Goal: Task Accomplishment & Management: Complete application form

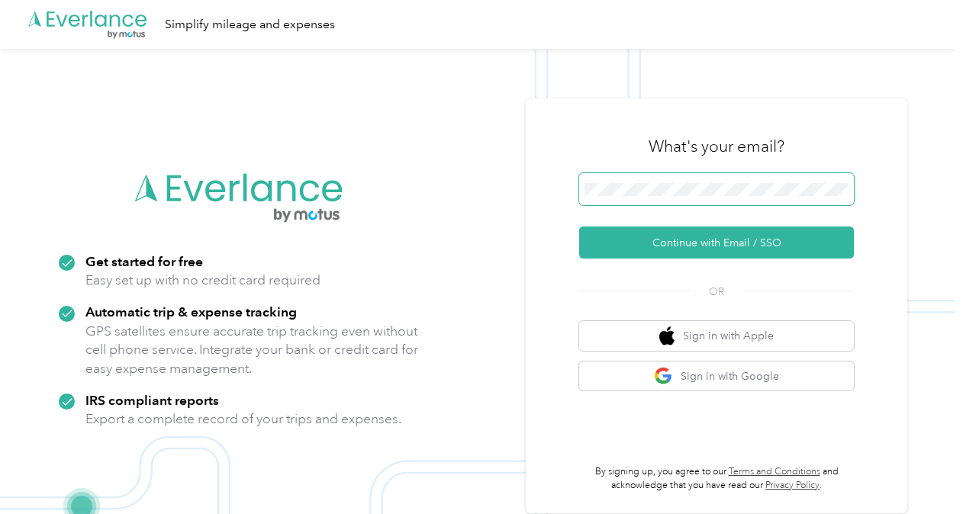
click at [716, 181] on span at bounding box center [716, 189] width 275 height 32
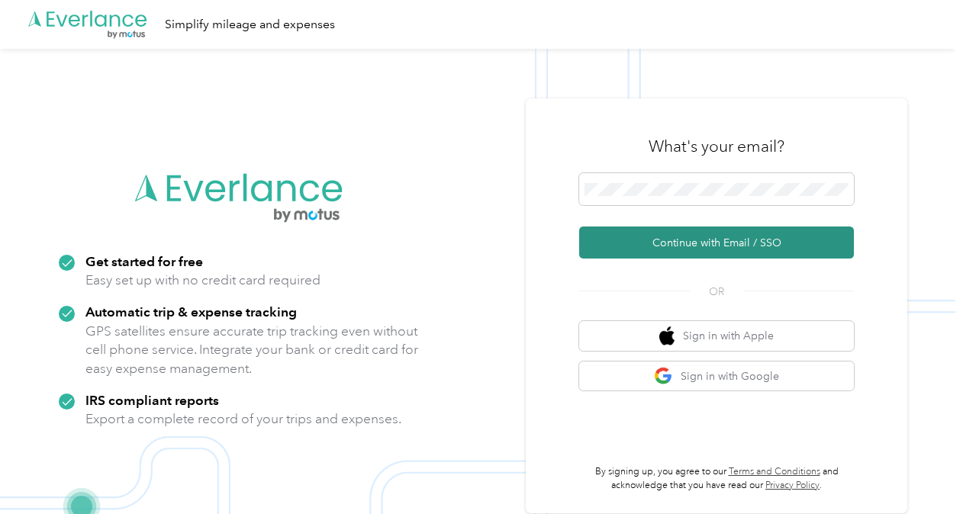
click at [723, 247] on button "Continue with Email / SSO" at bounding box center [716, 243] width 275 height 32
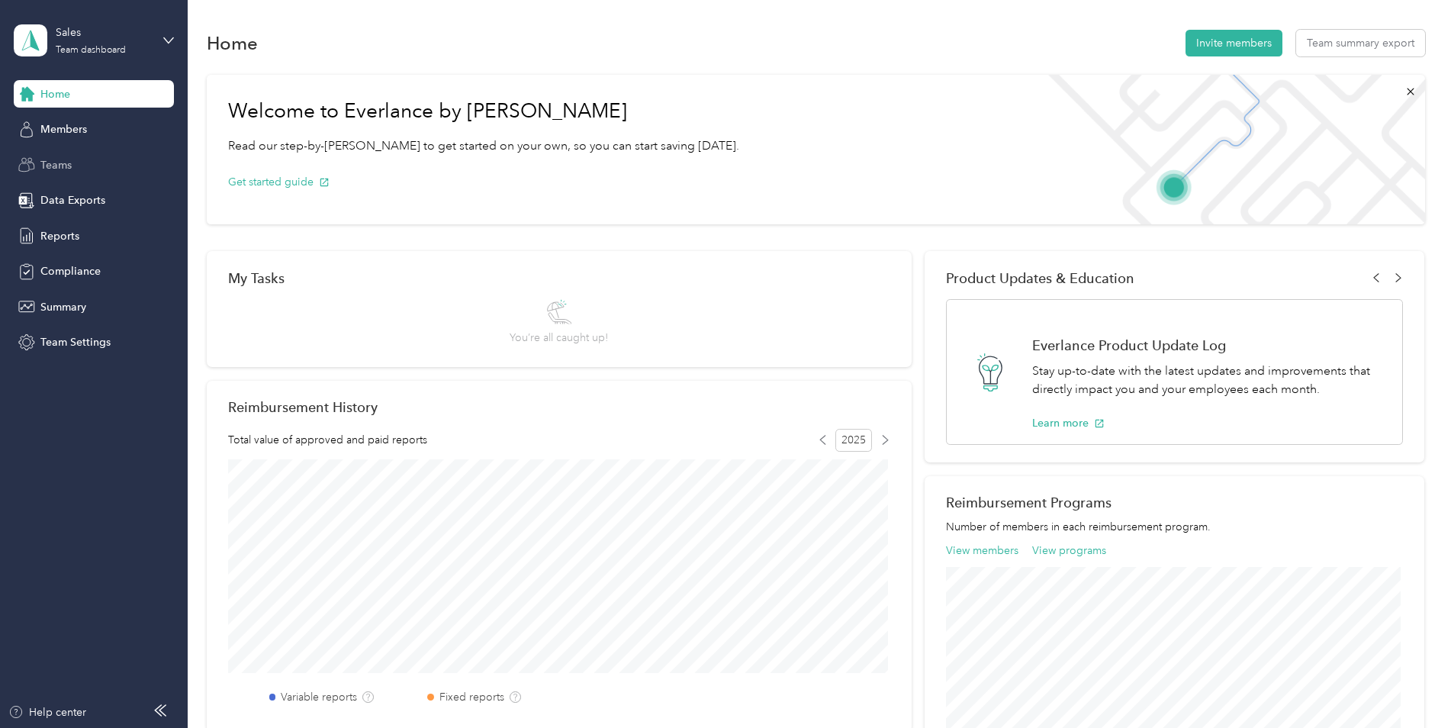
click at [72, 162] on div "Teams" at bounding box center [94, 164] width 160 height 27
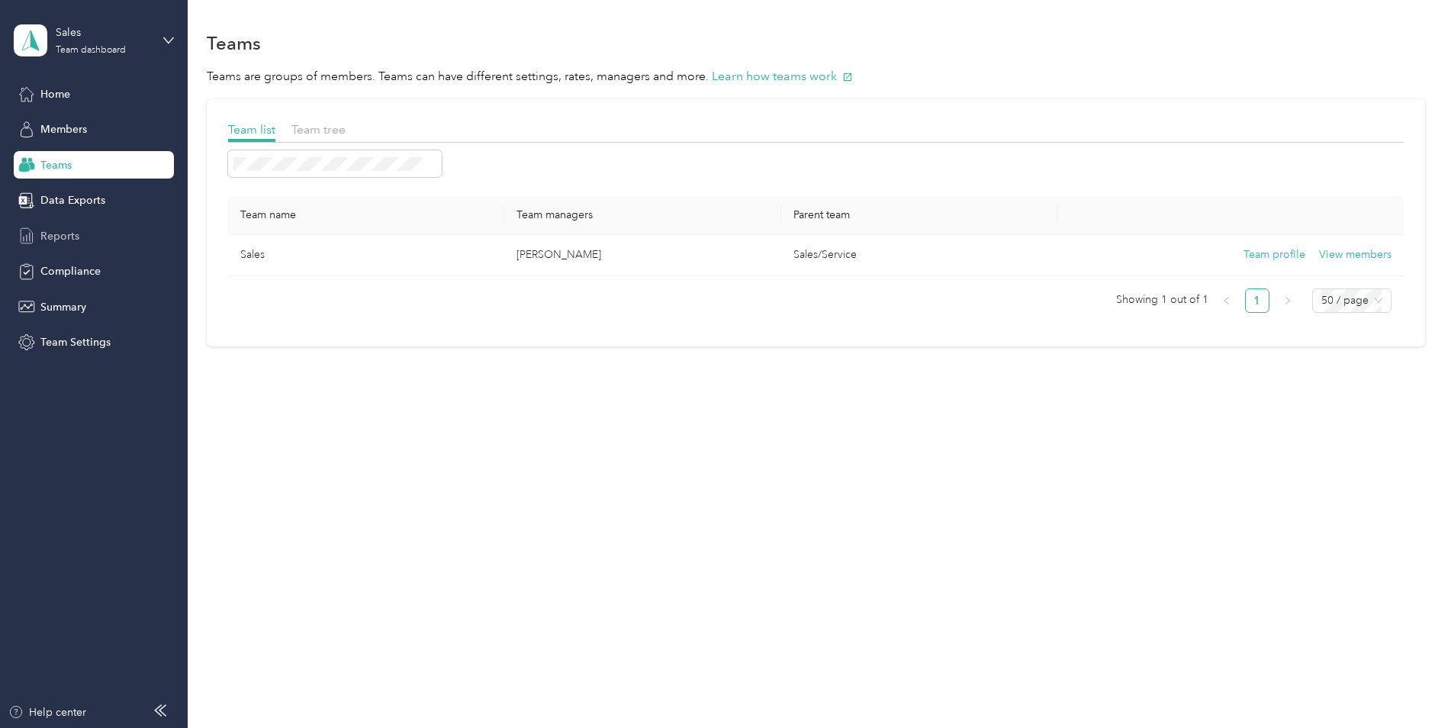
drag, startPoint x: 56, startPoint y: 233, endPoint x: 64, endPoint y: 236, distance: 8.2
click at [58, 233] on span "Reports" at bounding box center [59, 236] width 39 height 16
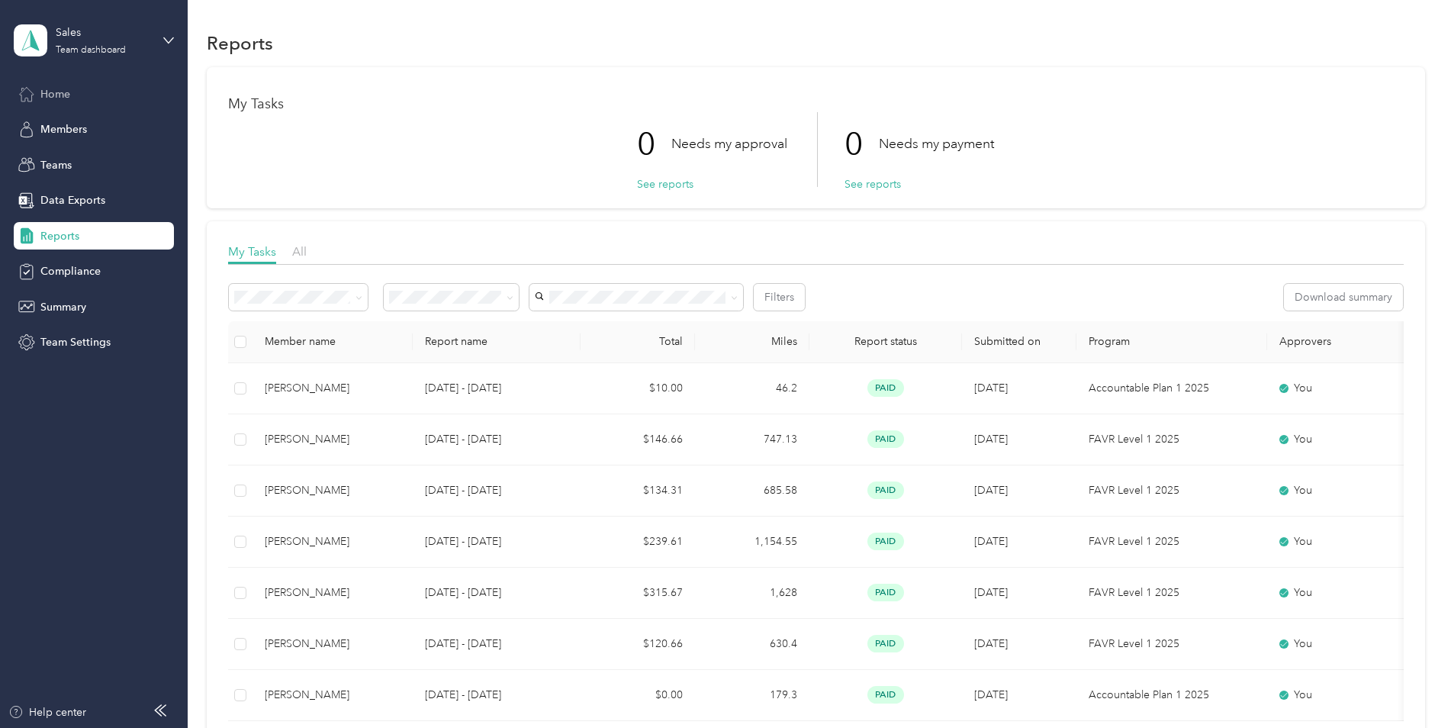
click at [65, 90] on span "Home" at bounding box center [55, 94] width 30 height 16
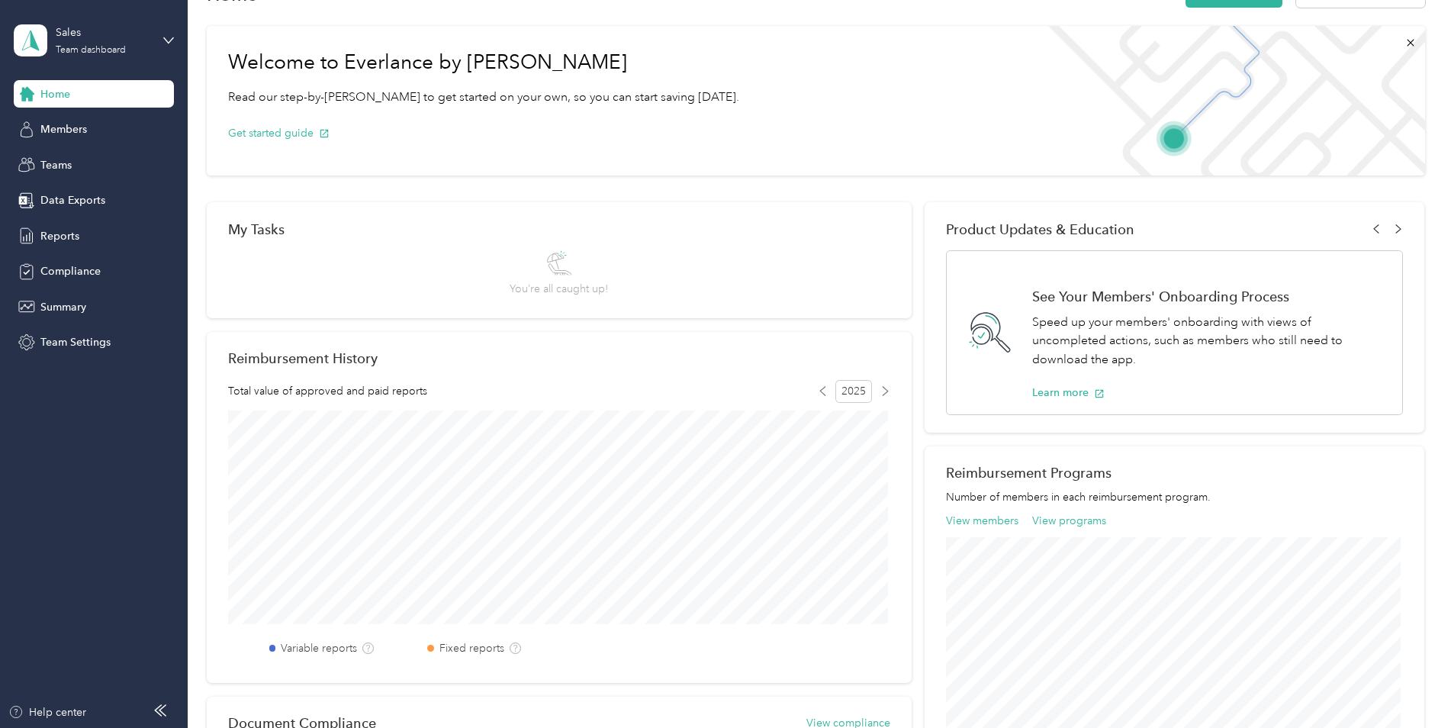
scroll to position [76, 0]
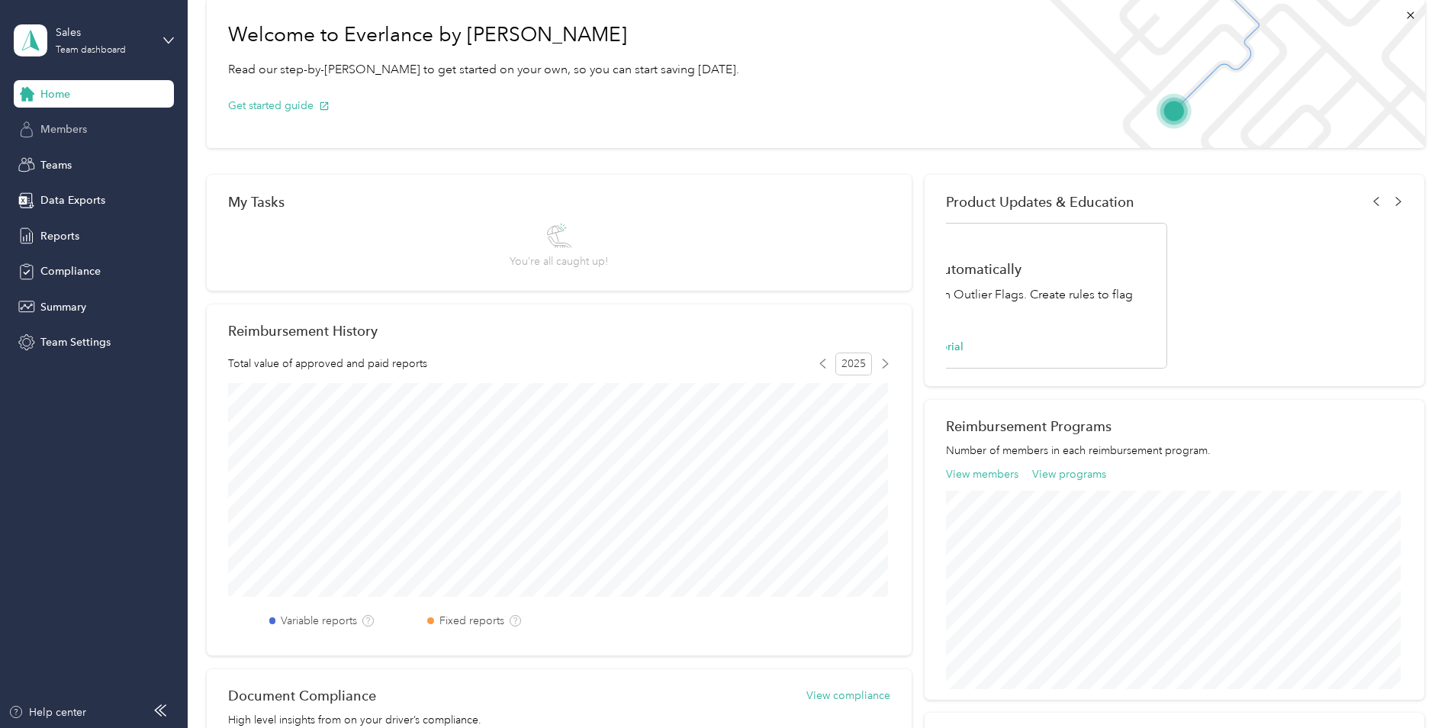
click at [53, 130] on span "Members" at bounding box center [63, 129] width 47 height 16
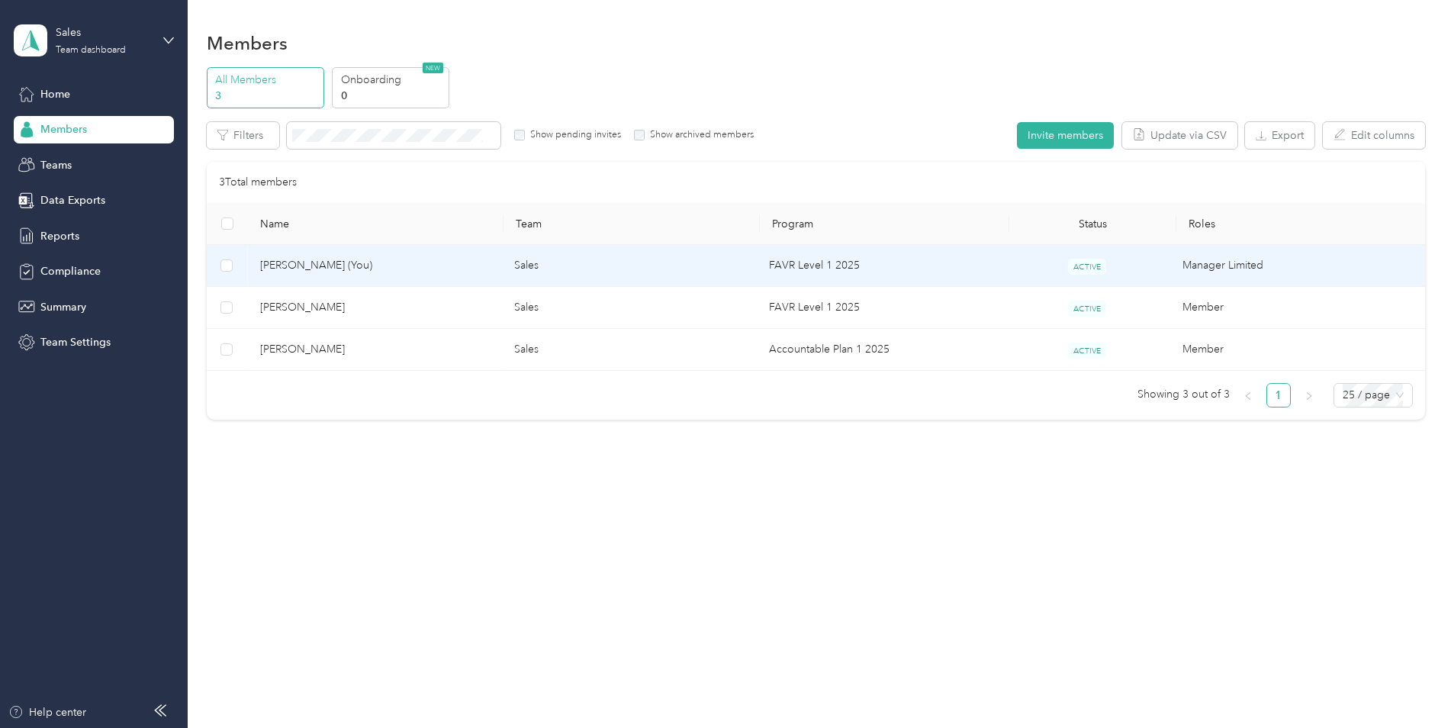
click at [310, 265] on span "[PERSON_NAME] (You)" at bounding box center [375, 265] width 230 height 17
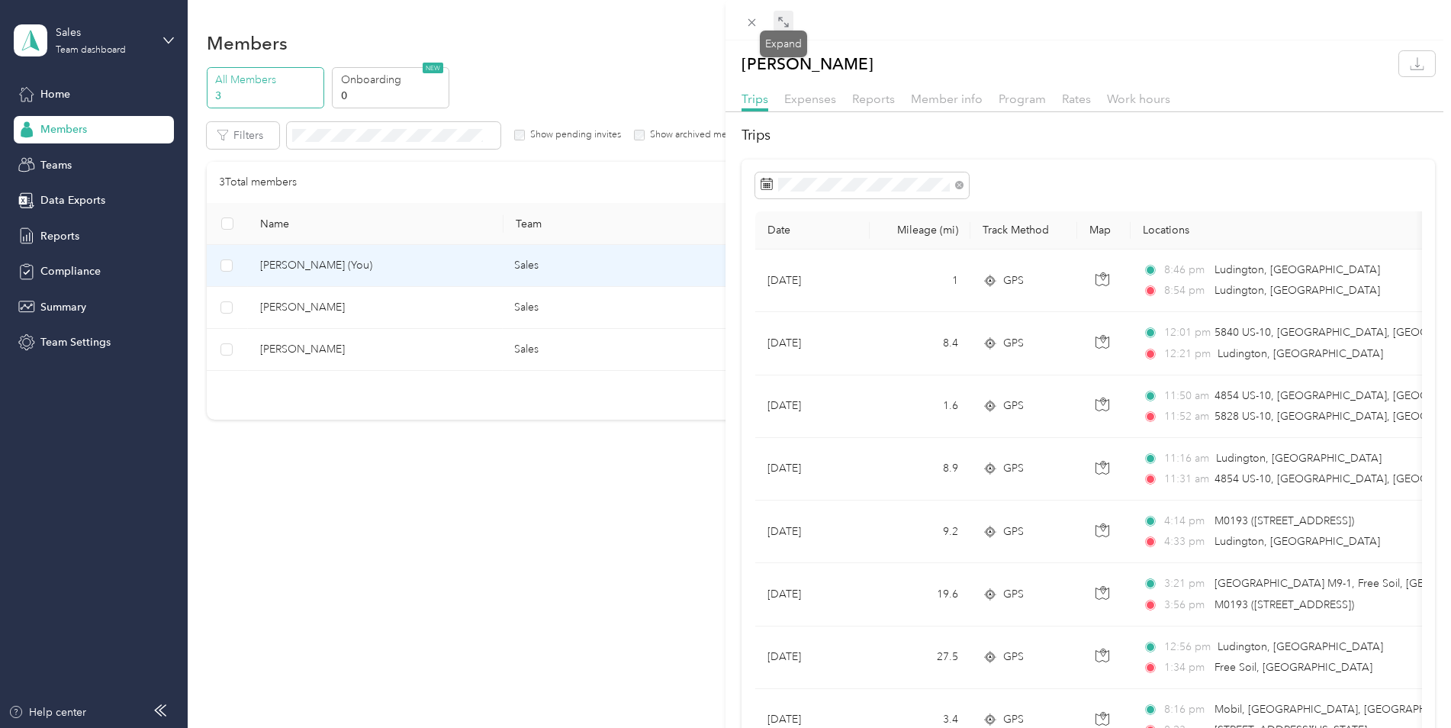
click at [787, 19] on icon at bounding box center [783, 22] width 12 height 12
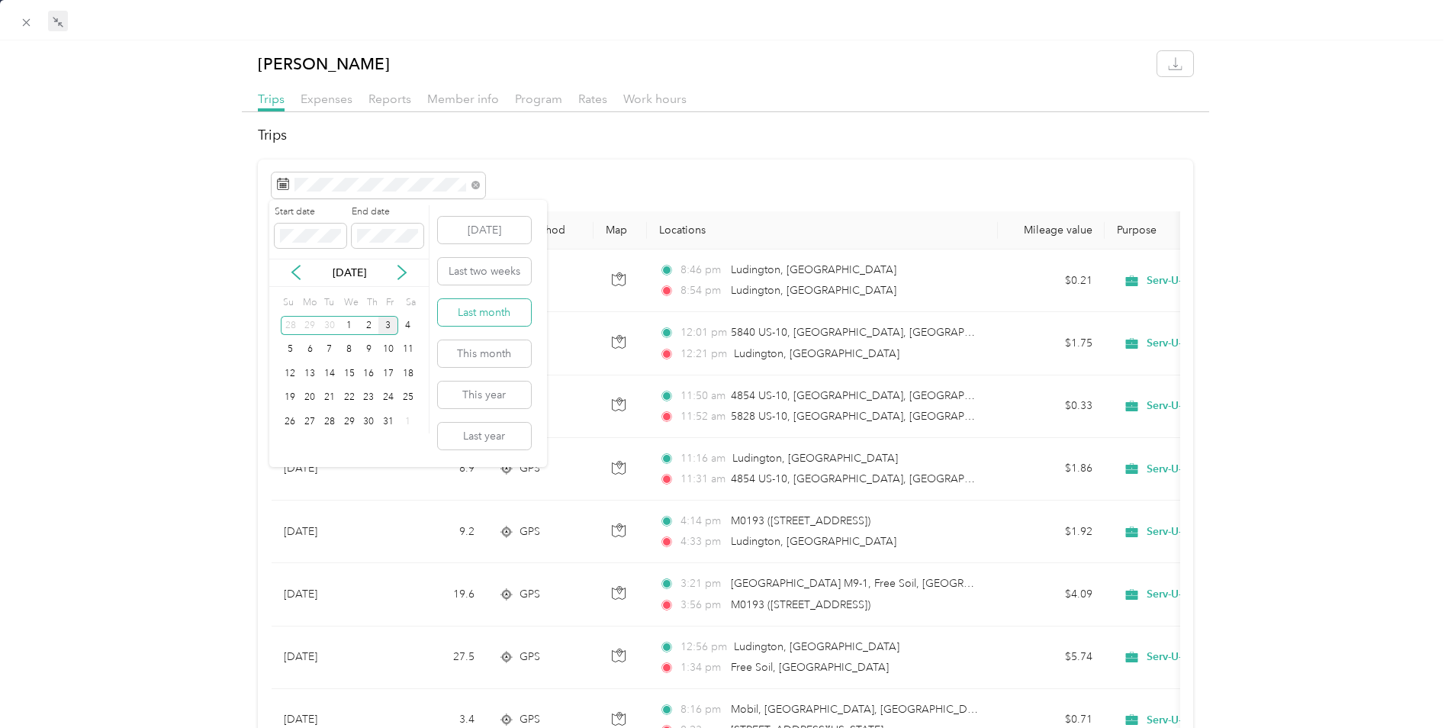
click at [491, 318] on button "Last month" at bounding box center [484, 312] width 93 height 27
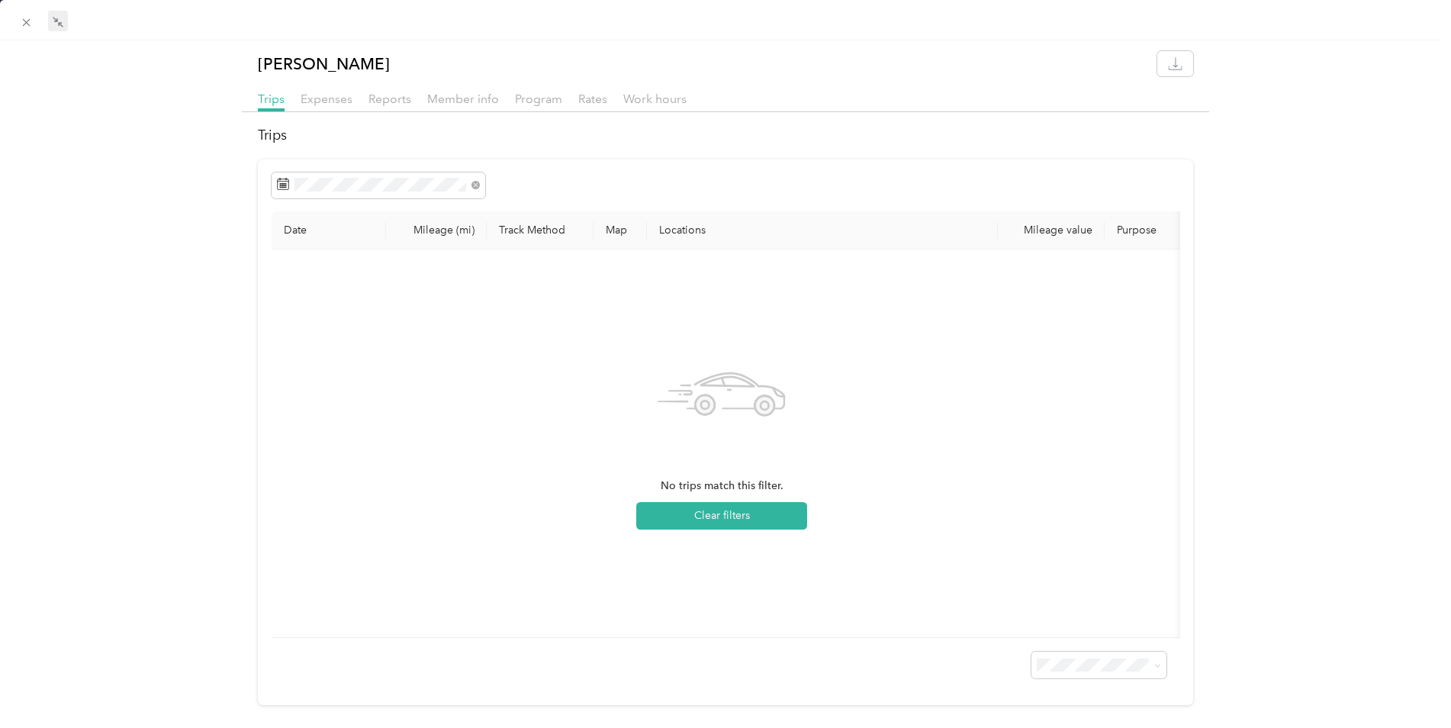
click at [669, 380] on icon at bounding box center [722, 394] width 128 height 128
click at [381, 95] on span "Reports" at bounding box center [389, 99] width 43 height 14
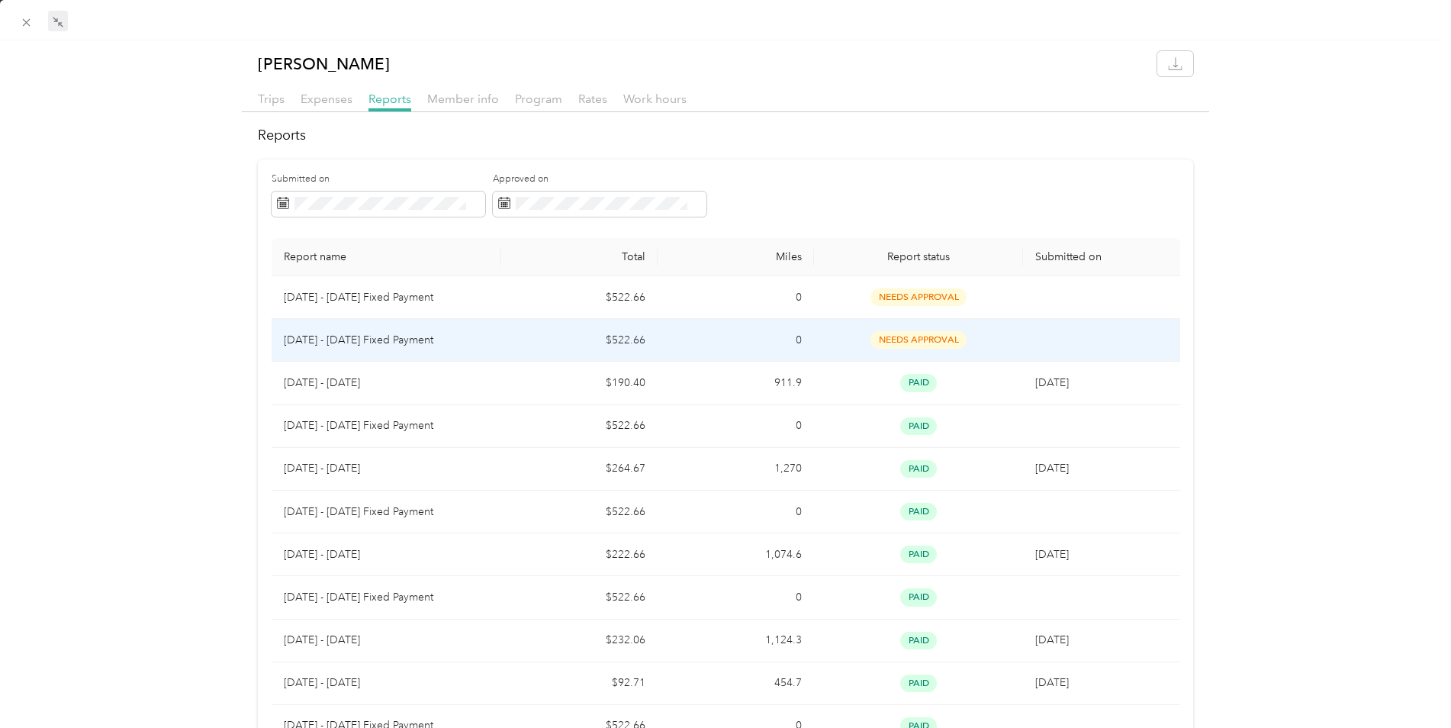
click at [344, 336] on p "[DATE] - [DATE] Fixed Payment" at bounding box center [386, 340] width 205 height 17
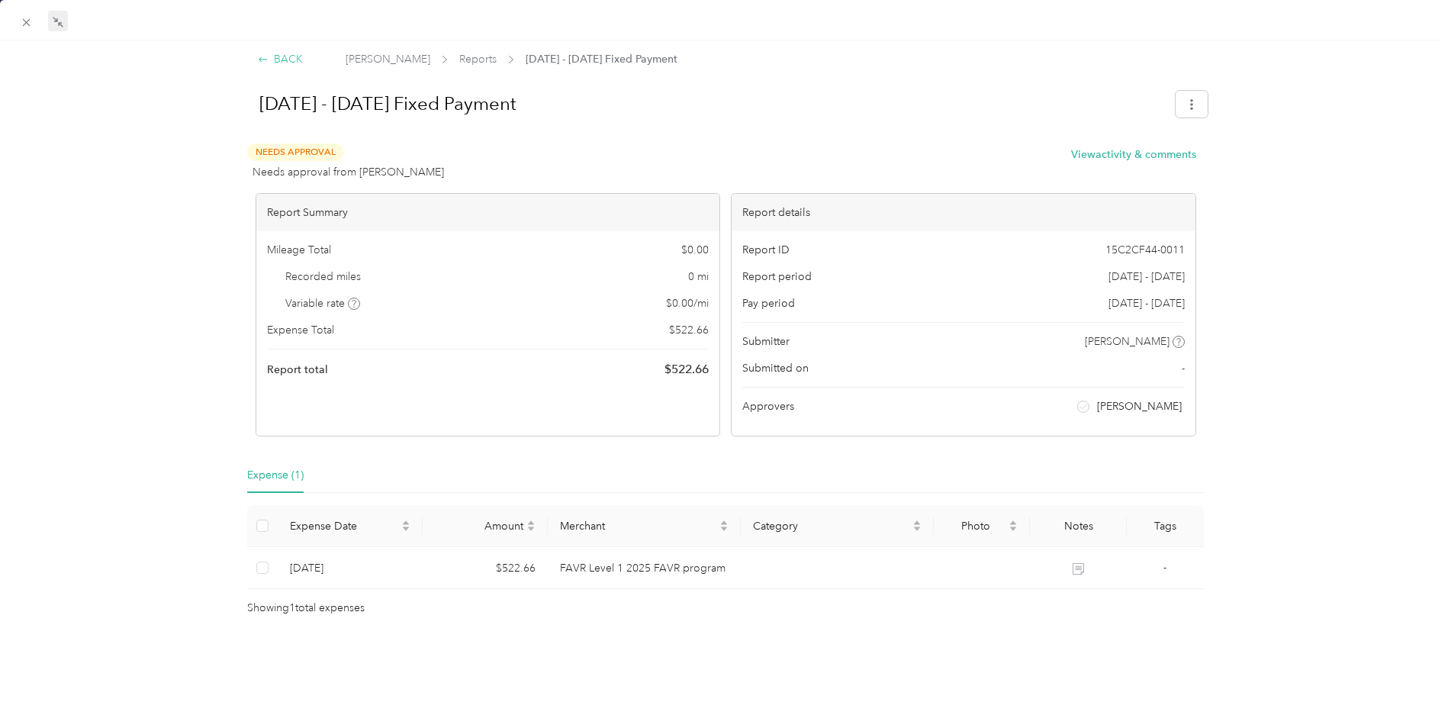
click at [273, 63] on div "BACK" at bounding box center [280, 59] width 45 height 16
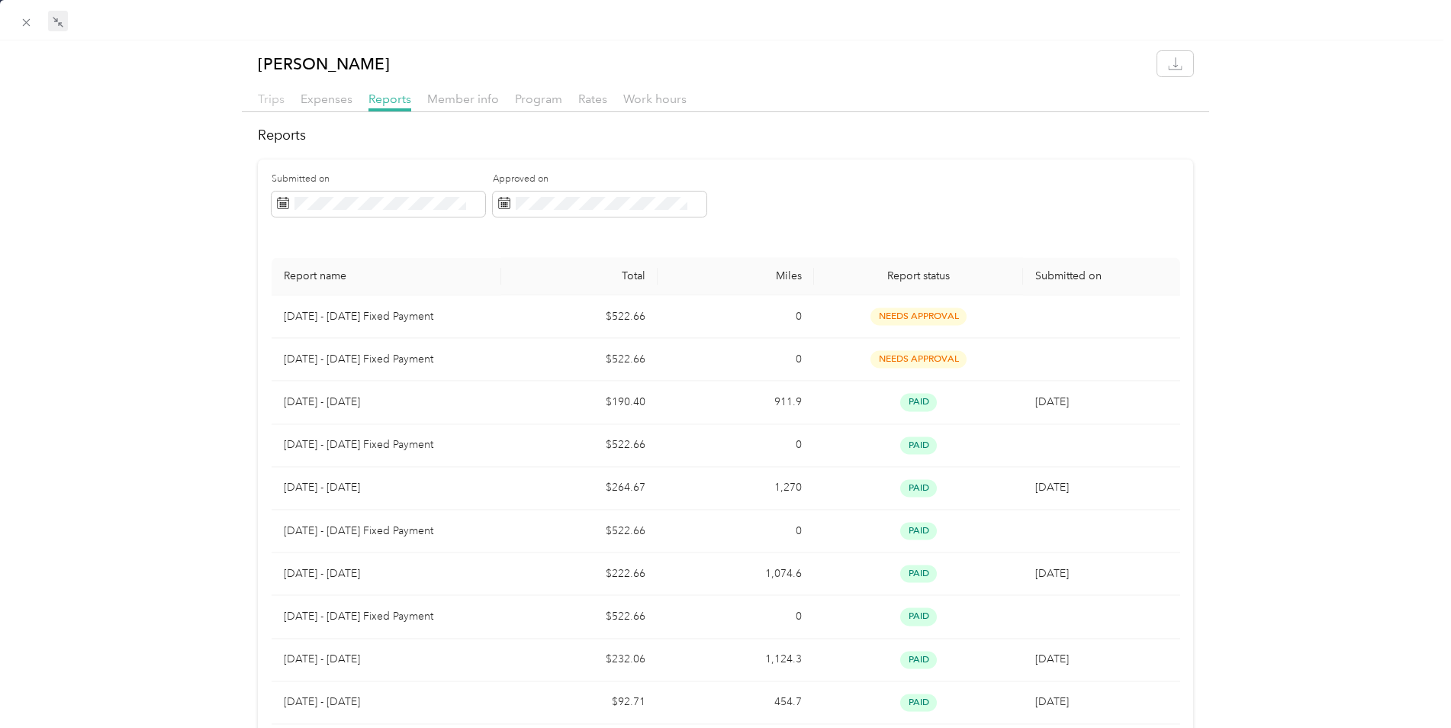
click at [274, 101] on span "Trips" at bounding box center [271, 99] width 27 height 14
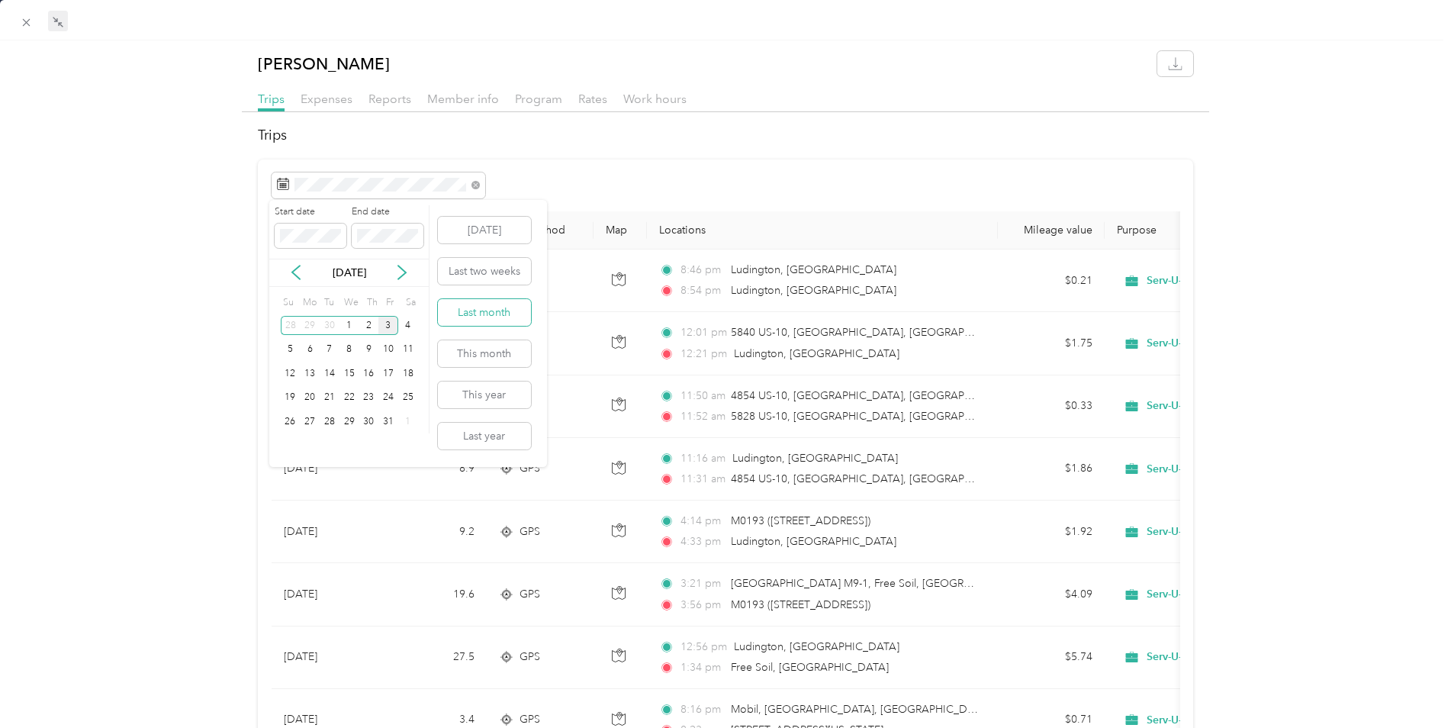
click at [483, 307] on button "Last month" at bounding box center [484, 312] width 93 height 27
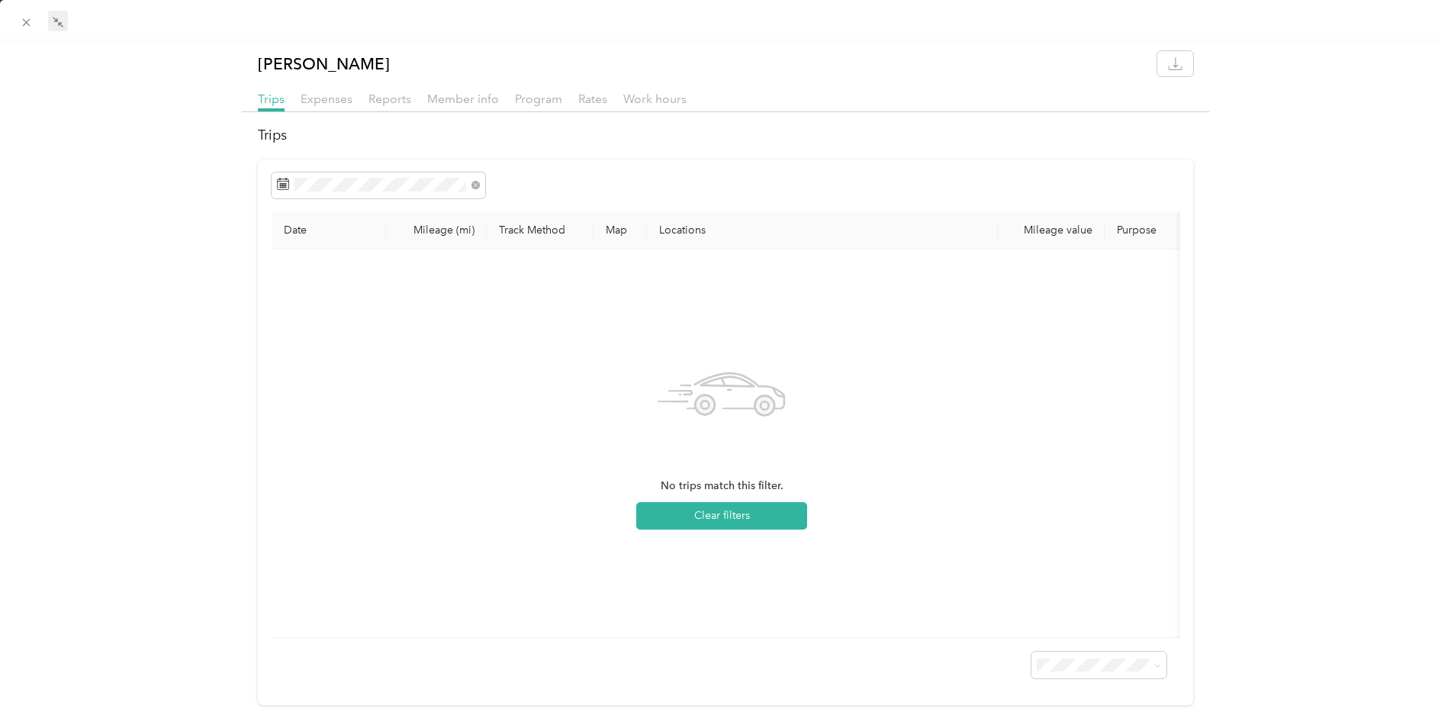
click at [692, 486] on span "No trips match this filter." at bounding box center [722, 486] width 123 height 17
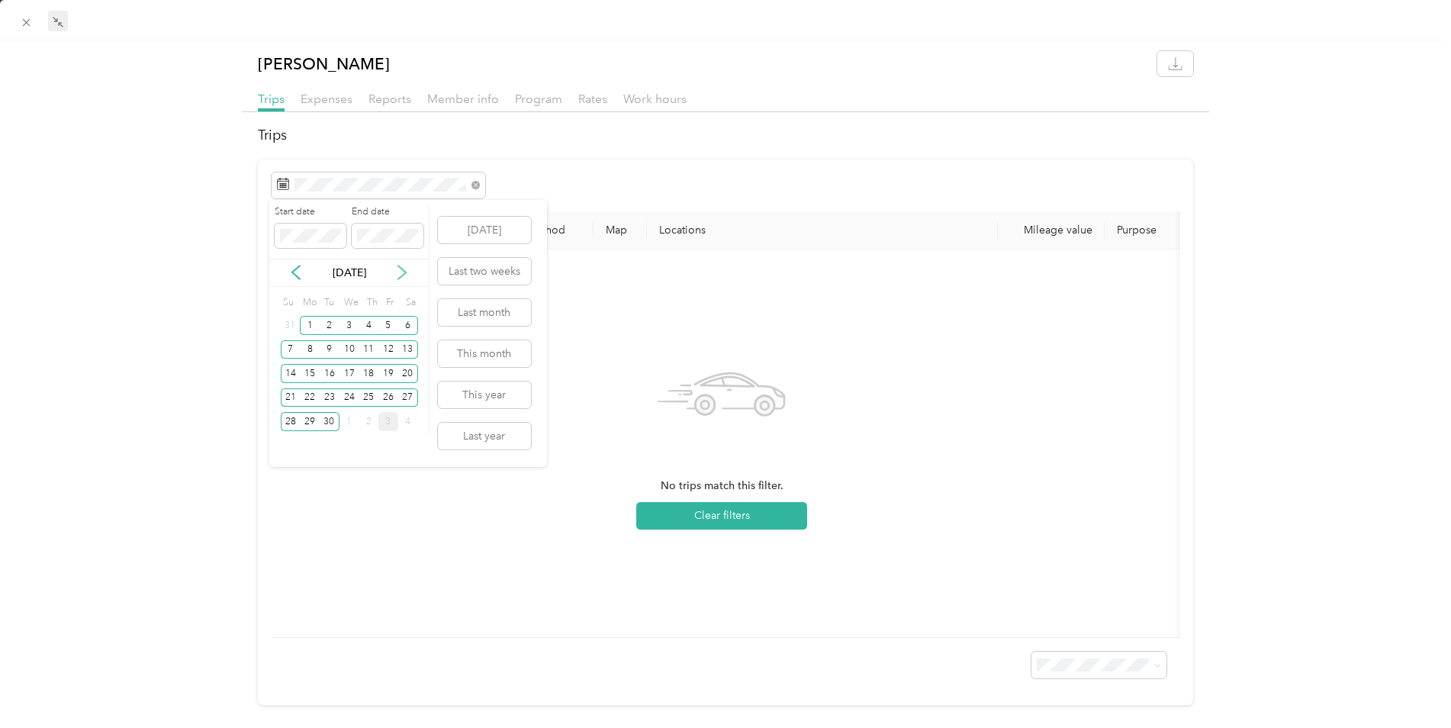
click at [401, 274] on icon at bounding box center [401, 272] width 15 height 15
click at [478, 351] on button "This month" at bounding box center [484, 353] width 93 height 27
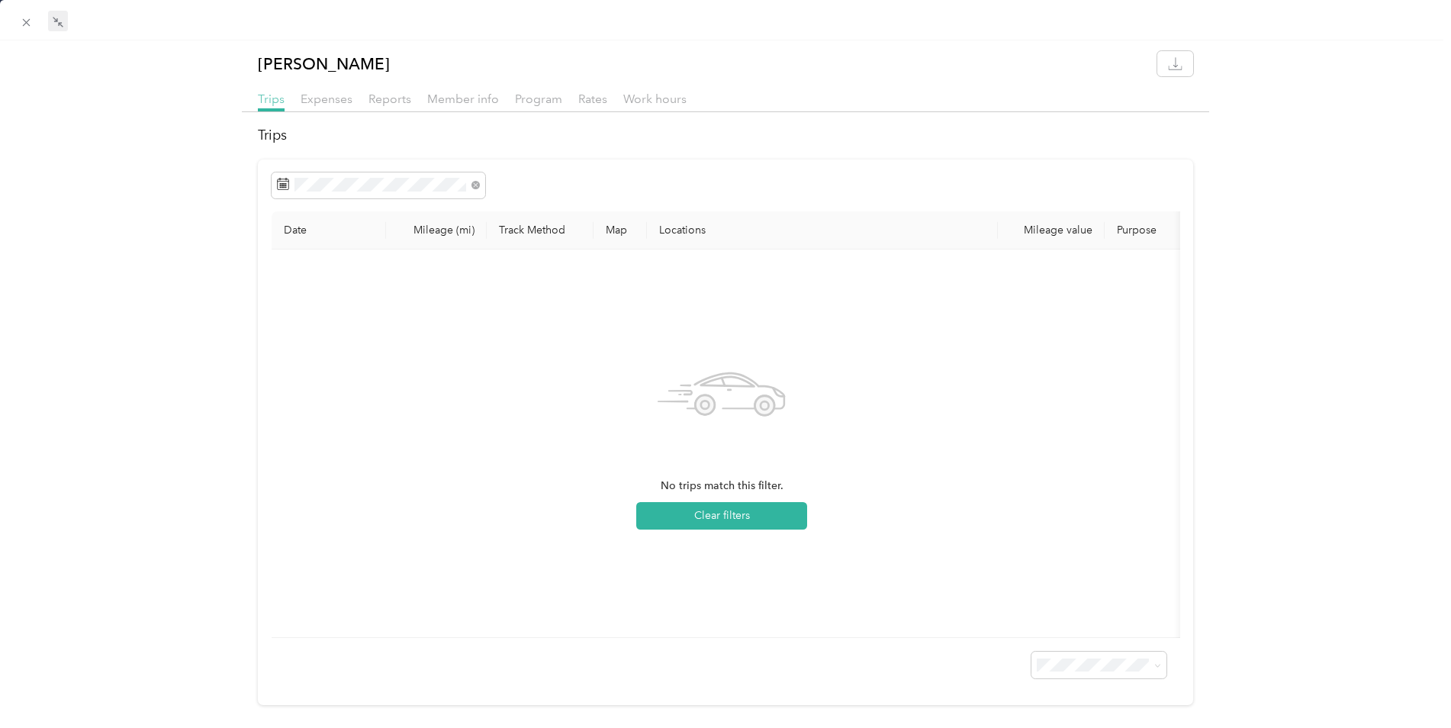
click at [262, 98] on span "Trips" at bounding box center [271, 99] width 27 height 14
click at [27, 23] on icon at bounding box center [27, 23] width 8 height 8
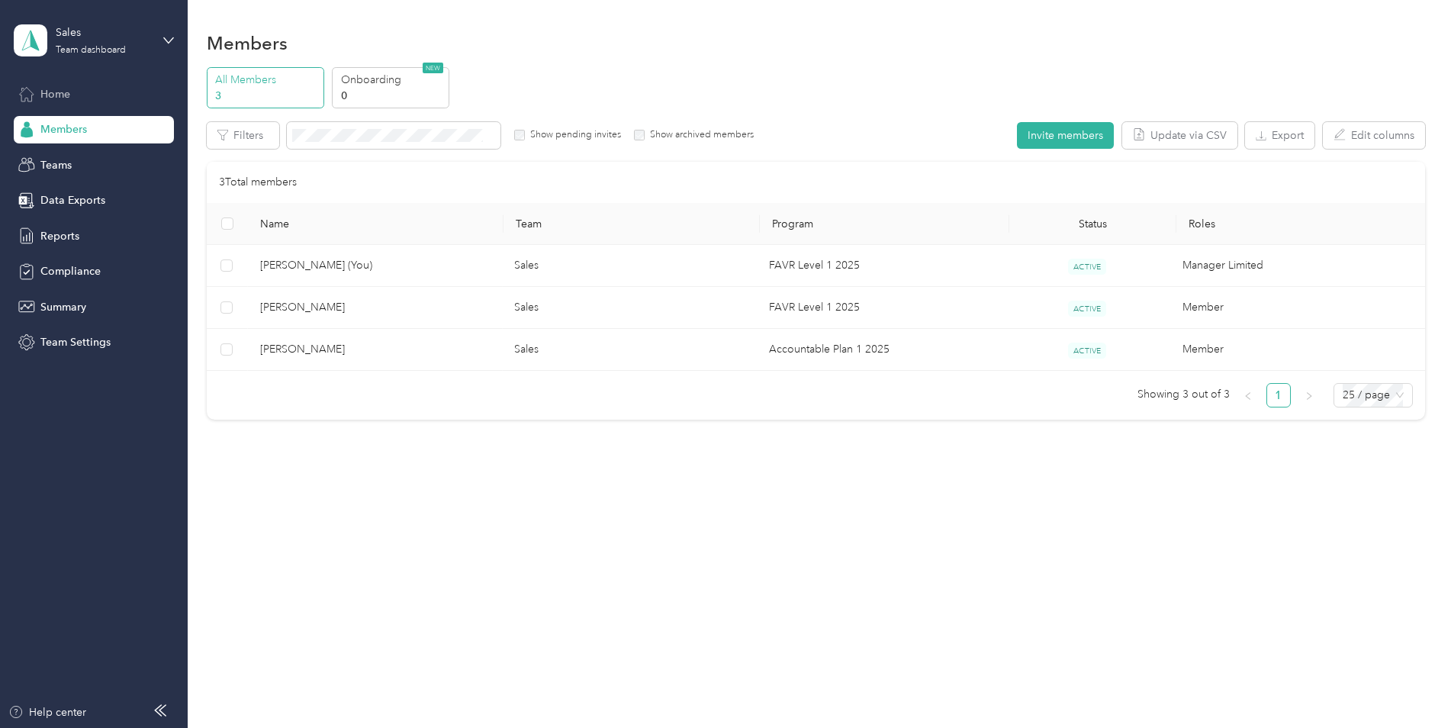
drag, startPoint x: 63, startPoint y: 92, endPoint x: 77, endPoint y: 98, distance: 15.4
click at [66, 92] on span "Home" at bounding box center [55, 94] width 30 height 16
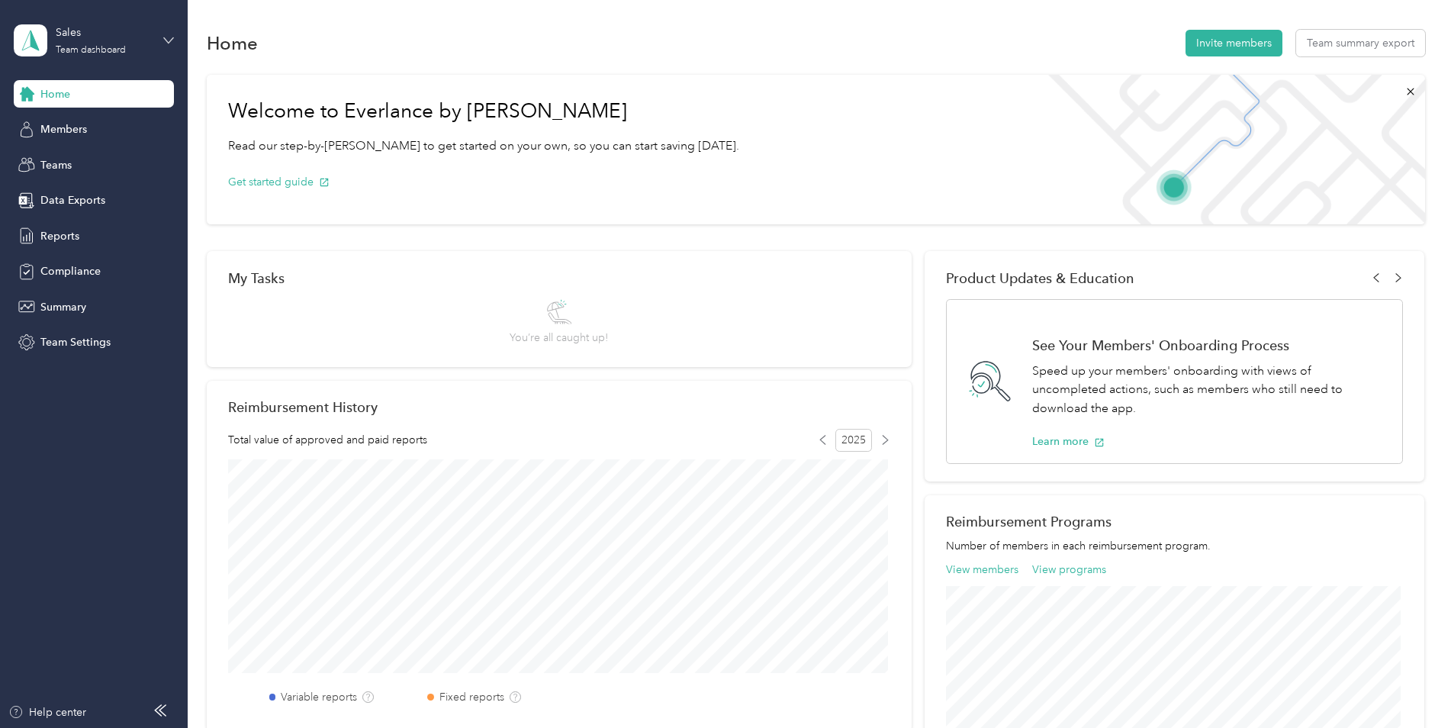
click at [171, 39] on icon at bounding box center [168, 40] width 11 height 11
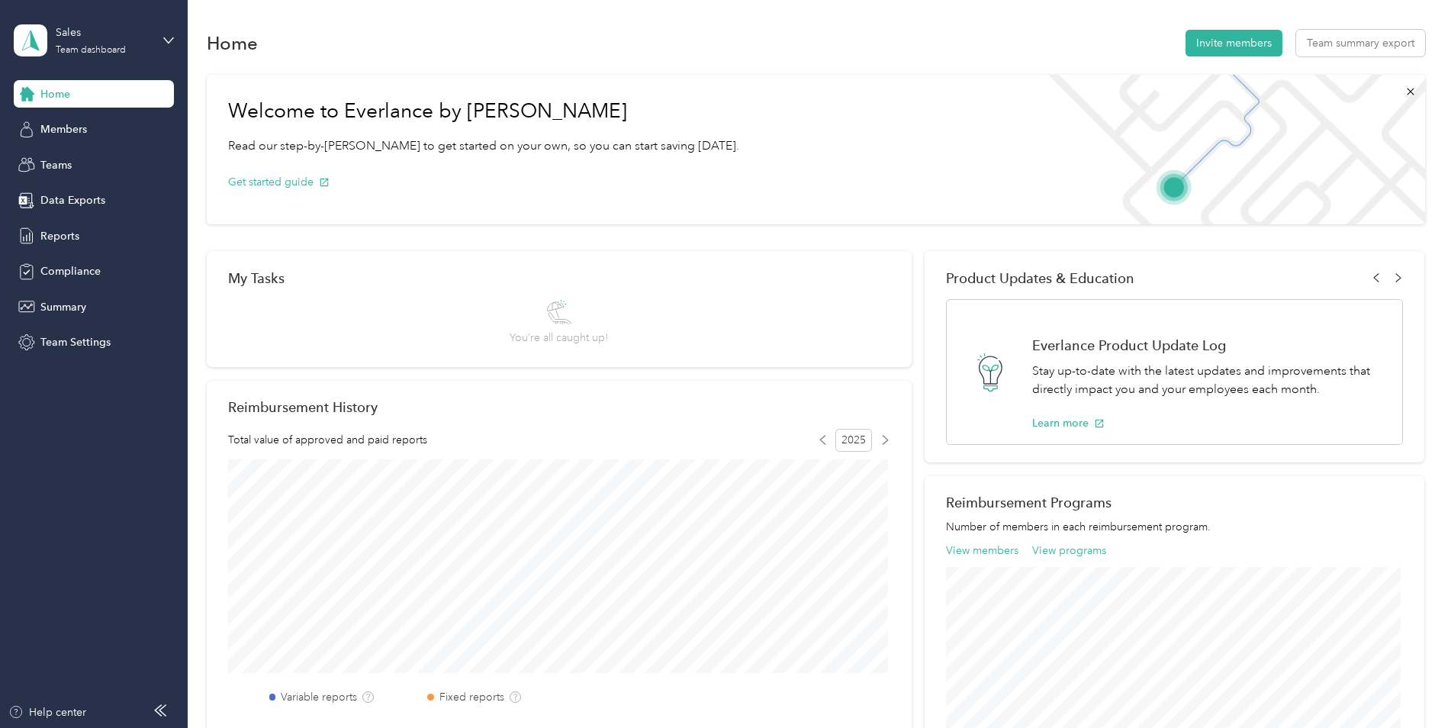
click at [99, 156] on div "Personal dashboard" at bounding box center [75, 157] width 96 height 16
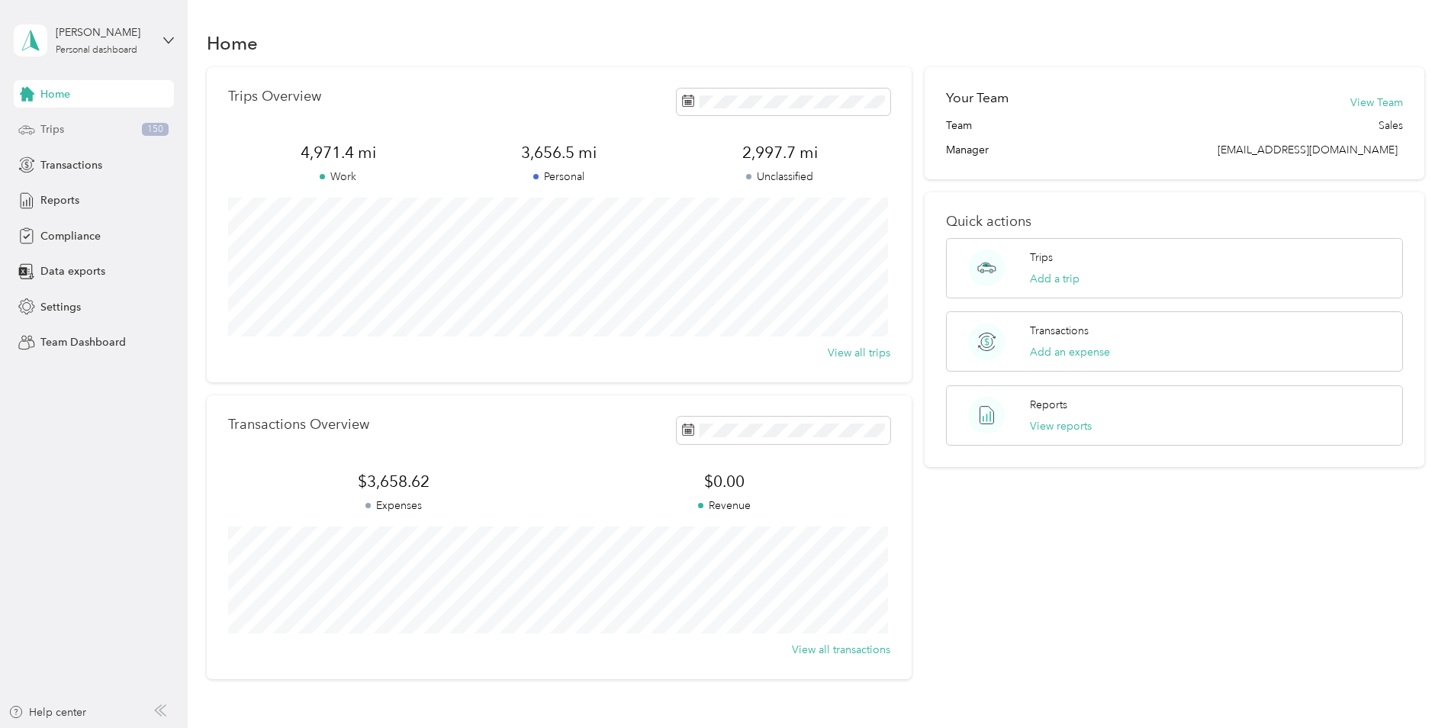
click at [37, 134] on div "Trips 150" at bounding box center [94, 129] width 160 height 27
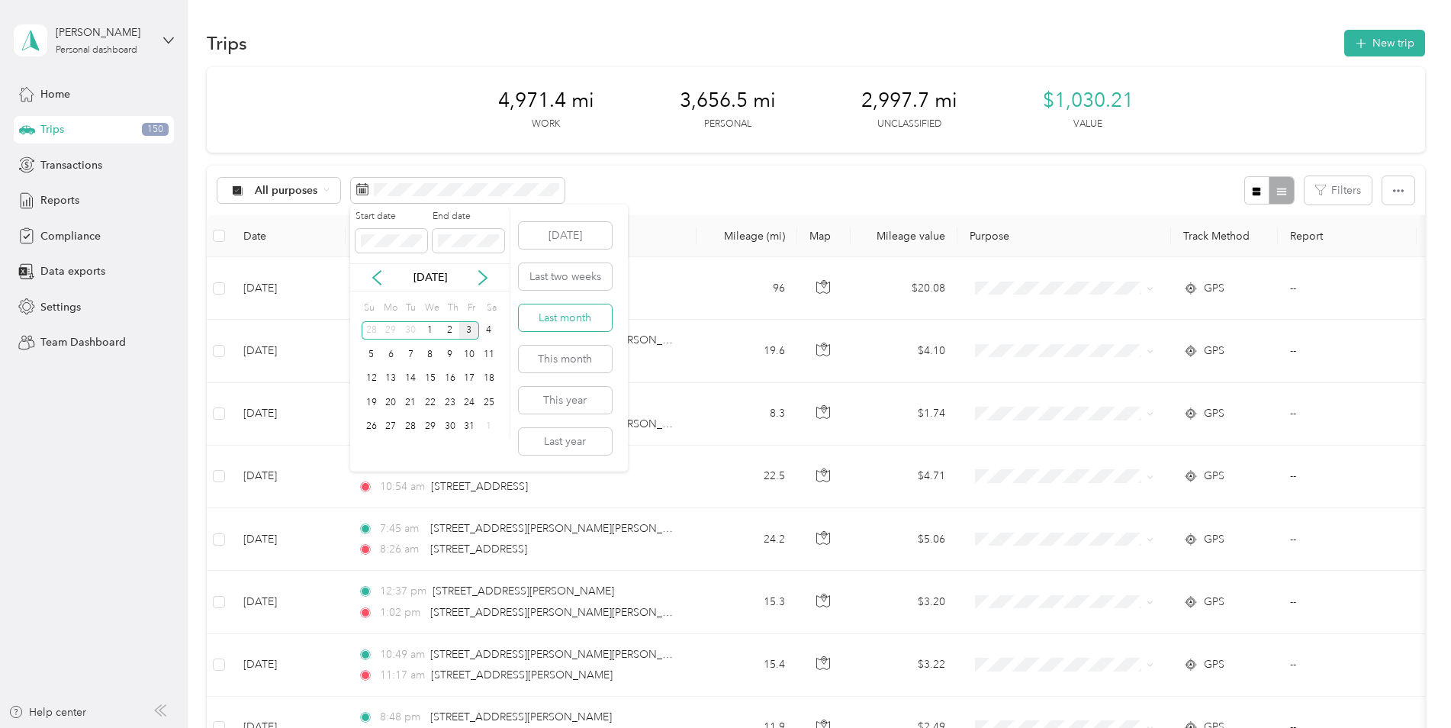
click at [555, 319] on button "Last month" at bounding box center [565, 317] width 93 height 27
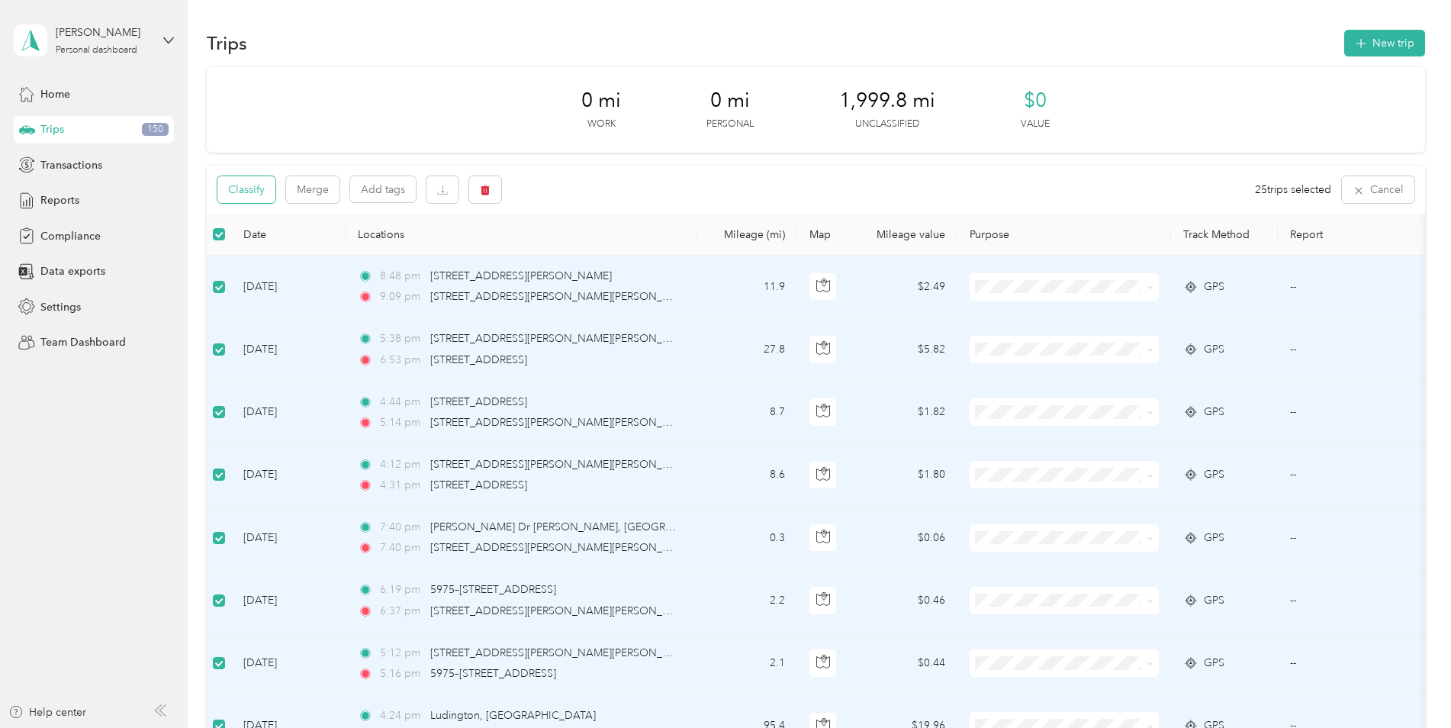
click at [249, 188] on button "Classify" at bounding box center [246, 189] width 58 height 27
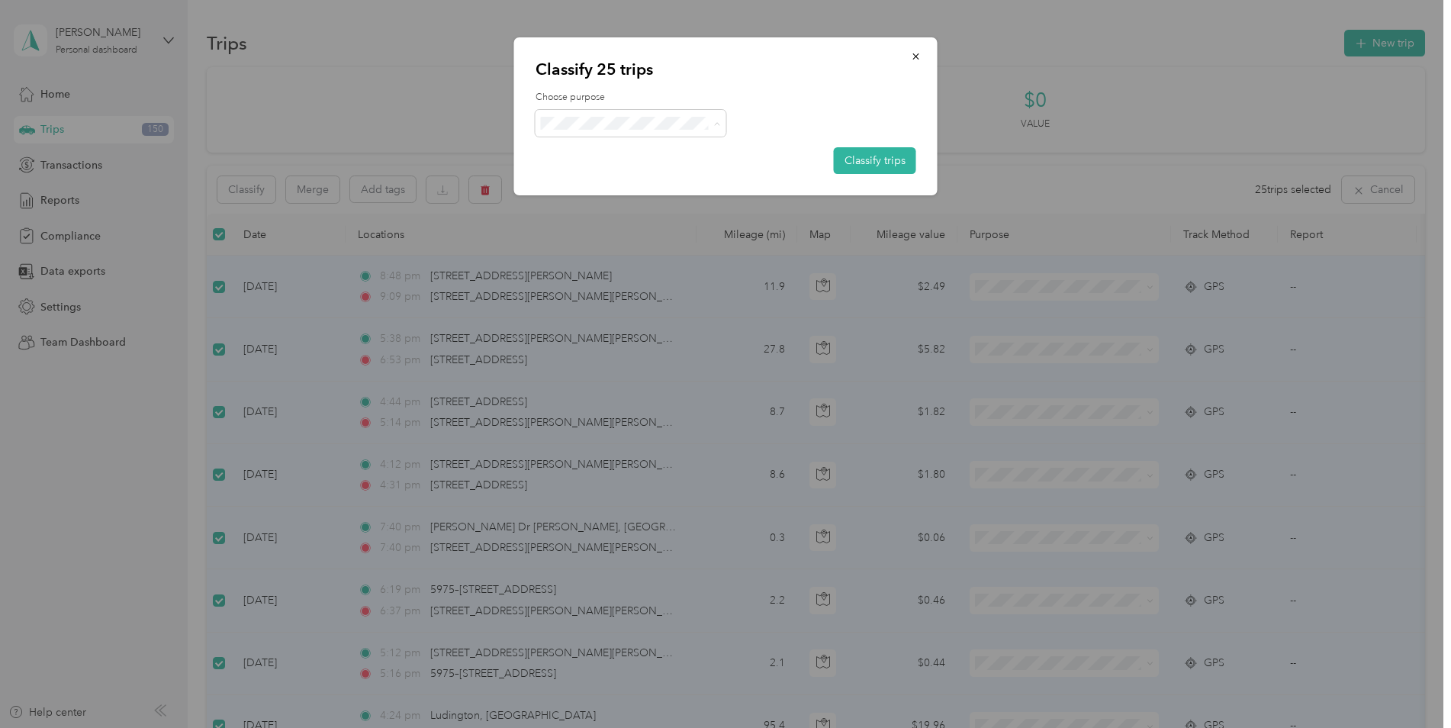
click at [598, 148] on span "Serv-U-Success" at bounding box center [644, 151] width 142 height 16
click at [899, 166] on button "Classify trips" at bounding box center [875, 160] width 82 height 27
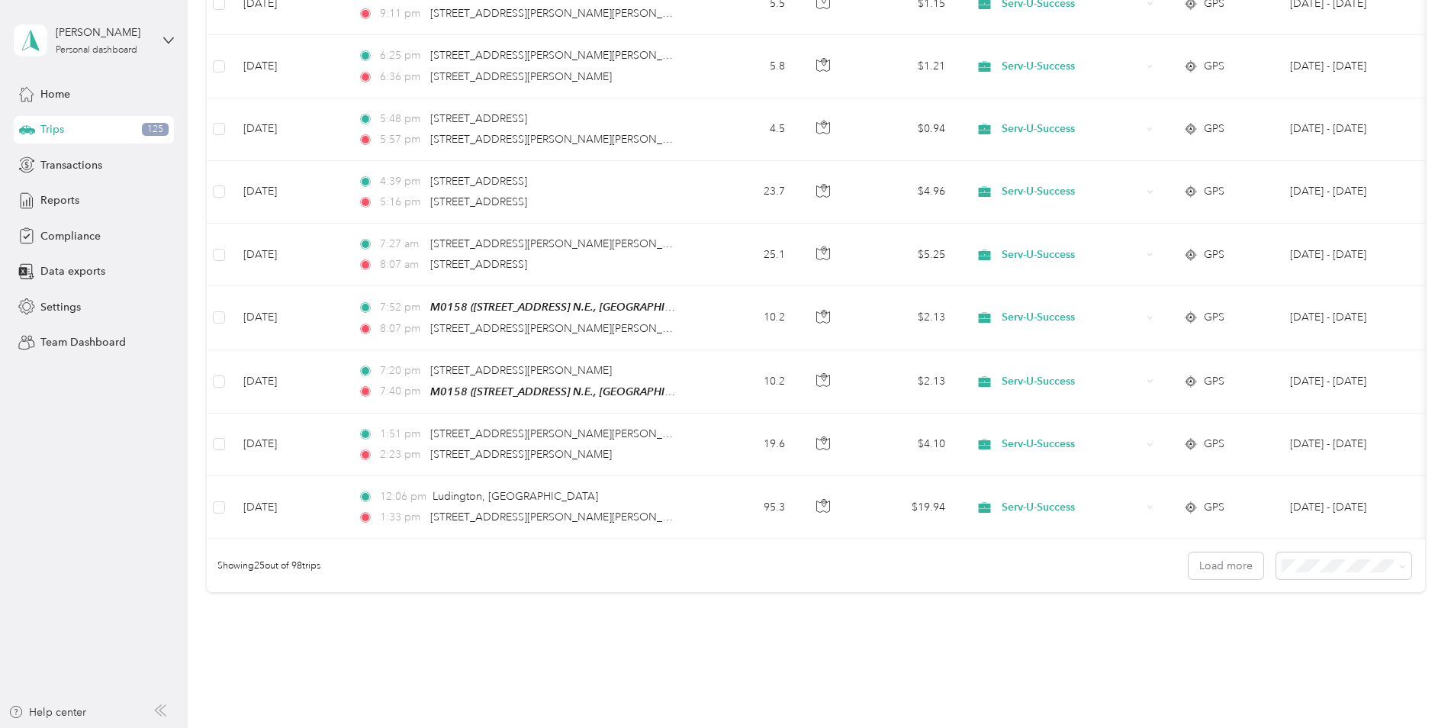
scroll to position [1374, 0]
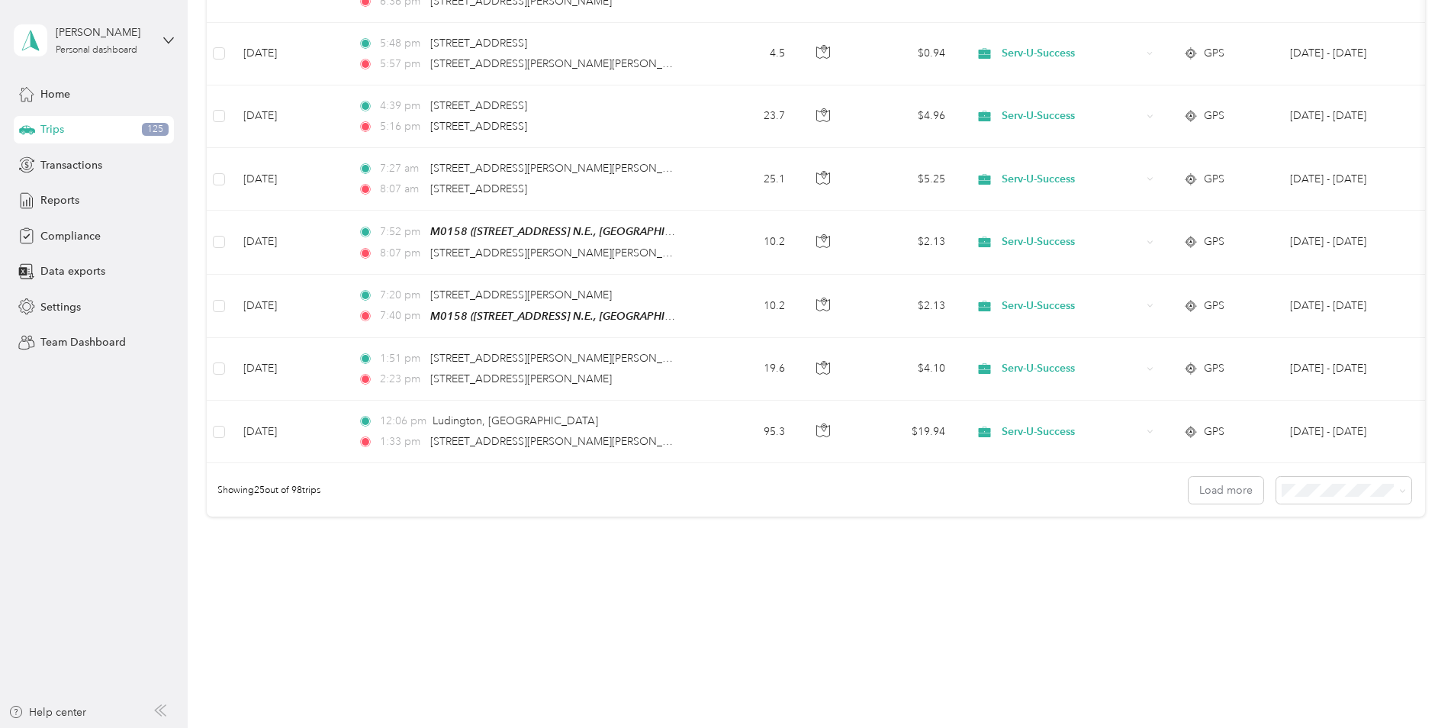
click at [962, 513] on span "100 per load" at bounding box center [1314, 568] width 63 height 13
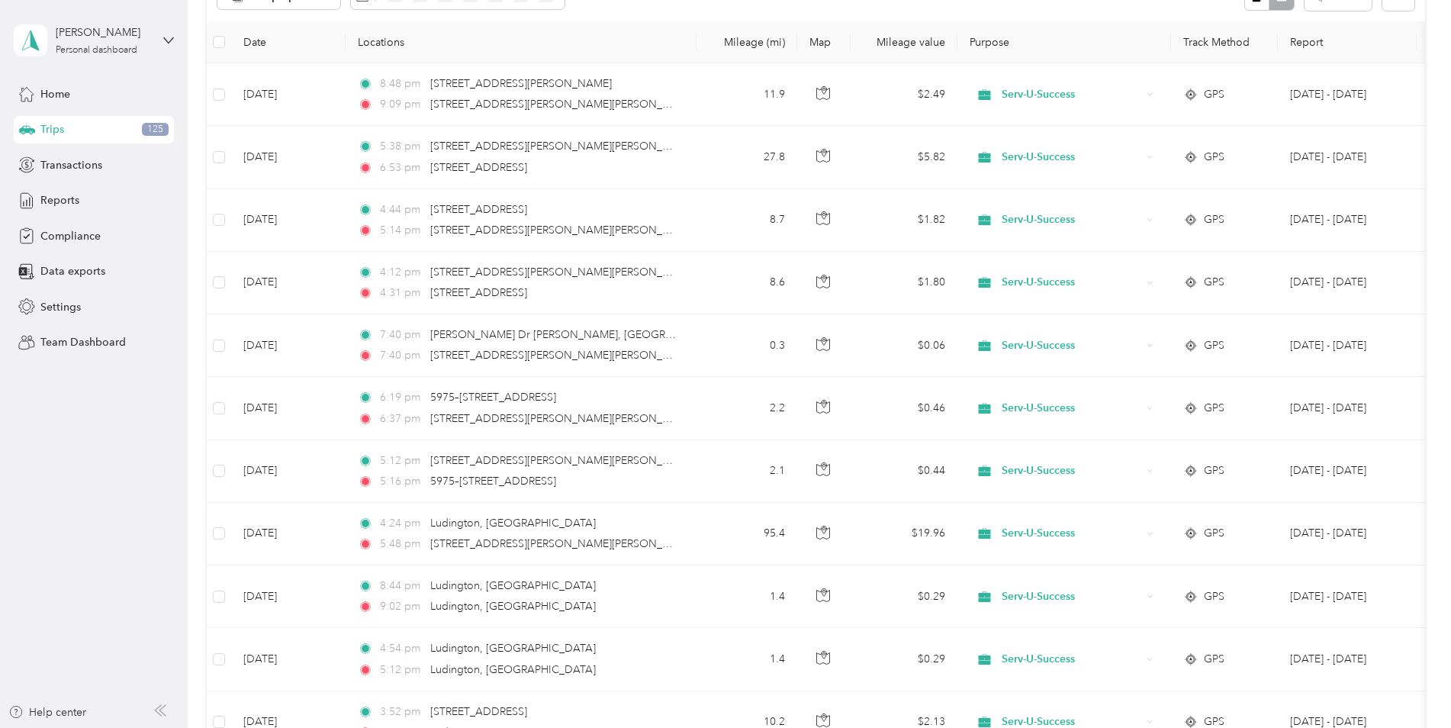
scroll to position [1374, 0]
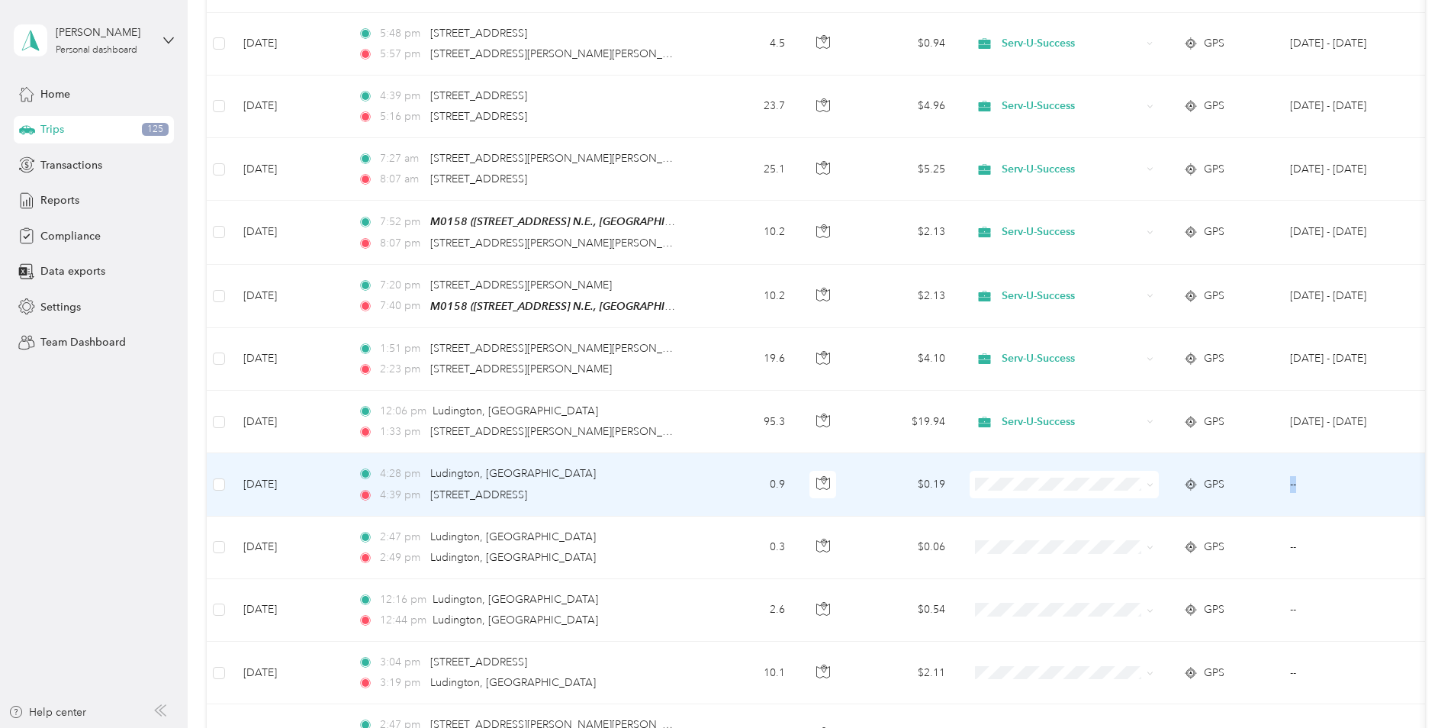
click at [962, 462] on td "--" at bounding box center [1347, 484] width 139 height 63
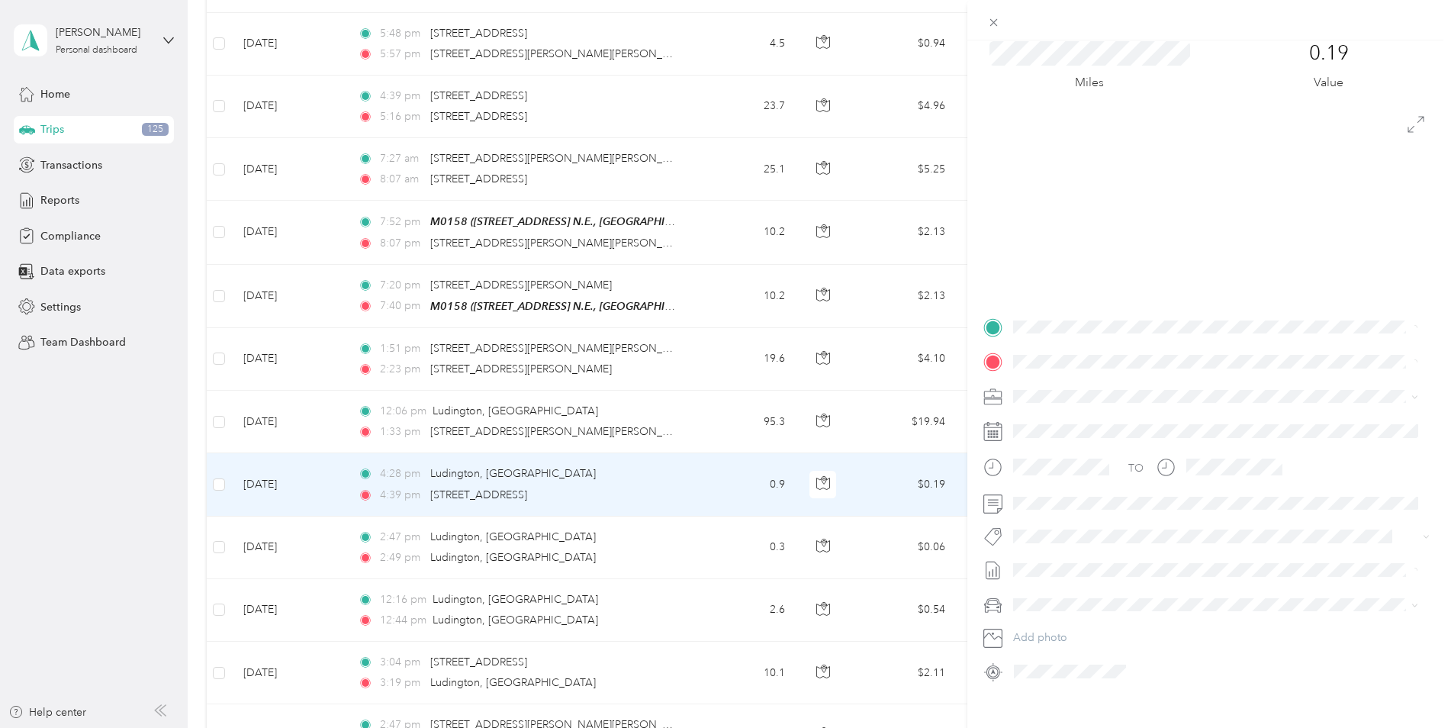
scroll to position [73, 0]
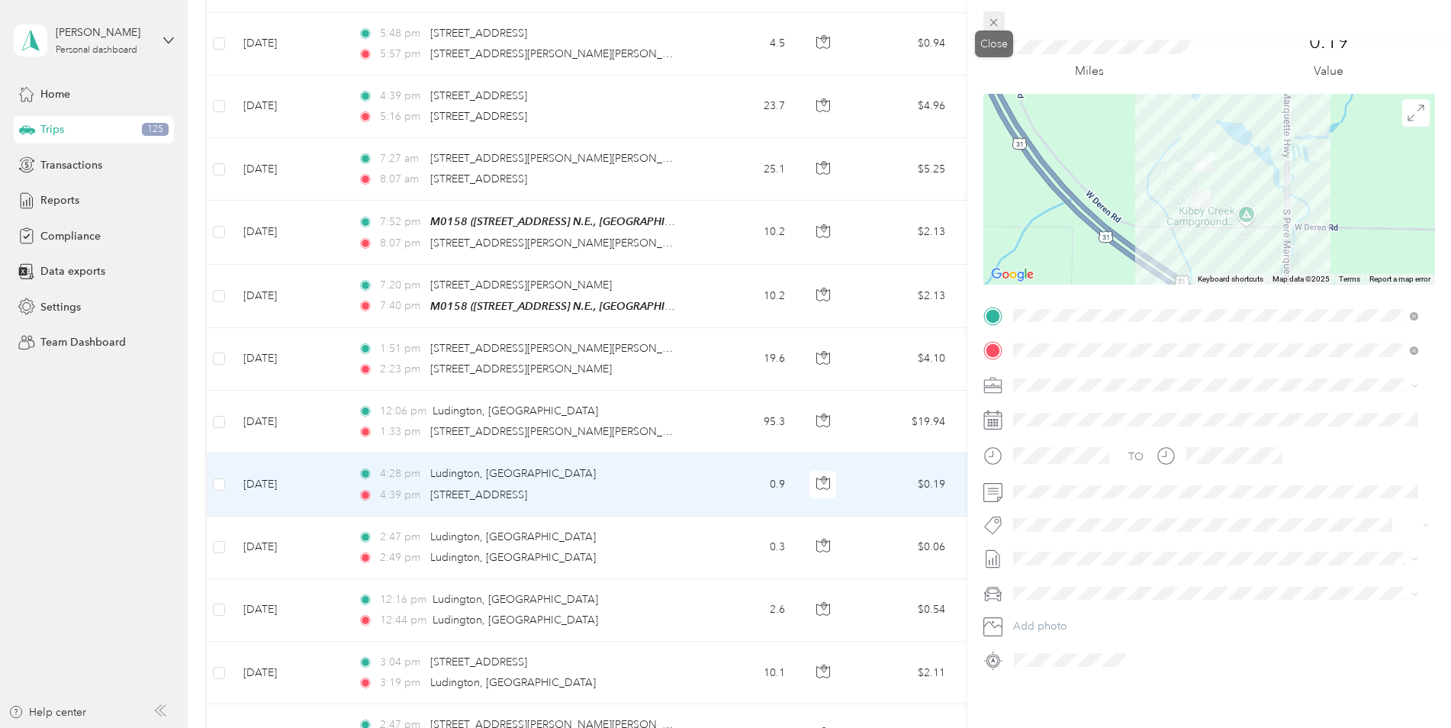
click at [962, 19] on icon at bounding box center [994, 23] width 8 height 8
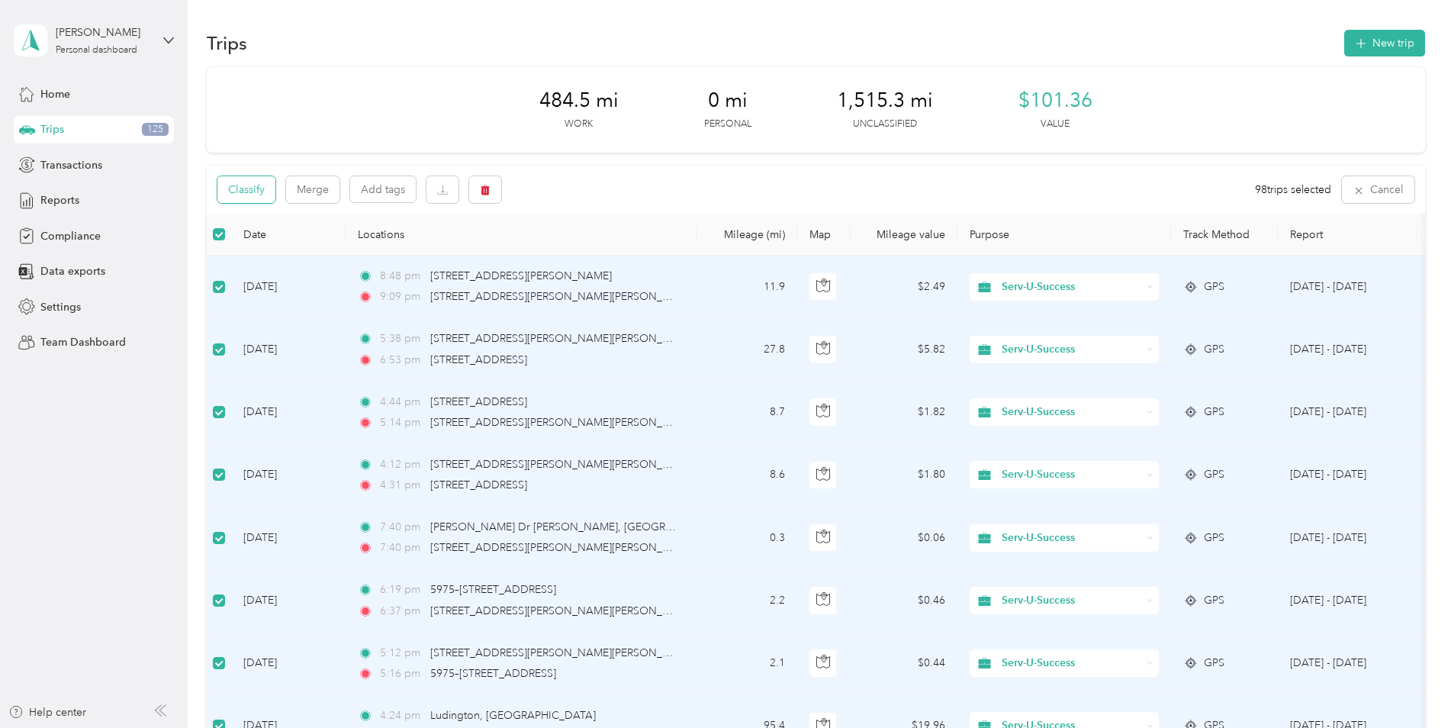
click at [244, 187] on button "Classify" at bounding box center [246, 189] width 58 height 27
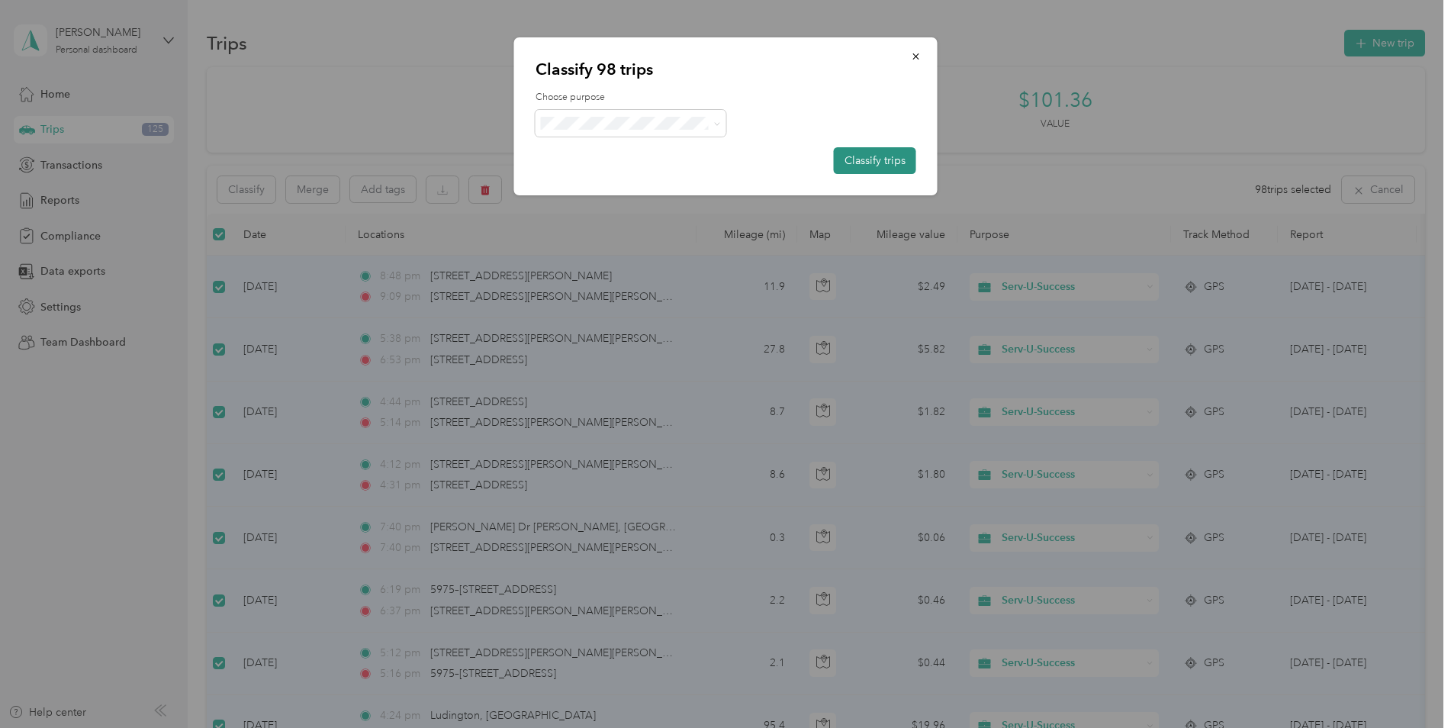
click at [864, 159] on button "Classify trips" at bounding box center [875, 160] width 82 height 27
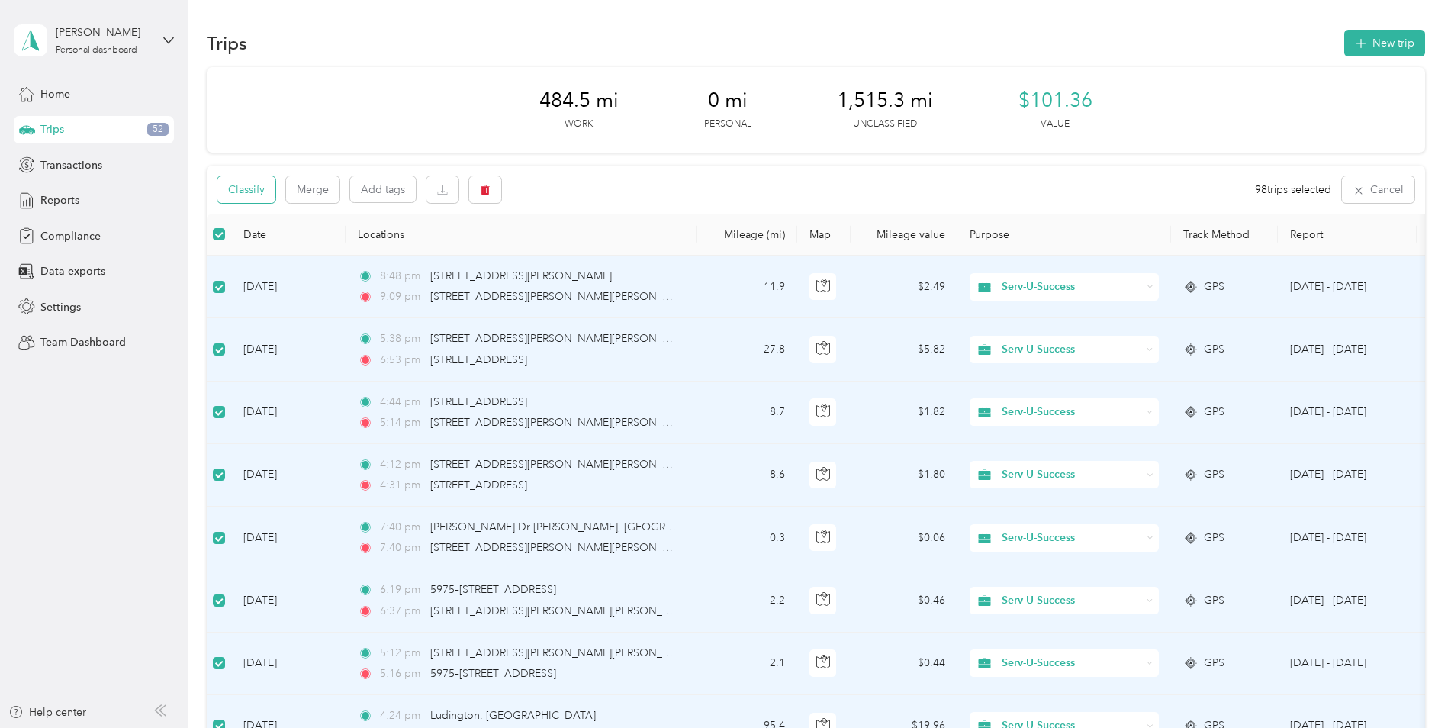
click at [249, 195] on button "Classify" at bounding box center [246, 189] width 58 height 27
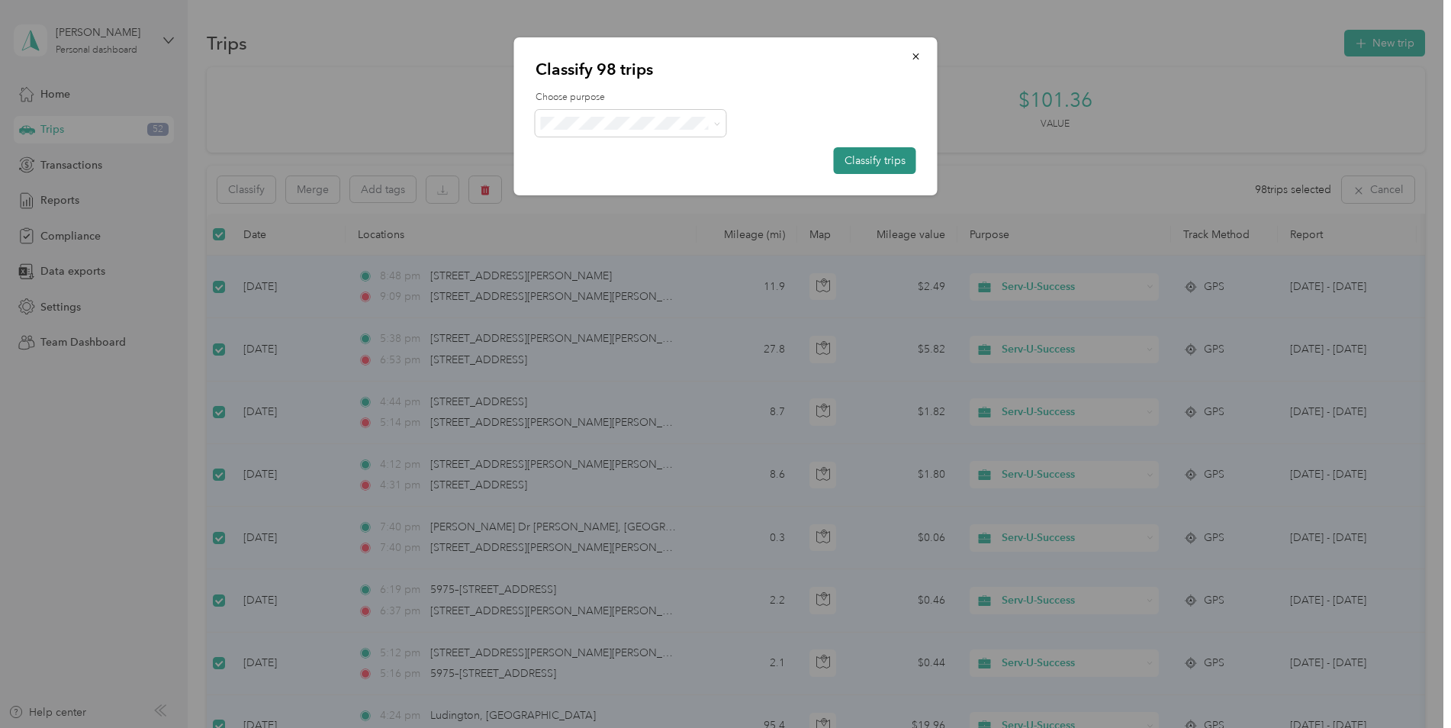
click at [855, 167] on button "Classify trips" at bounding box center [875, 160] width 82 height 27
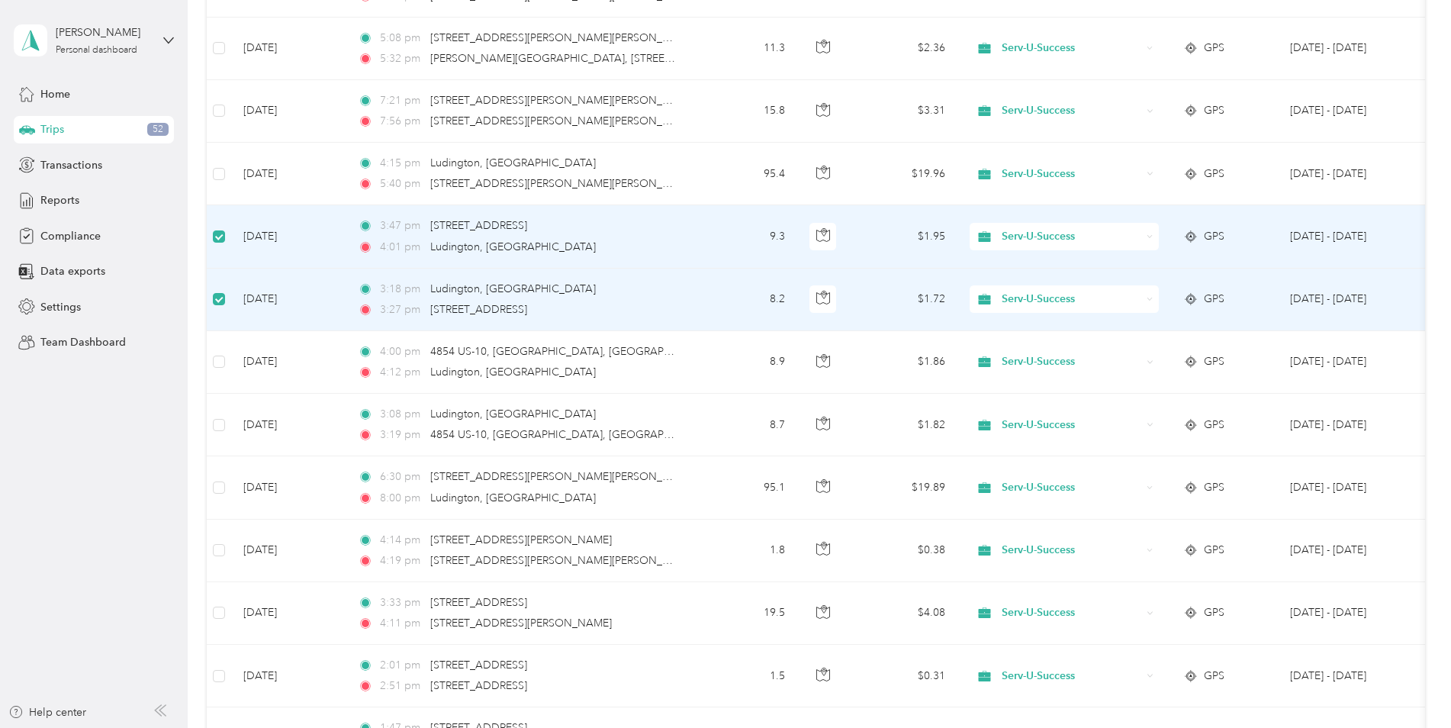
scroll to position [3050, 0]
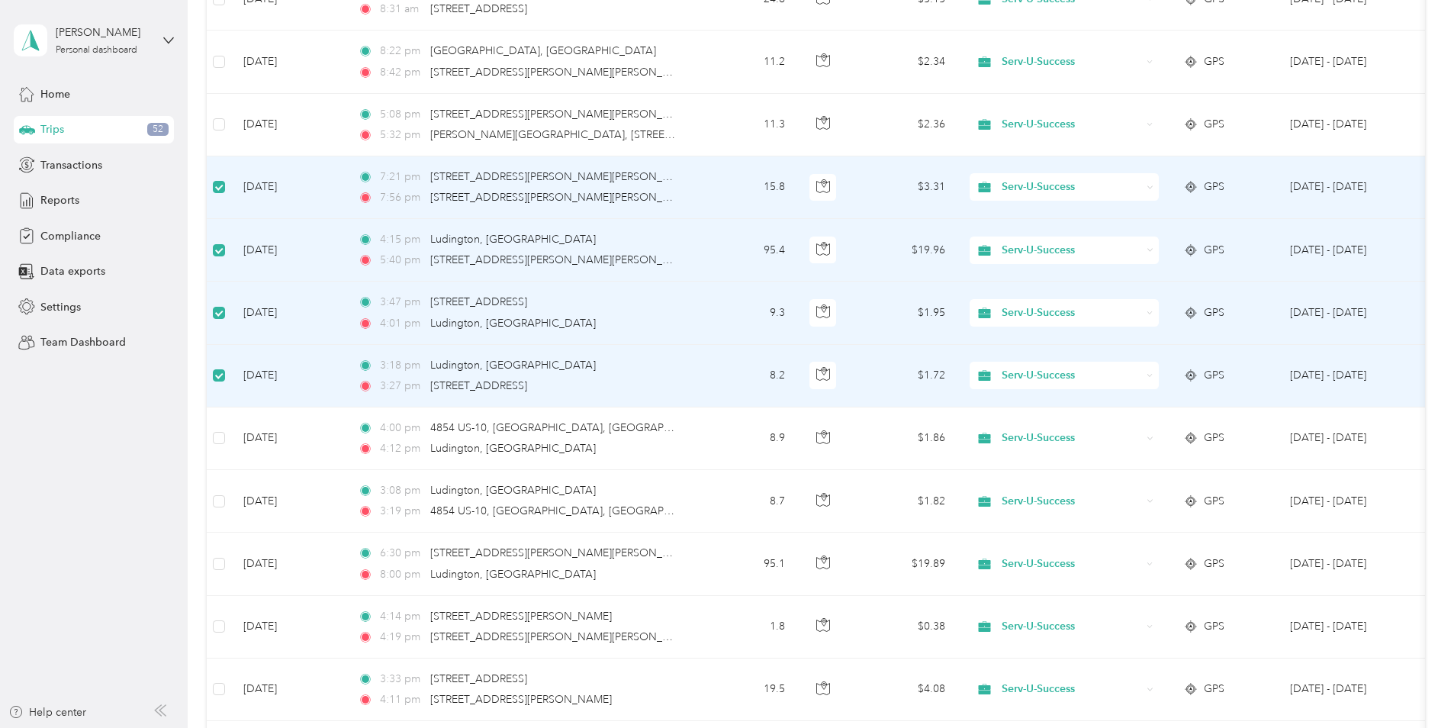
click at [962, 188] on icon at bounding box center [1150, 187] width 7 height 7
click at [962, 236] on span "Personal" at bounding box center [1077, 241] width 141 height 16
click at [962, 247] on div "Serv-U-Success" at bounding box center [1064, 249] width 189 height 27
click at [962, 300] on span "Personal" at bounding box center [1077, 304] width 141 height 16
click at [962, 313] on span "Serv-U-Success" at bounding box center [1072, 312] width 140 height 17
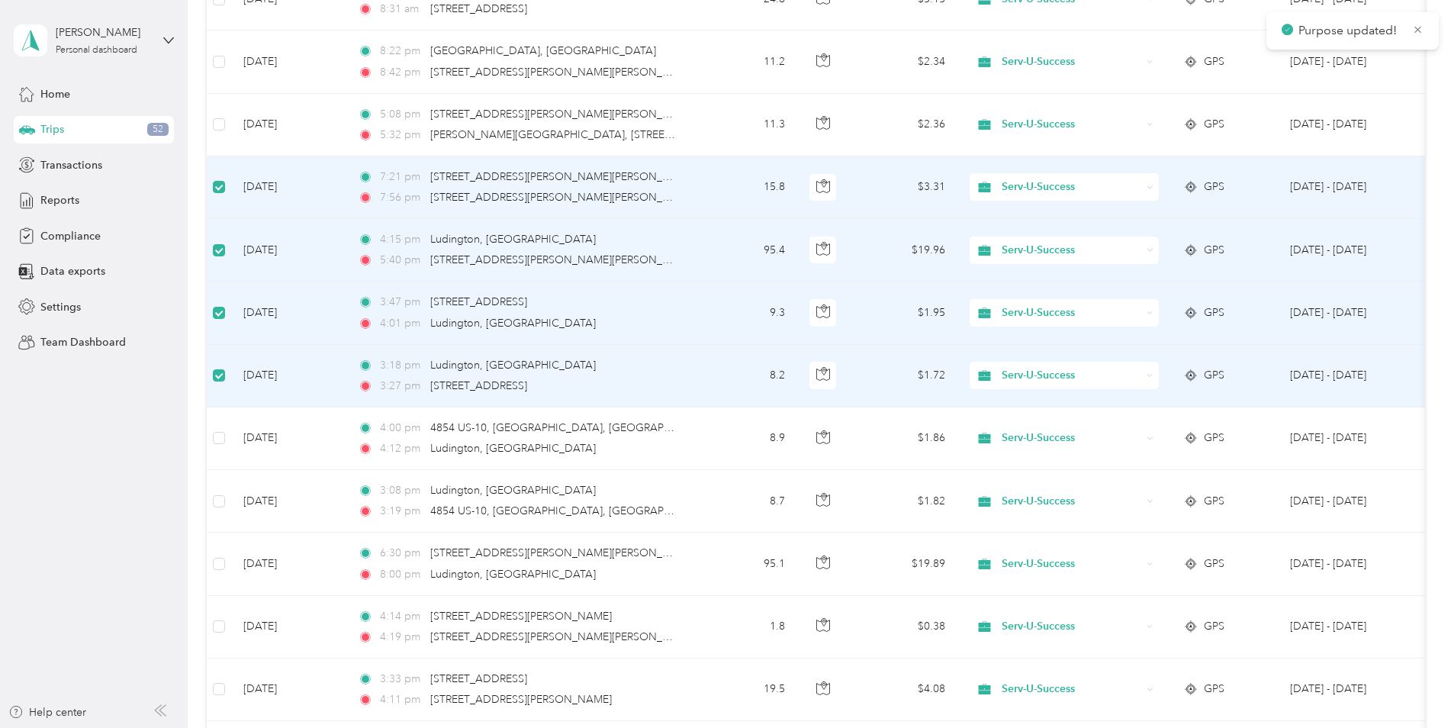
click at [962, 369] on li "Personal" at bounding box center [1064, 362] width 189 height 27
click at [962, 378] on div "Serv-U-Success" at bounding box center [1064, 375] width 189 height 27
click at [962, 427] on span "Personal" at bounding box center [1077, 428] width 141 height 16
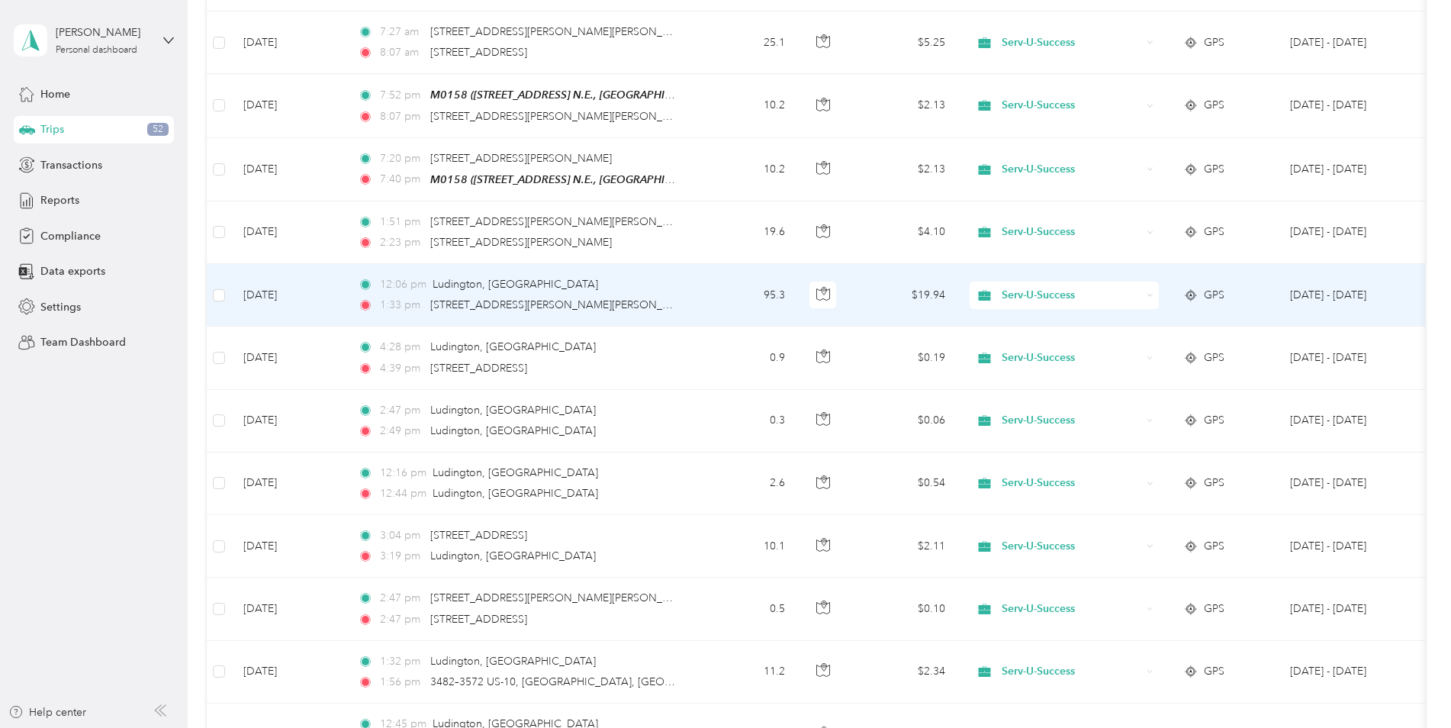
scroll to position [1524, 0]
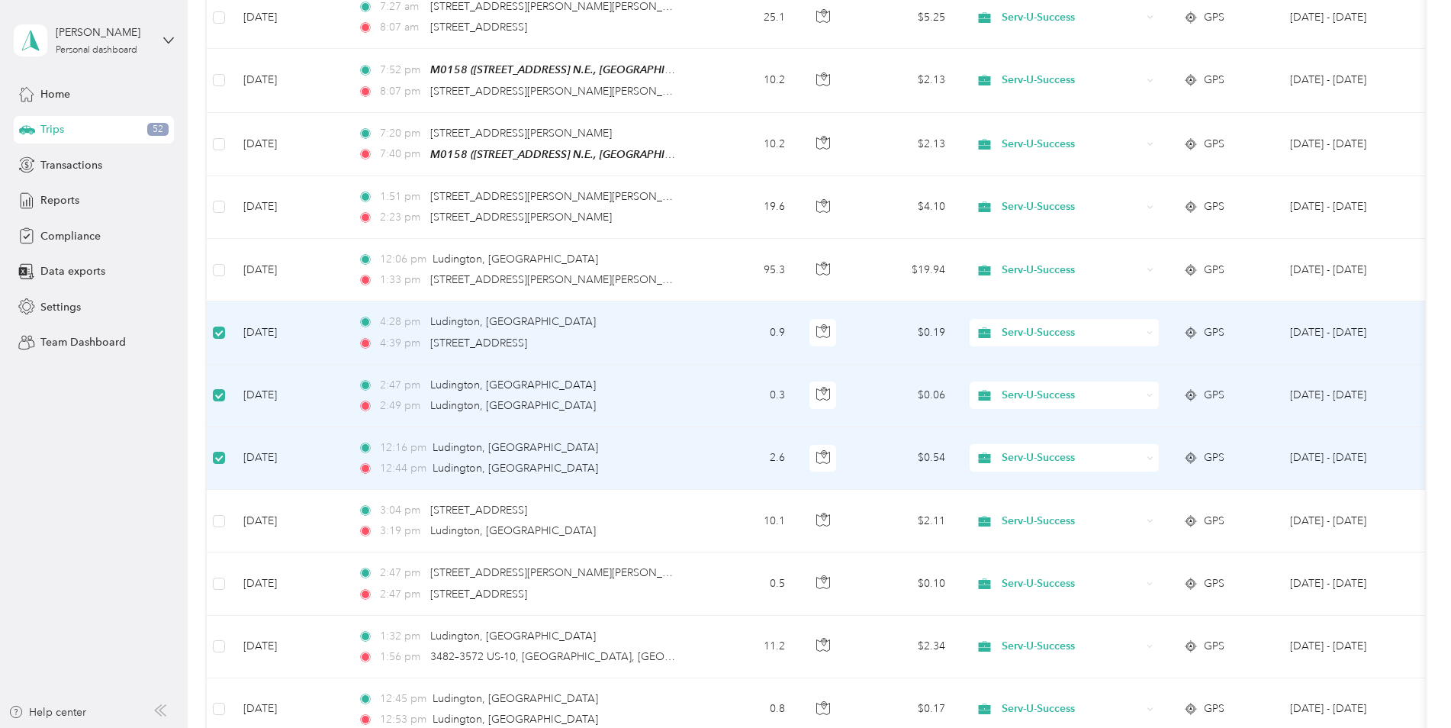
click at [962, 331] on icon at bounding box center [1150, 333] width 7 height 7
click at [962, 390] on li "Personal" at bounding box center [1064, 385] width 189 height 27
click at [962, 399] on div "Serv-U-Success" at bounding box center [1064, 394] width 189 height 27
click at [962, 443] on span "Personal" at bounding box center [1077, 449] width 141 height 16
click at [962, 456] on div "Serv-U-Success" at bounding box center [1064, 457] width 189 height 27
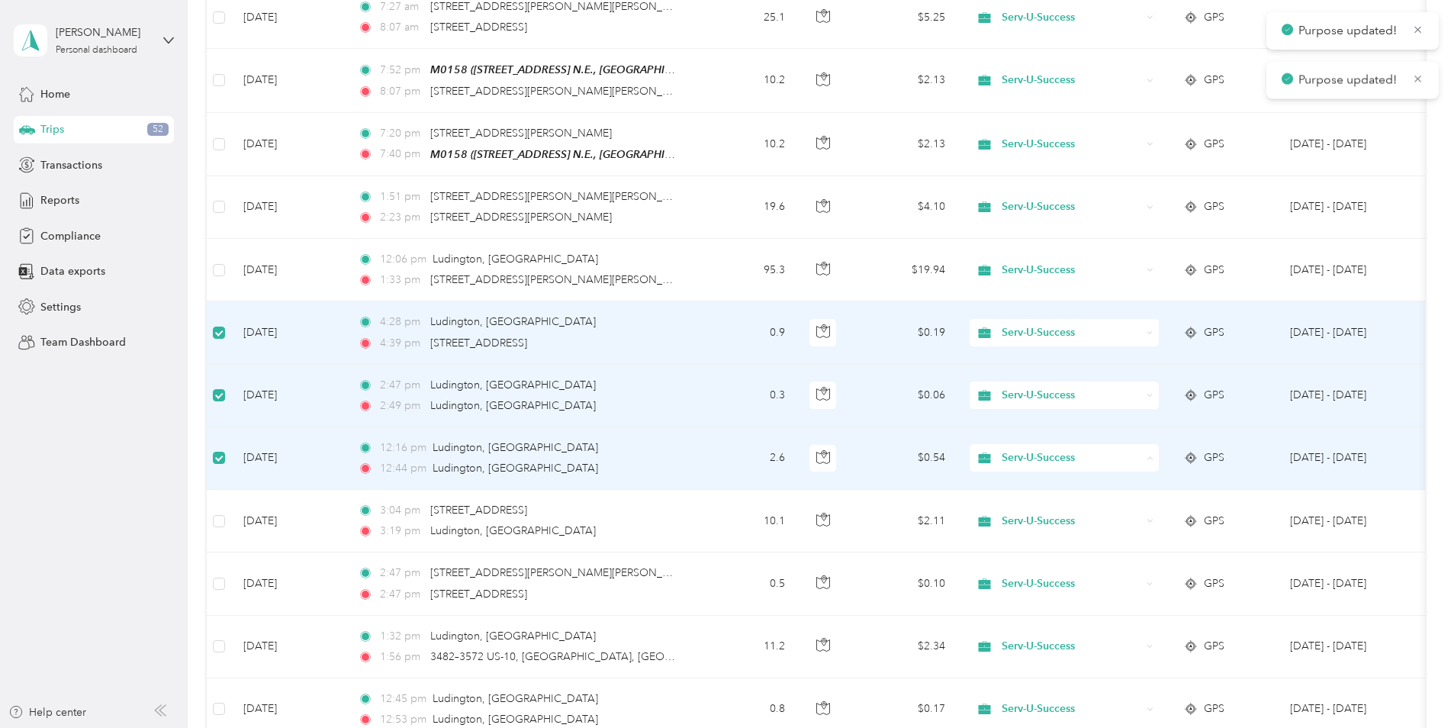
click at [962, 510] on span "Personal" at bounding box center [1077, 511] width 141 height 16
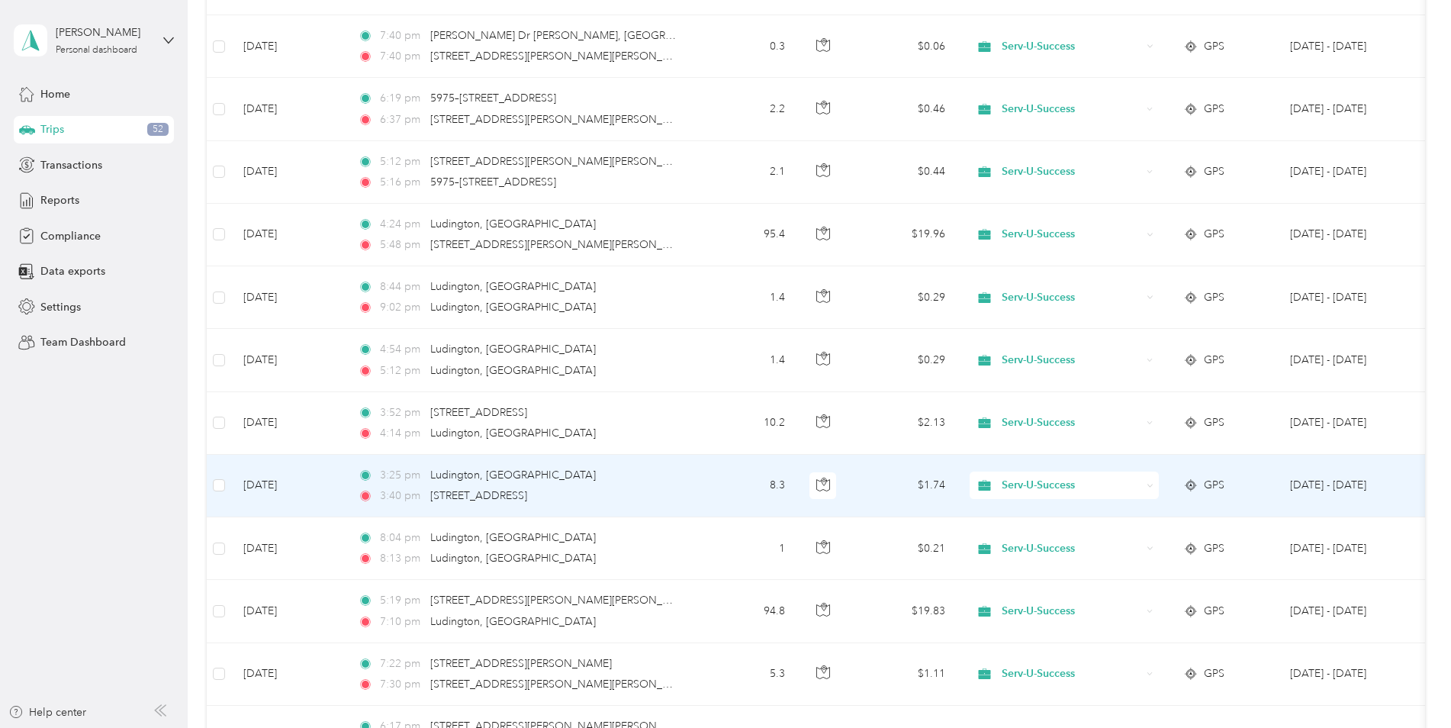
scroll to position [456, 0]
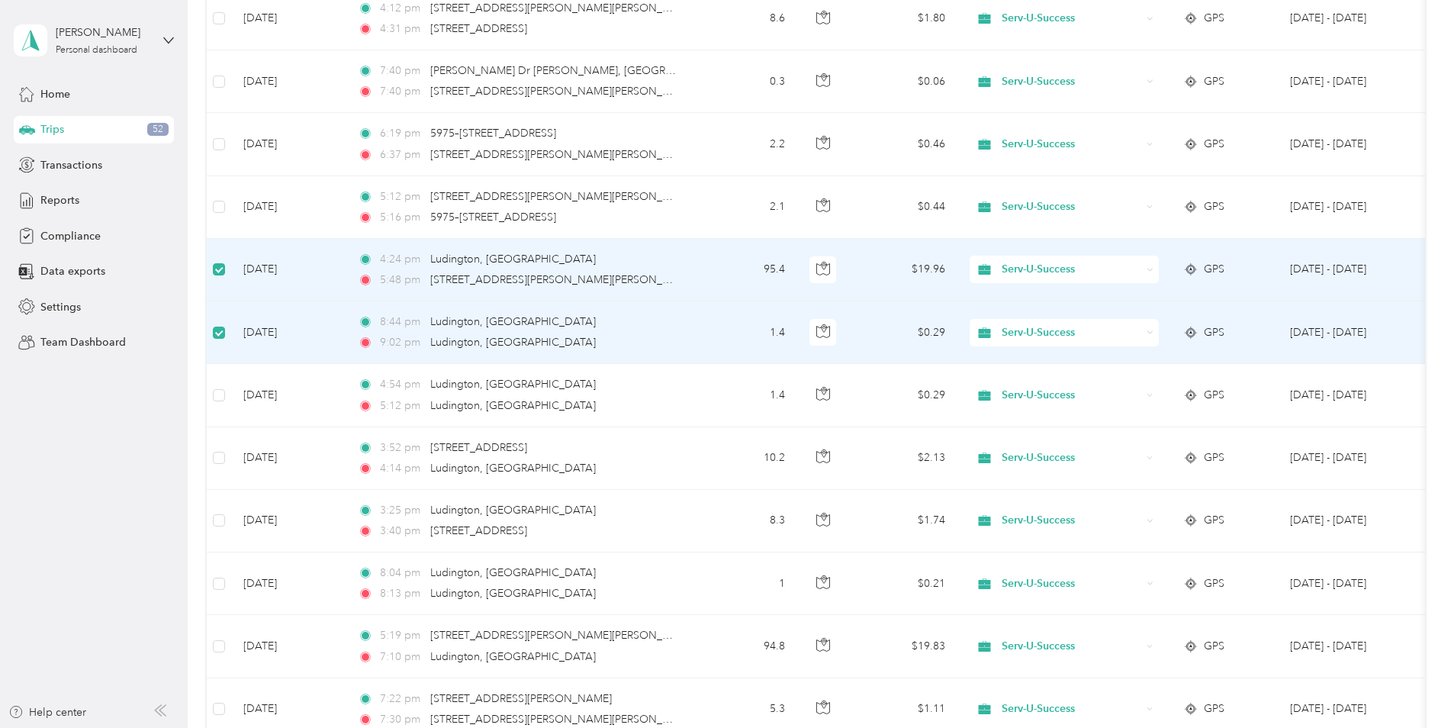
click at [962, 270] on icon at bounding box center [1150, 269] width 7 height 7
click at [962, 319] on span "Personal" at bounding box center [1077, 325] width 141 height 16
click at [962, 338] on div "Serv-U-Success" at bounding box center [1064, 332] width 189 height 27
click at [962, 394] on li "Personal" at bounding box center [1064, 388] width 189 height 27
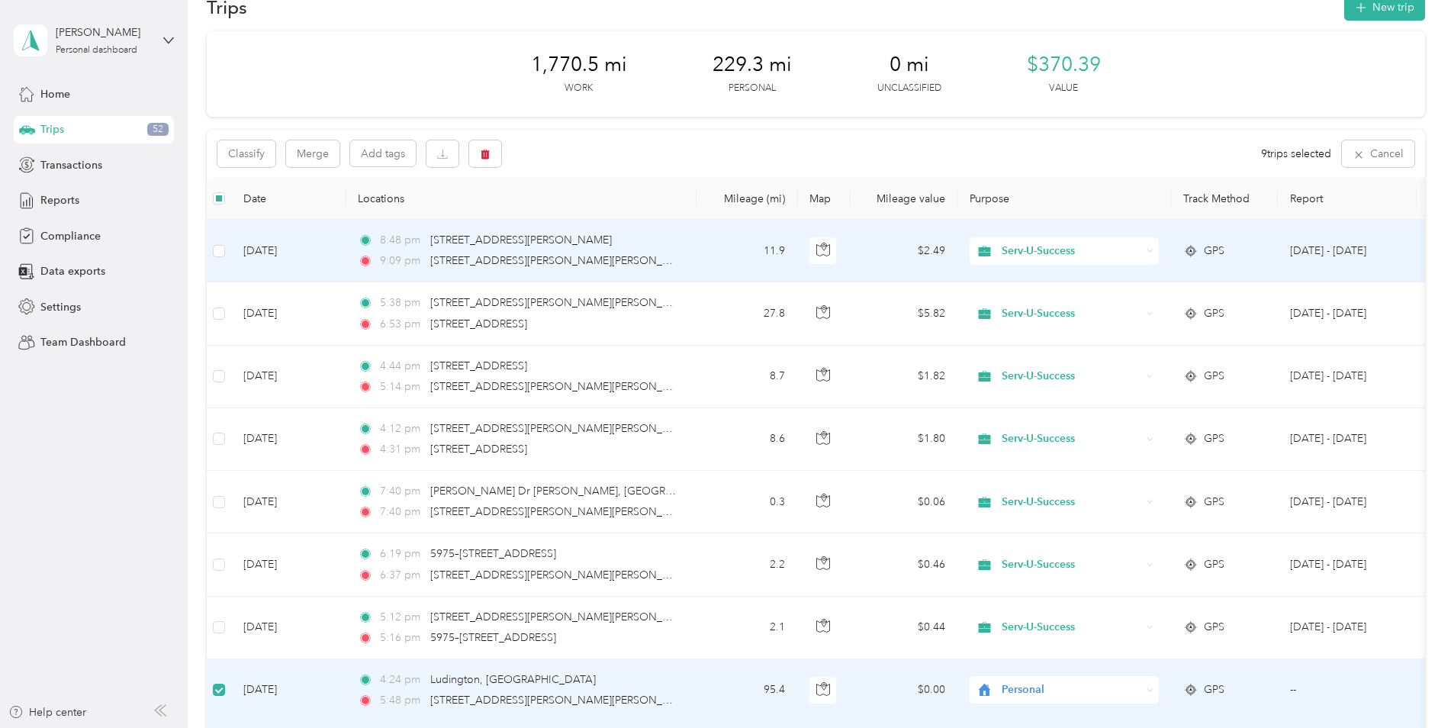
scroll to position [0, 0]
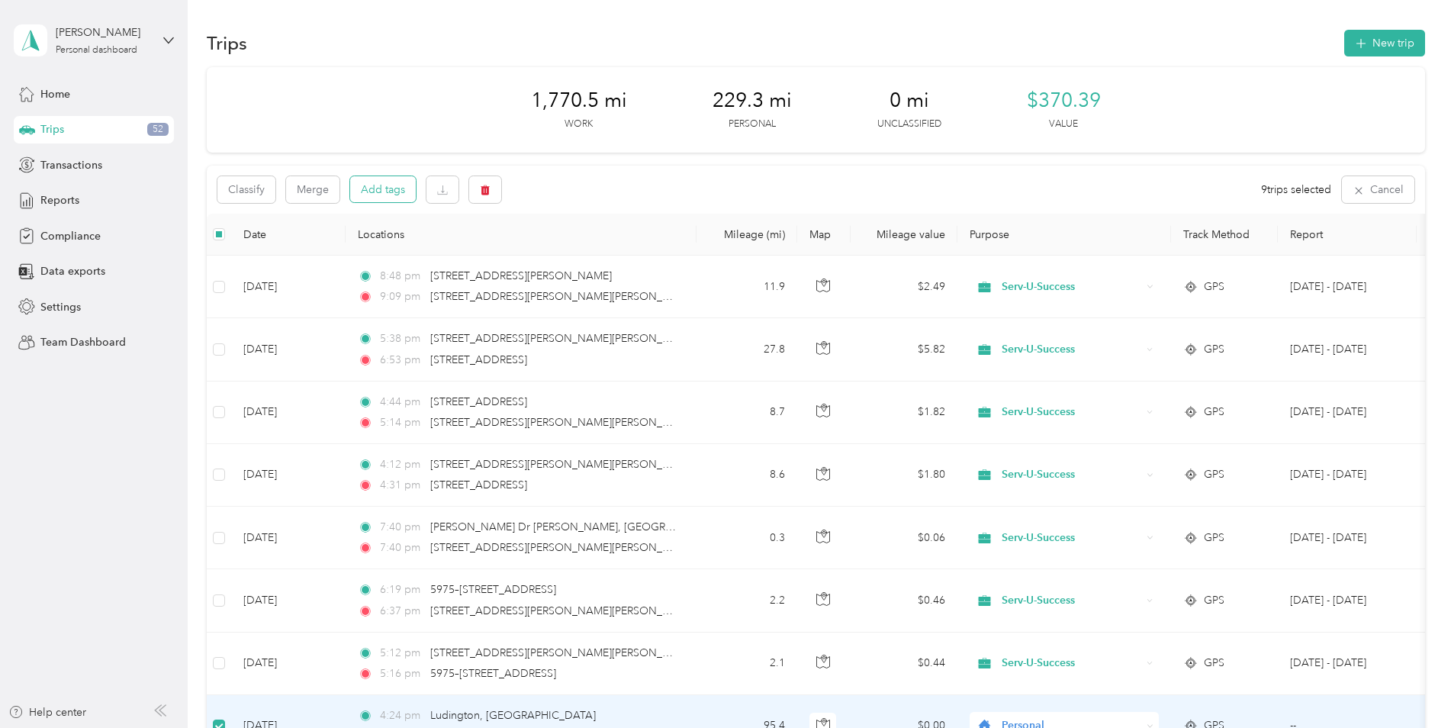
click at [373, 198] on button "Add tags" at bounding box center [383, 189] width 66 height 26
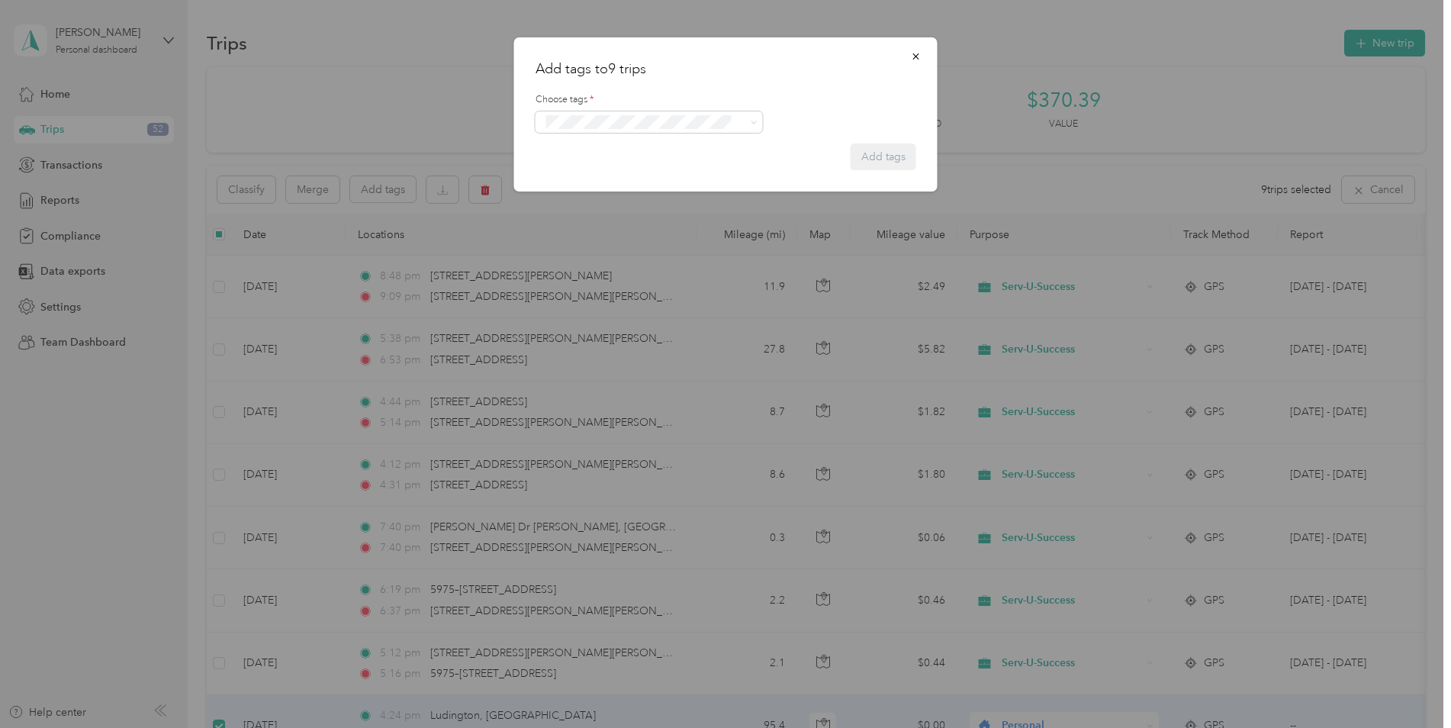
click at [597, 204] on span "Crp-corporate" at bounding box center [587, 207] width 60 height 14
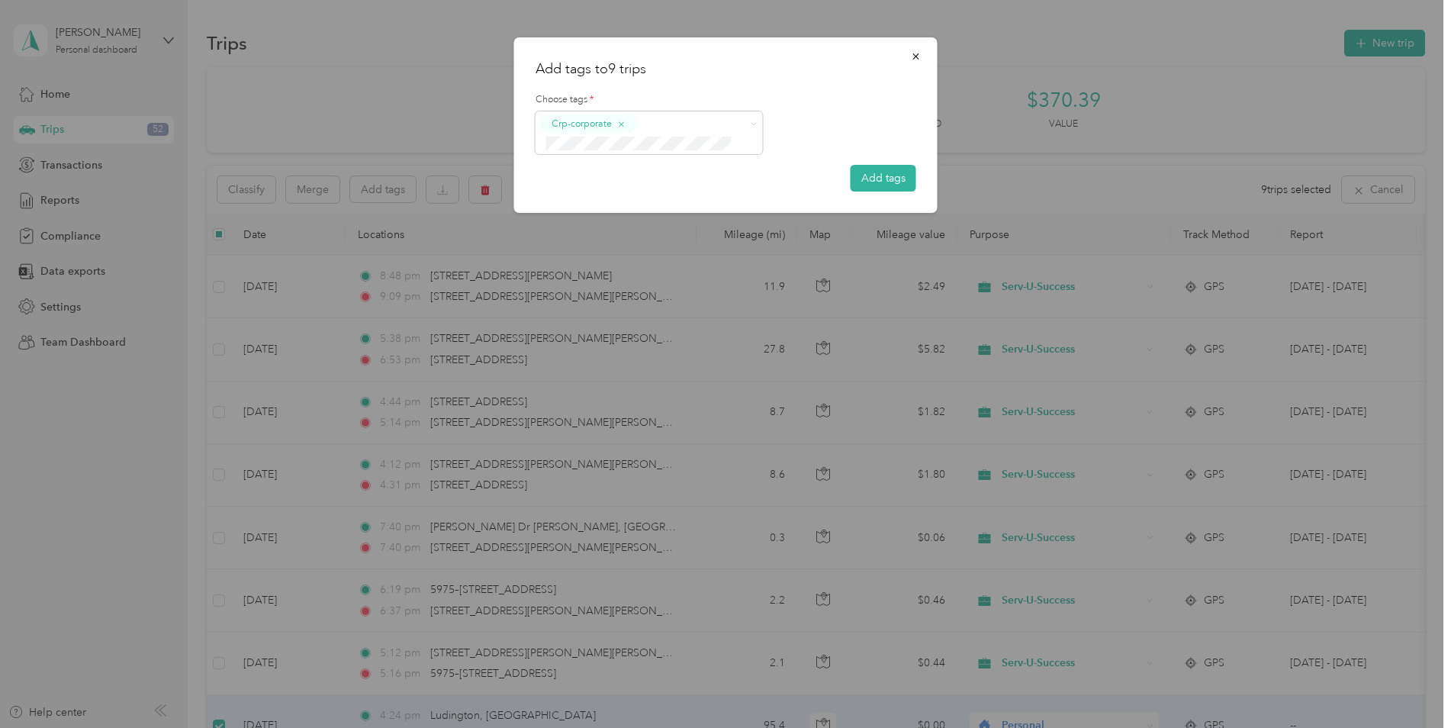
drag, startPoint x: 873, startPoint y: 175, endPoint x: 845, endPoint y: 211, distance: 45.0
click at [873, 177] on button "Add tags" at bounding box center [884, 178] width 66 height 27
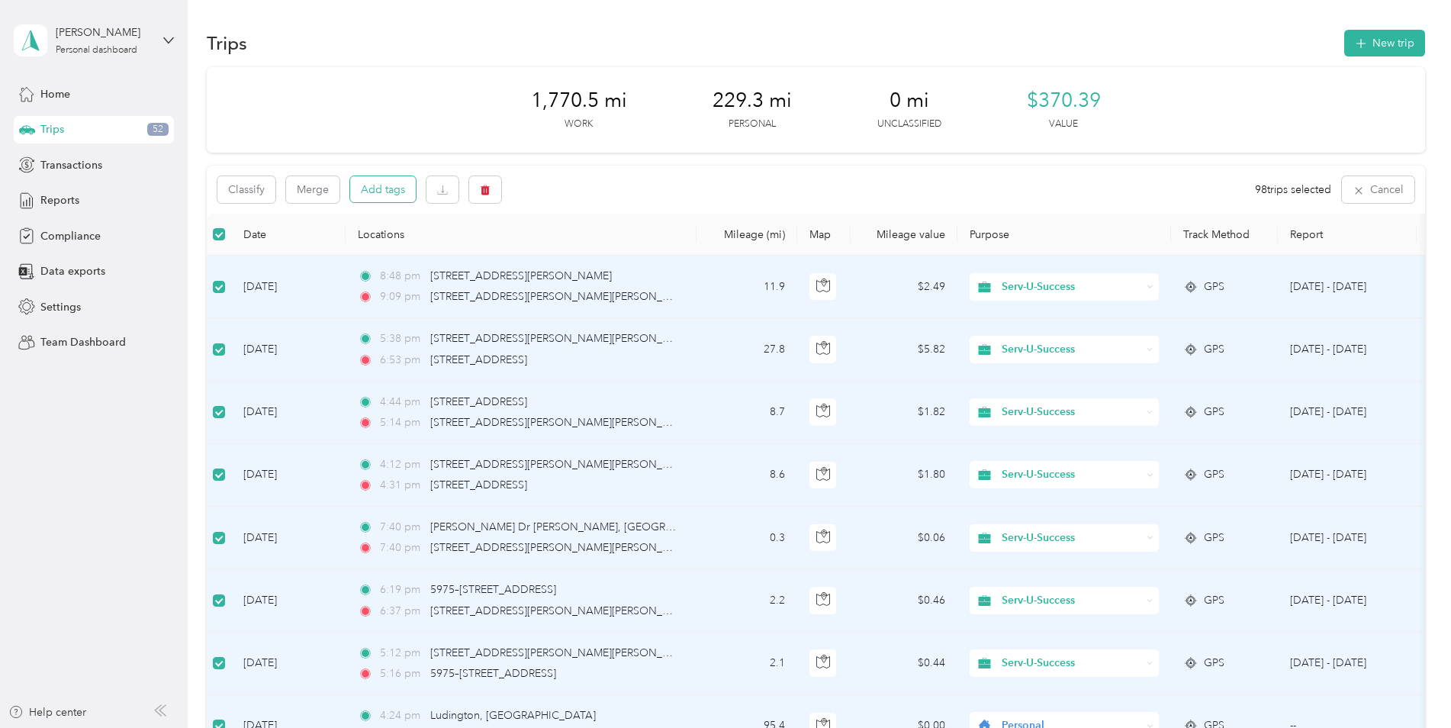
click at [391, 192] on button "Add tags" at bounding box center [383, 189] width 66 height 26
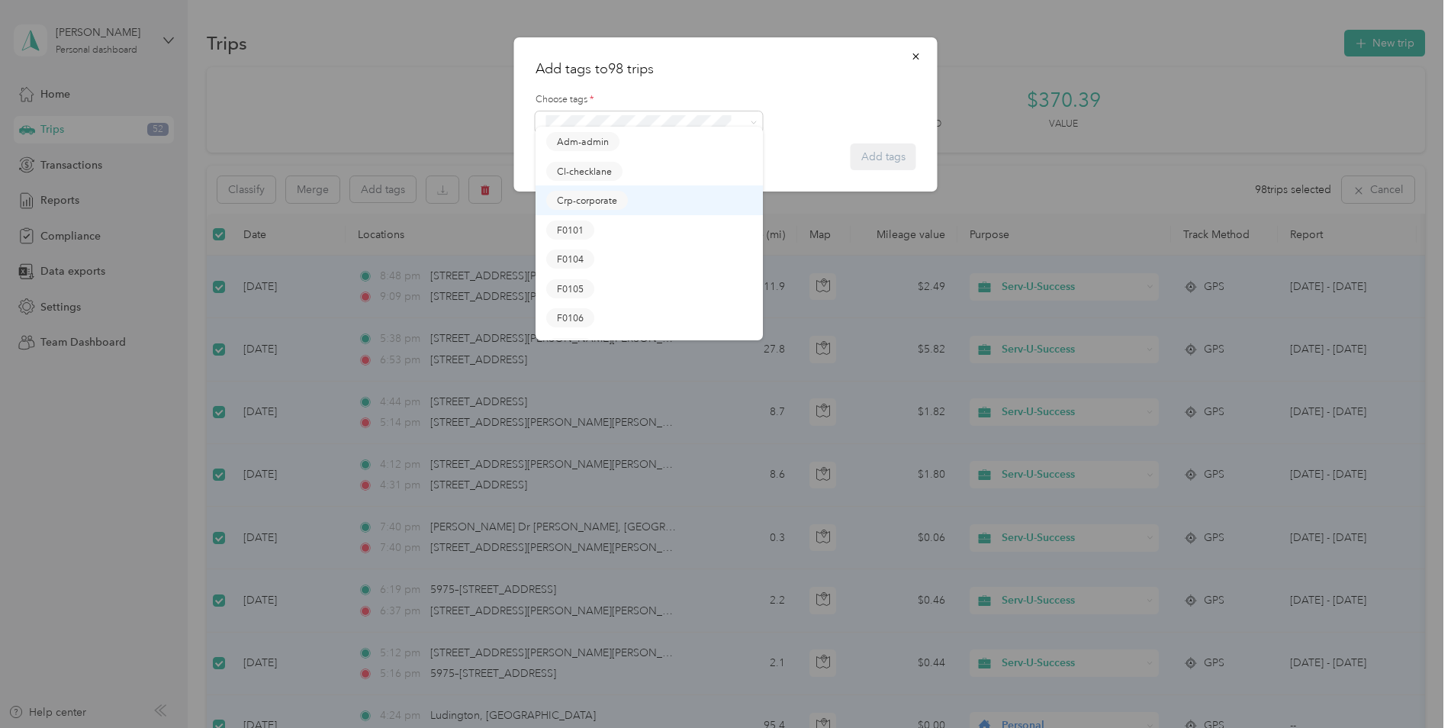
click at [601, 209] on button "Crp-corporate" at bounding box center [587, 200] width 82 height 19
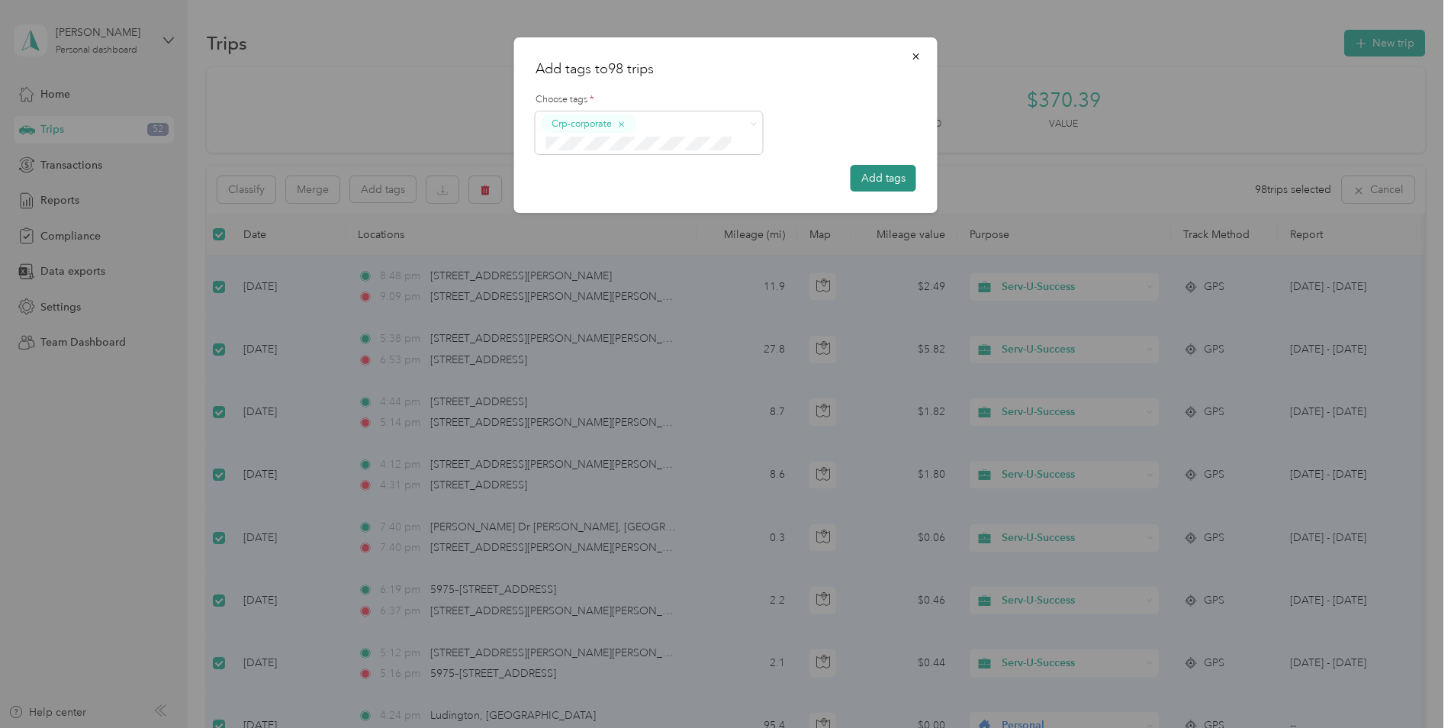
click at [890, 176] on button "Add tags" at bounding box center [884, 178] width 66 height 27
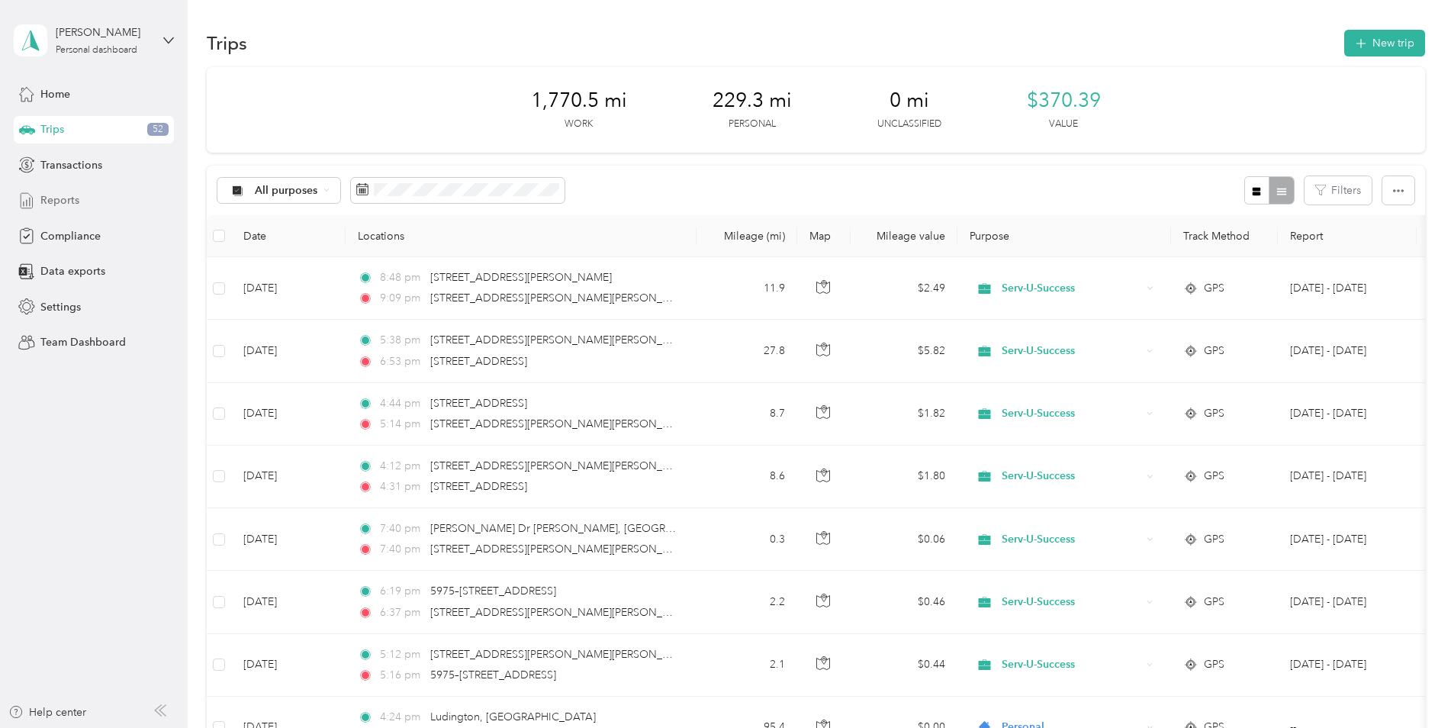
click at [64, 205] on span "Reports" at bounding box center [59, 200] width 39 height 16
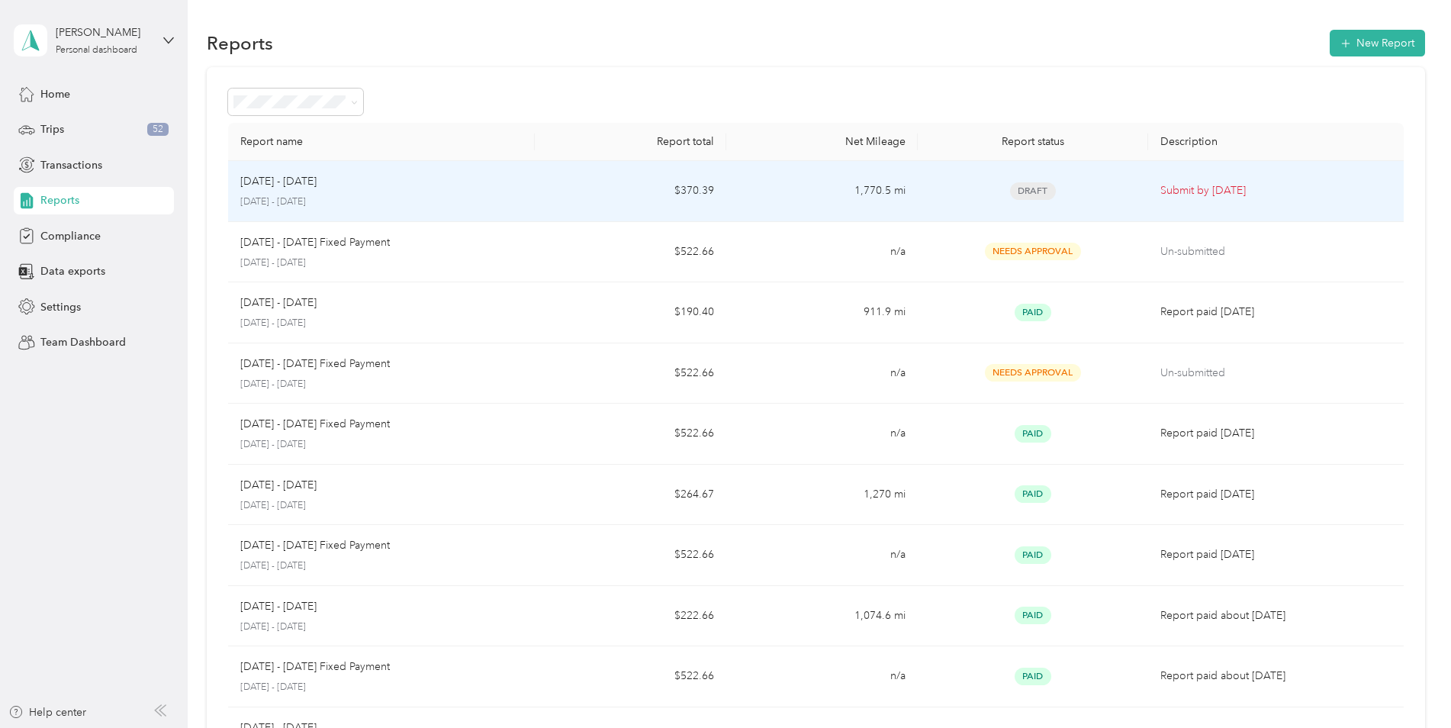
click at [499, 203] on p "[DATE] - [DATE]" at bounding box center [381, 202] width 282 height 14
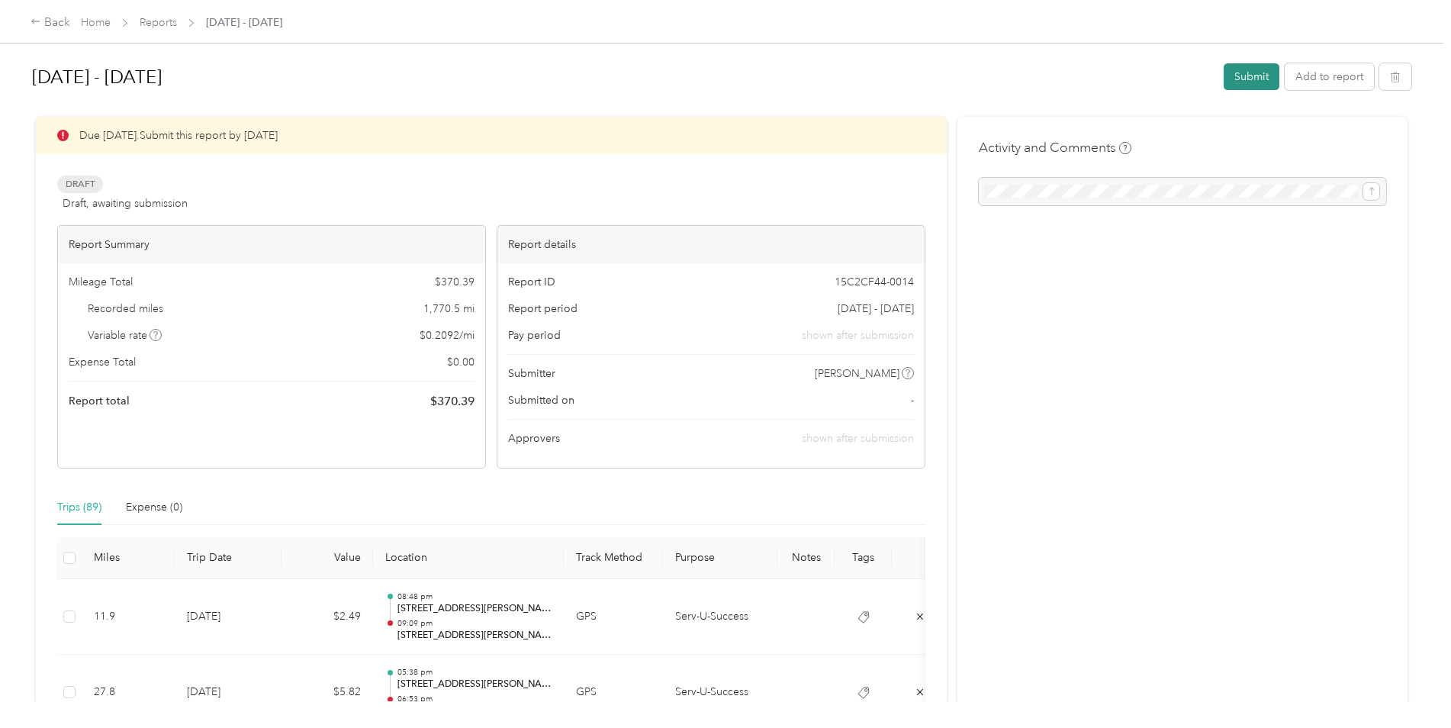
click at [962, 75] on button "Submit" at bounding box center [1252, 76] width 56 height 27
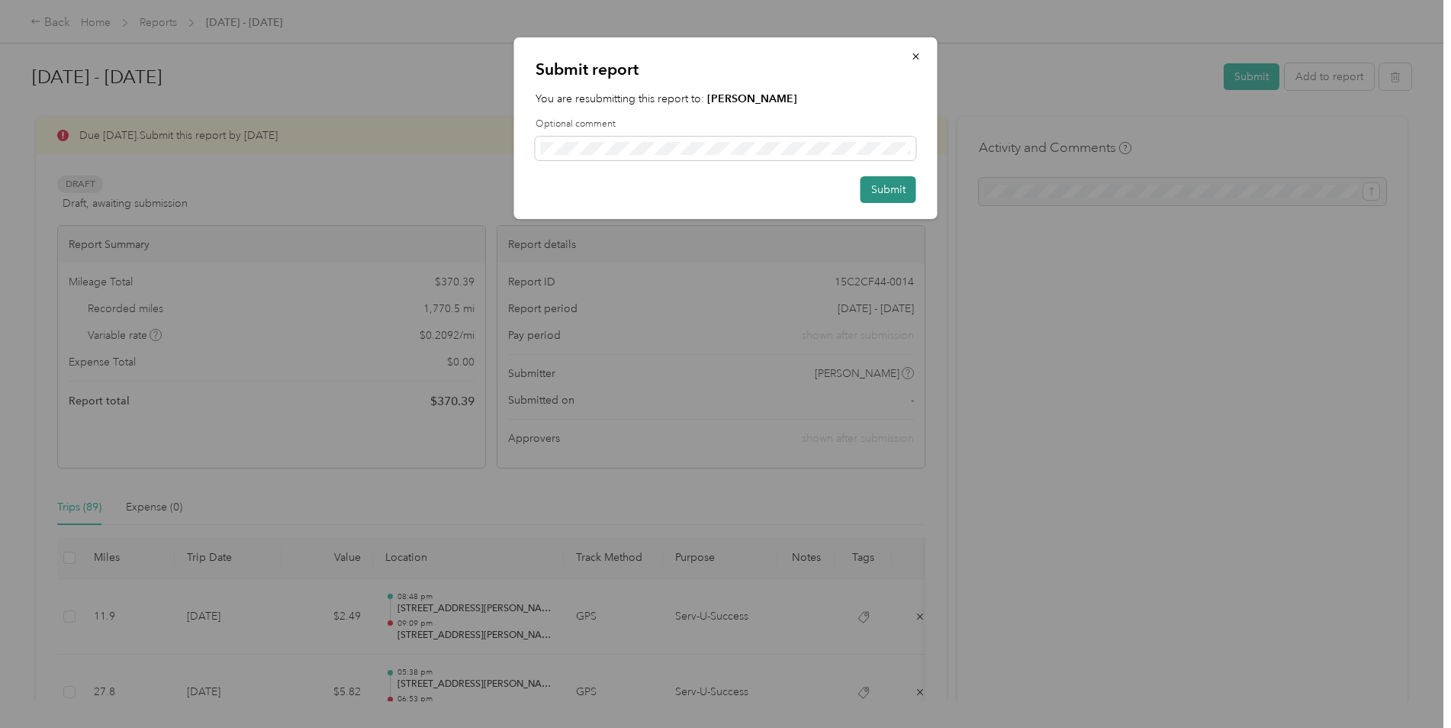
click at [886, 193] on button "Submit" at bounding box center [889, 189] width 56 height 27
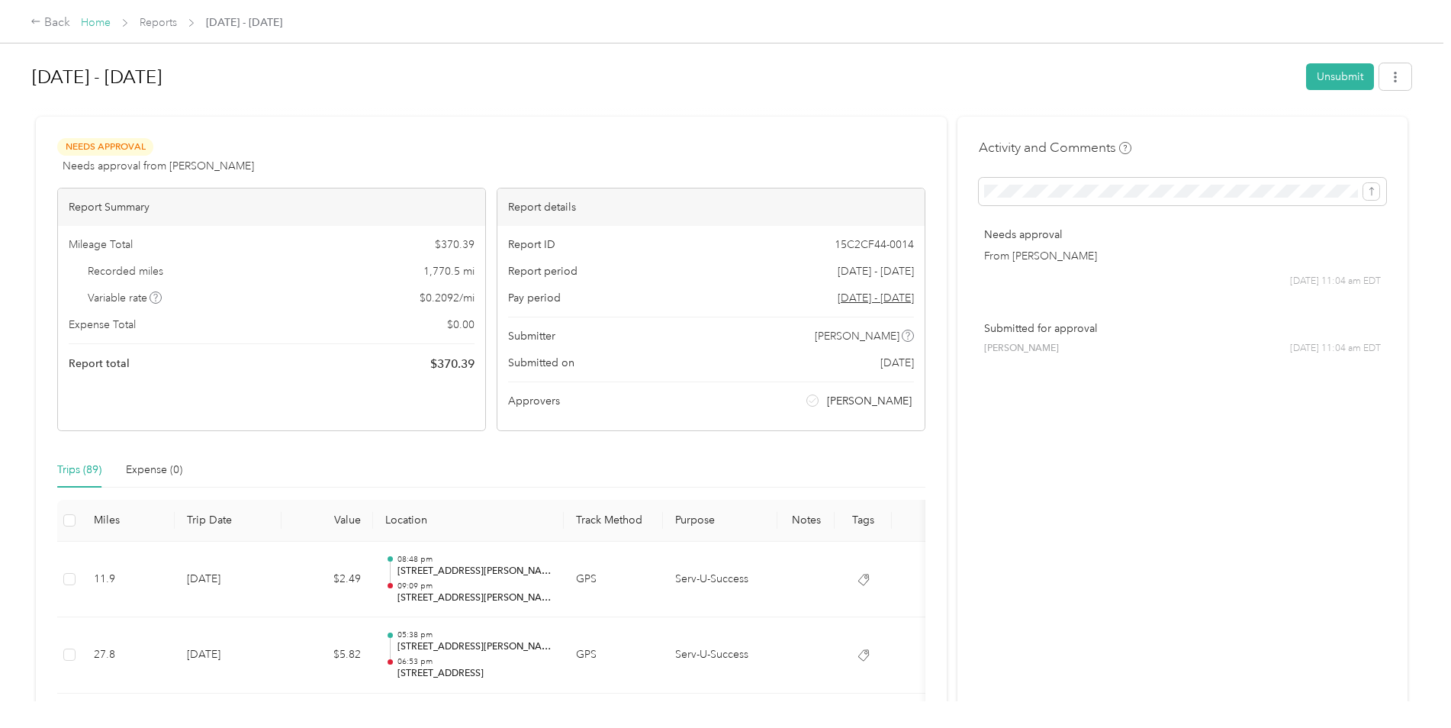
click at [96, 21] on link "Home" at bounding box center [96, 22] width 30 height 13
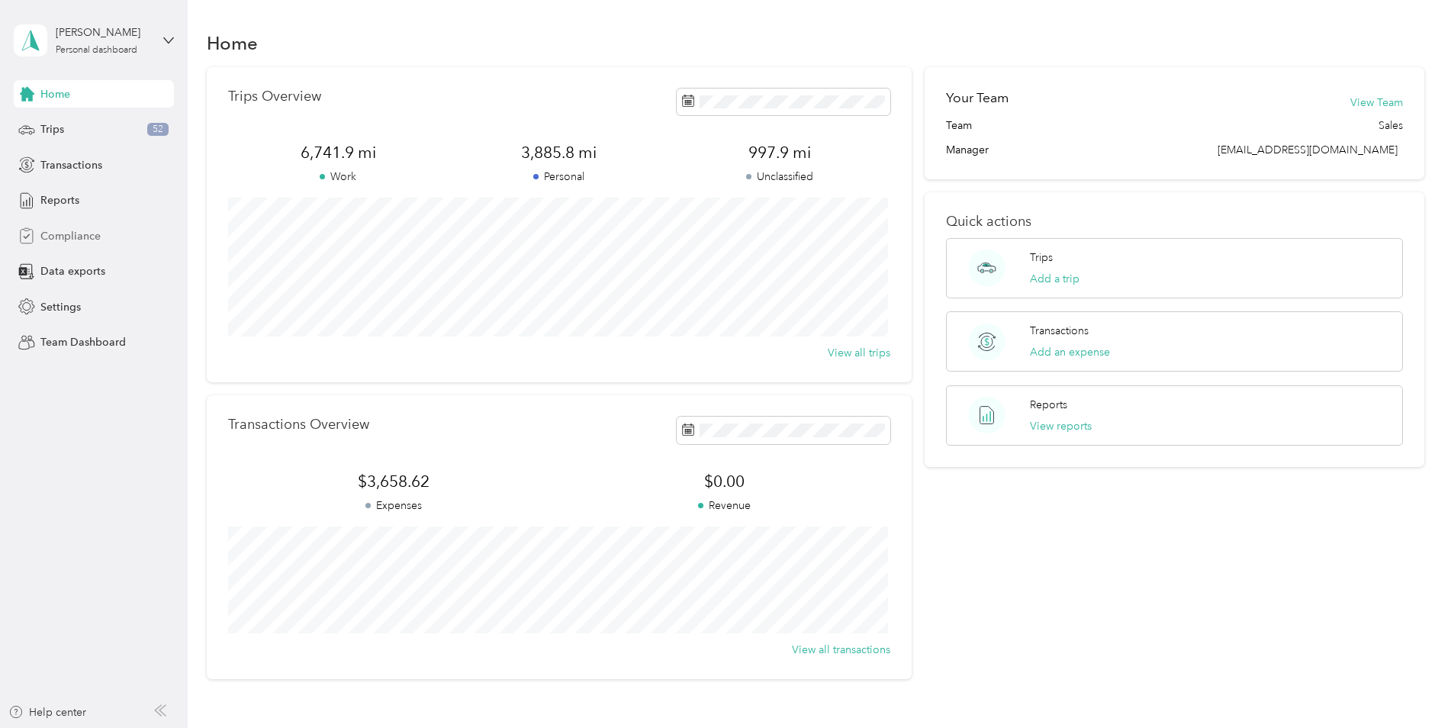
click at [98, 237] on span "Compliance" at bounding box center [70, 236] width 60 height 16
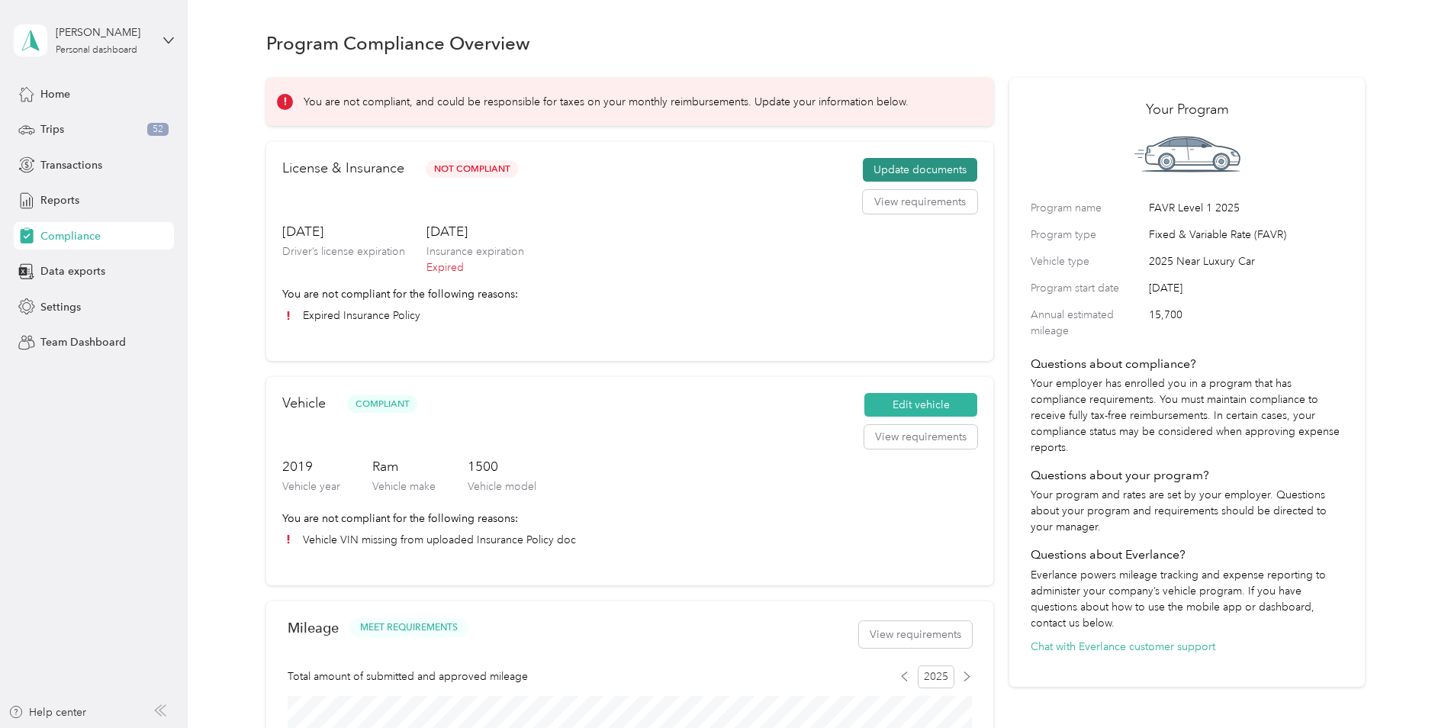
click at [899, 171] on button "Update documents" at bounding box center [920, 170] width 114 height 24
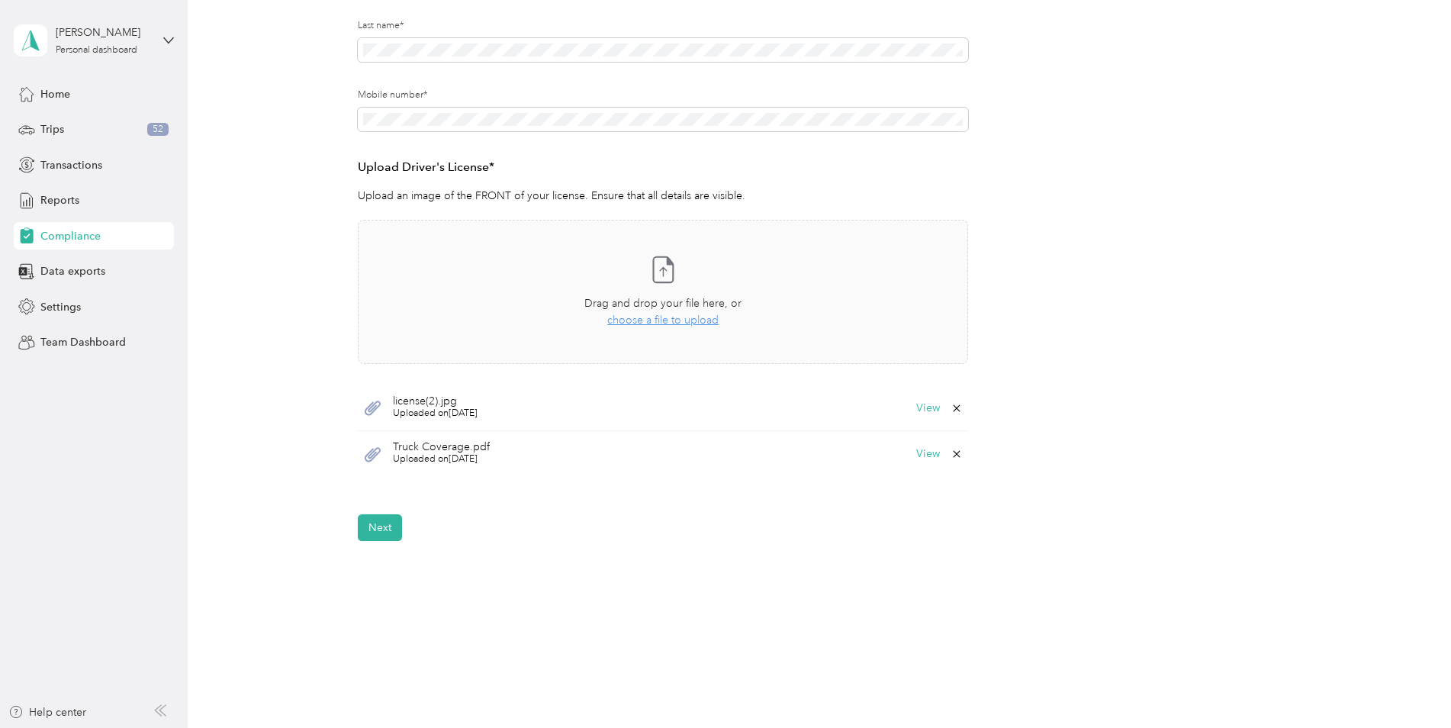
scroll to position [305, 0]
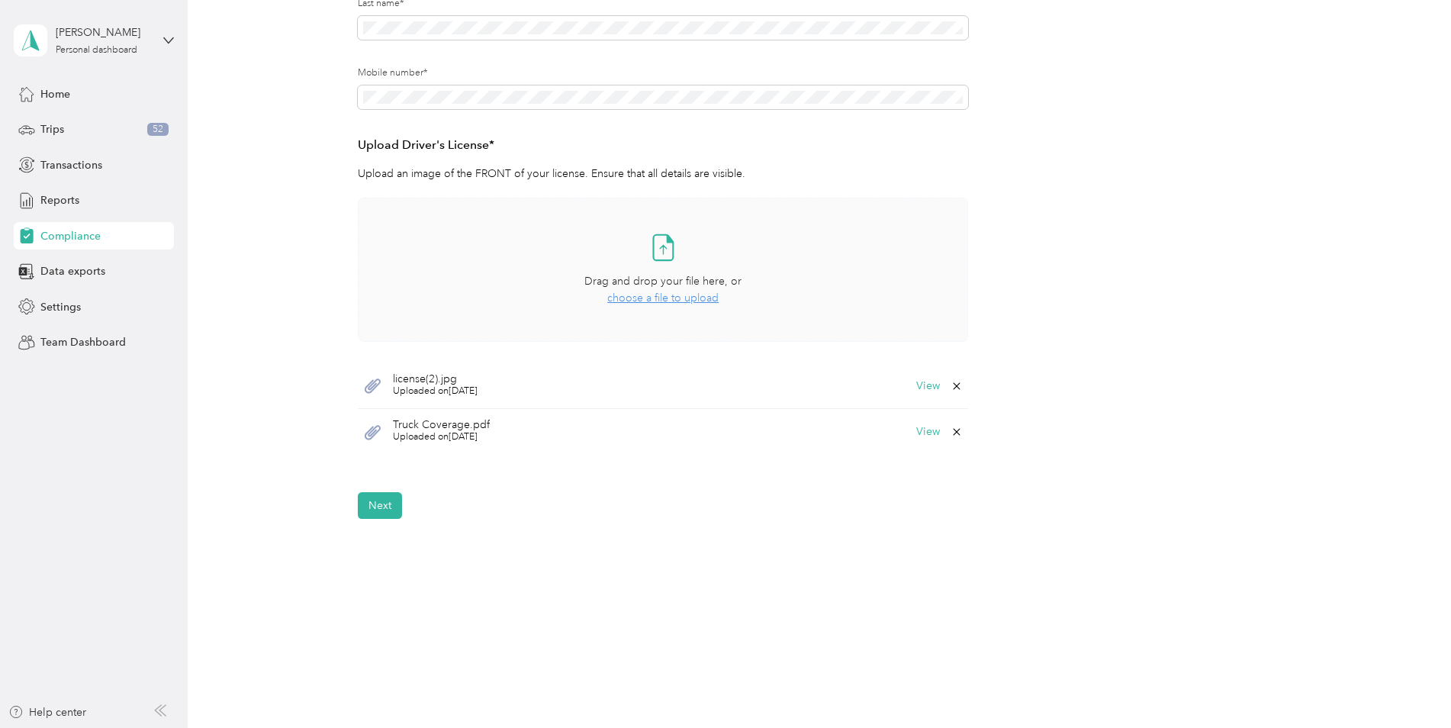
click at [666, 297] on span "choose a file to upload" at bounding box center [662, 297] width 111 height 13
click at [953, 430] on icon at bounding box center [956, 432] width 7 height 7
click at [915, 446] on button "Yes" at bounding box center [917, 442] width 30 height 24
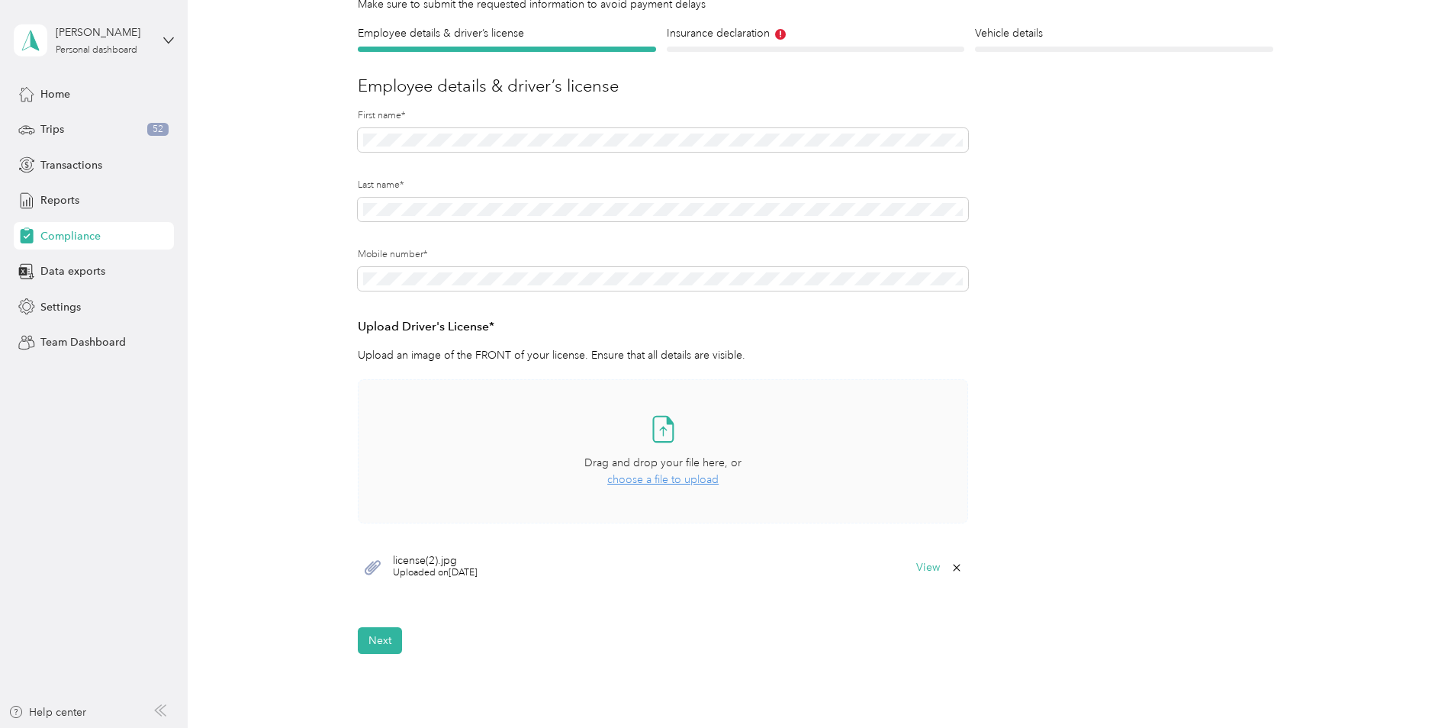
scroll to position [119, 0]
click at [657, 485] on span "choose a file to upload" at bounding box center [662, 484] width 111 height 13
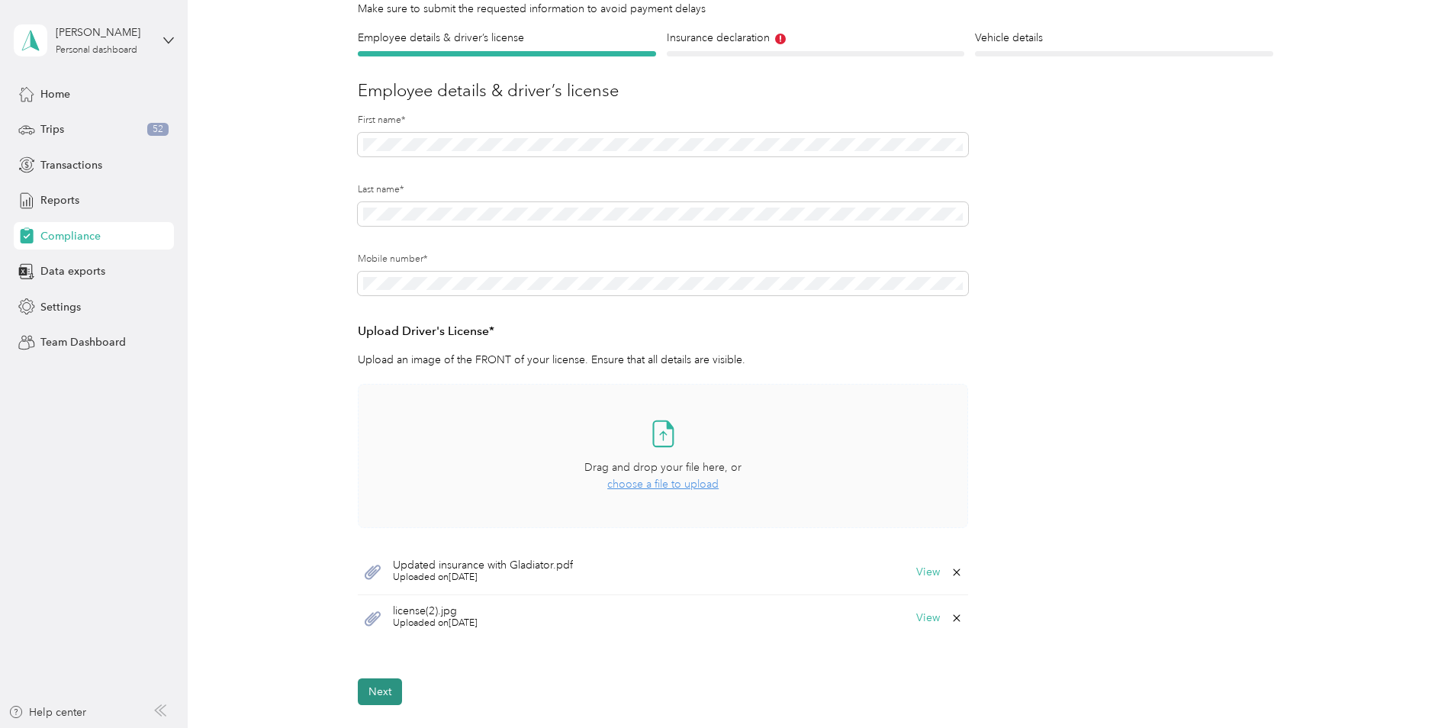
click at [378, 513] on button "Next" at bounding box center [380, 691] width 44 height 27
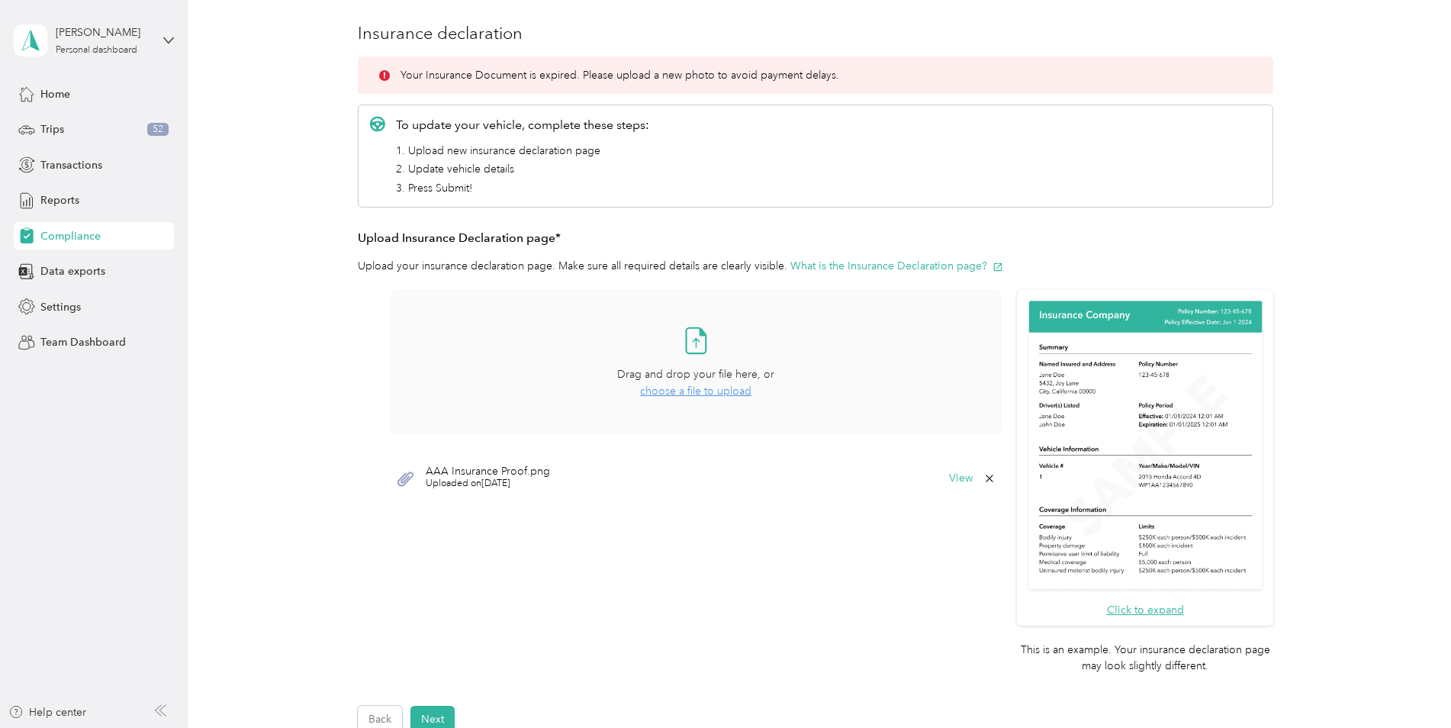
scroll to position [250, 0]
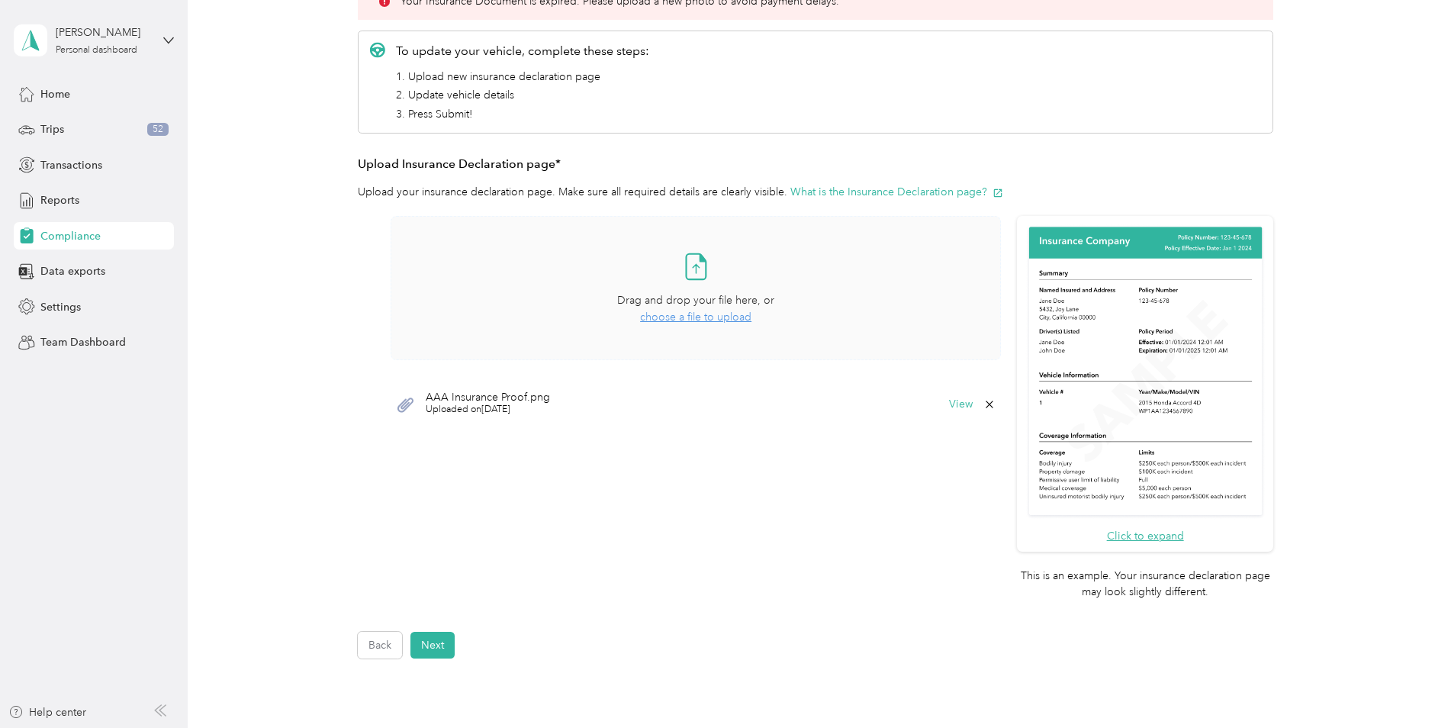
click at [730, 316] on span "choose a file to upload" at bounding box center [695, 316] width 111 height 13
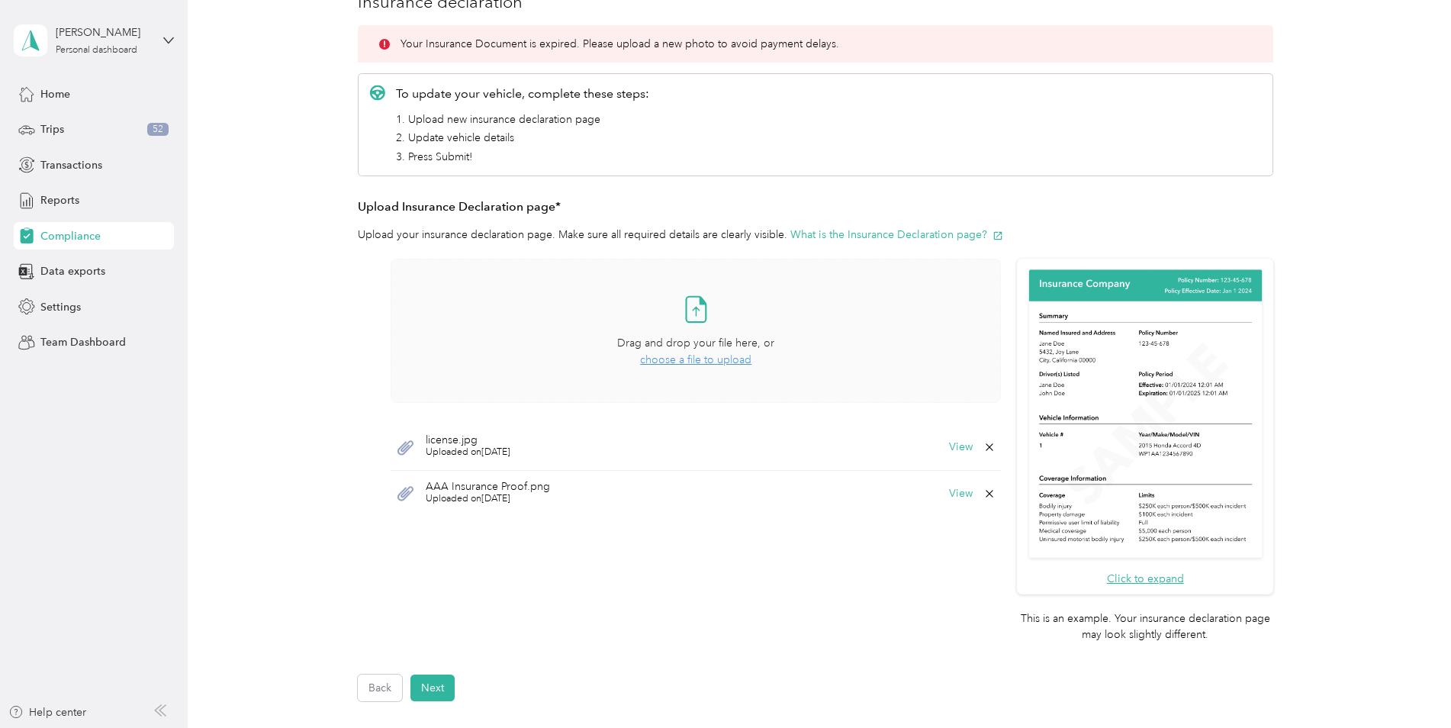
scroll to position [229, 0]
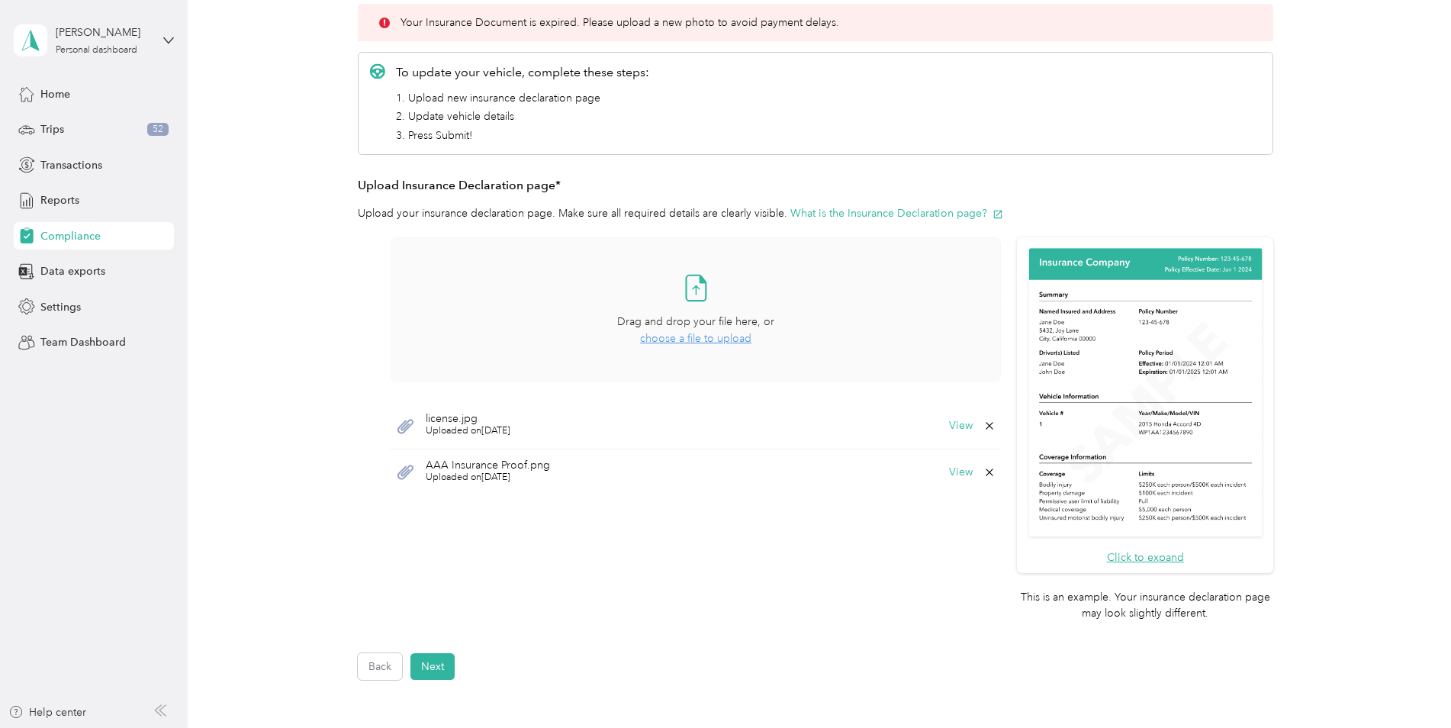
click at [696, 336] on span "choose a file to upload" at bounding box center [695, 338] width 111 height 13
click at [962, 513] on icon at bounding box center [989, 518] width 12 height 12
click at [945, 513] on button "Yes" at bounding box center [950, 528] width 30 height 24
click at [446, 513] on button "Next" at bounding box center [432, 666] width 44 height 27
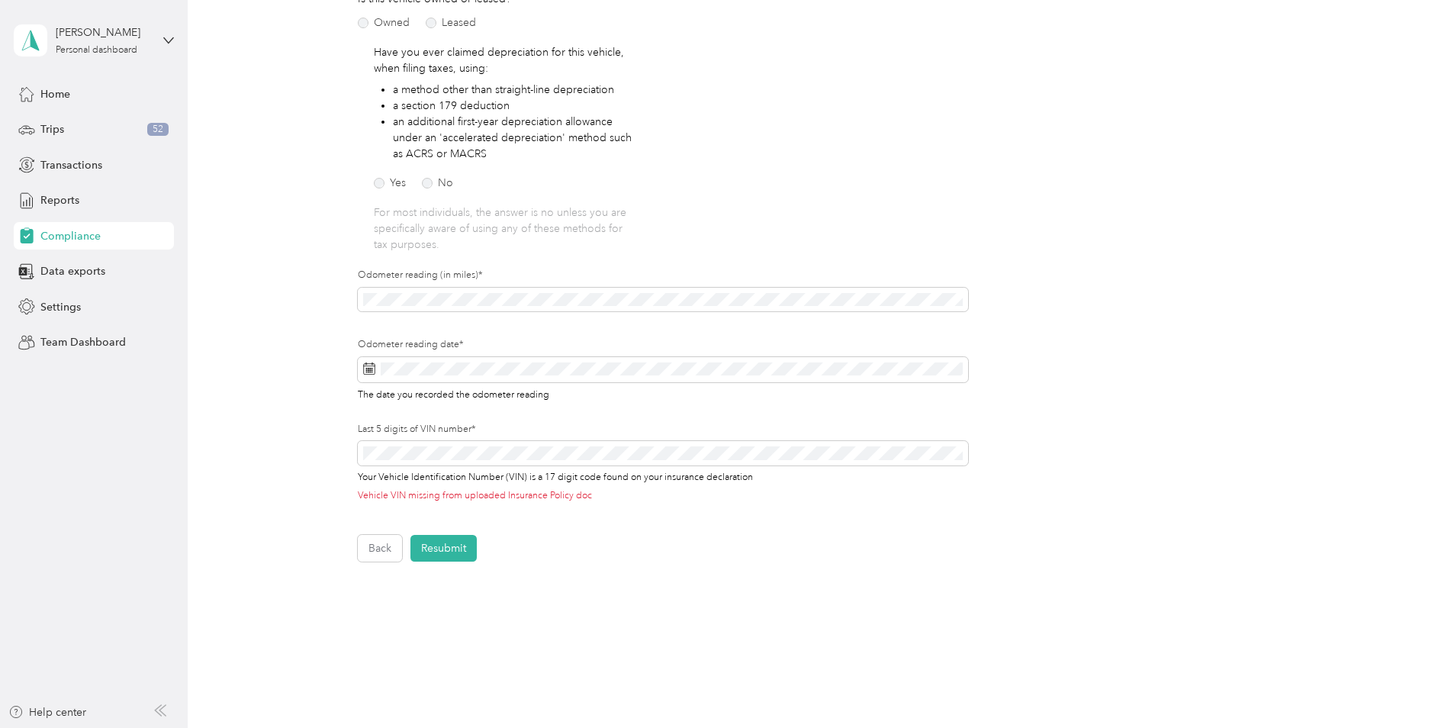
scroll to position [248, 0]
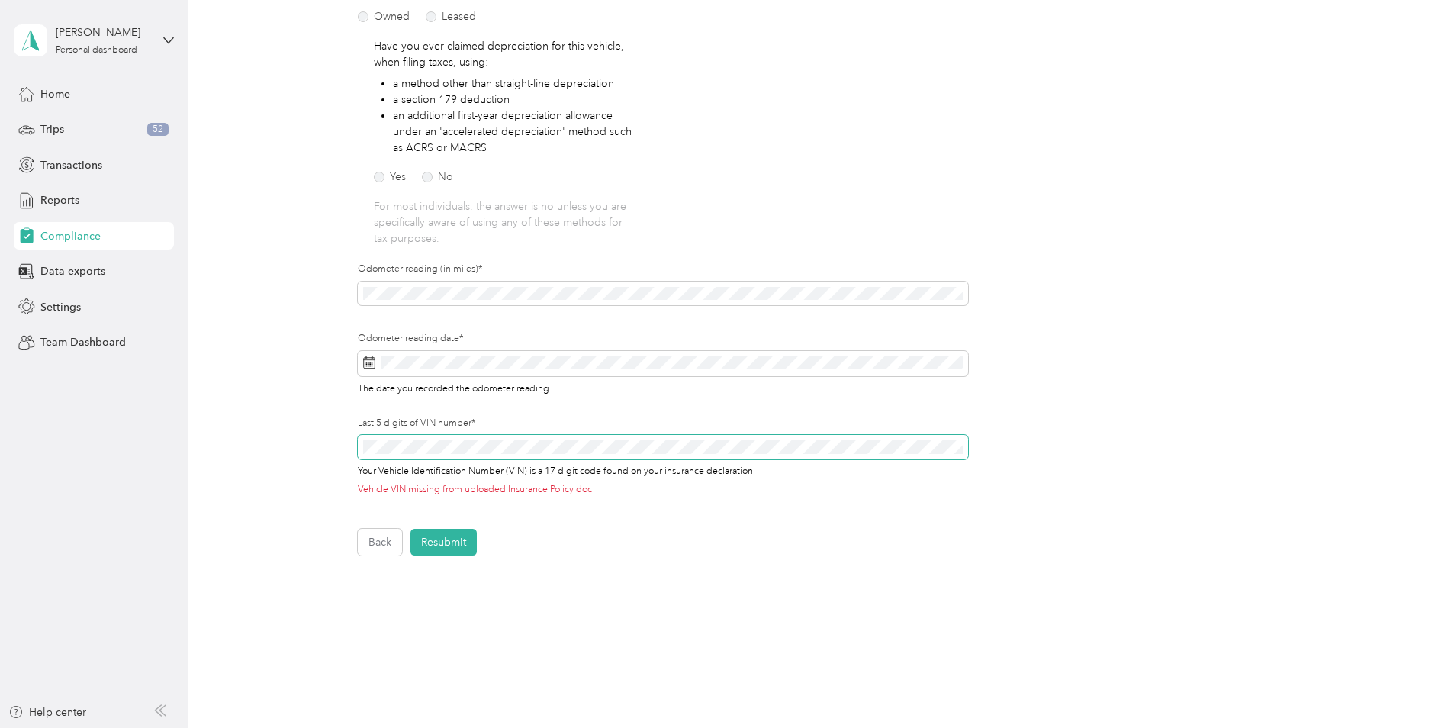
click at [335, 443] on div "Employee details & driver’s license License Insurance declaration Insurance Veh…" at bounding box center [815, 228] width 1099 height 655
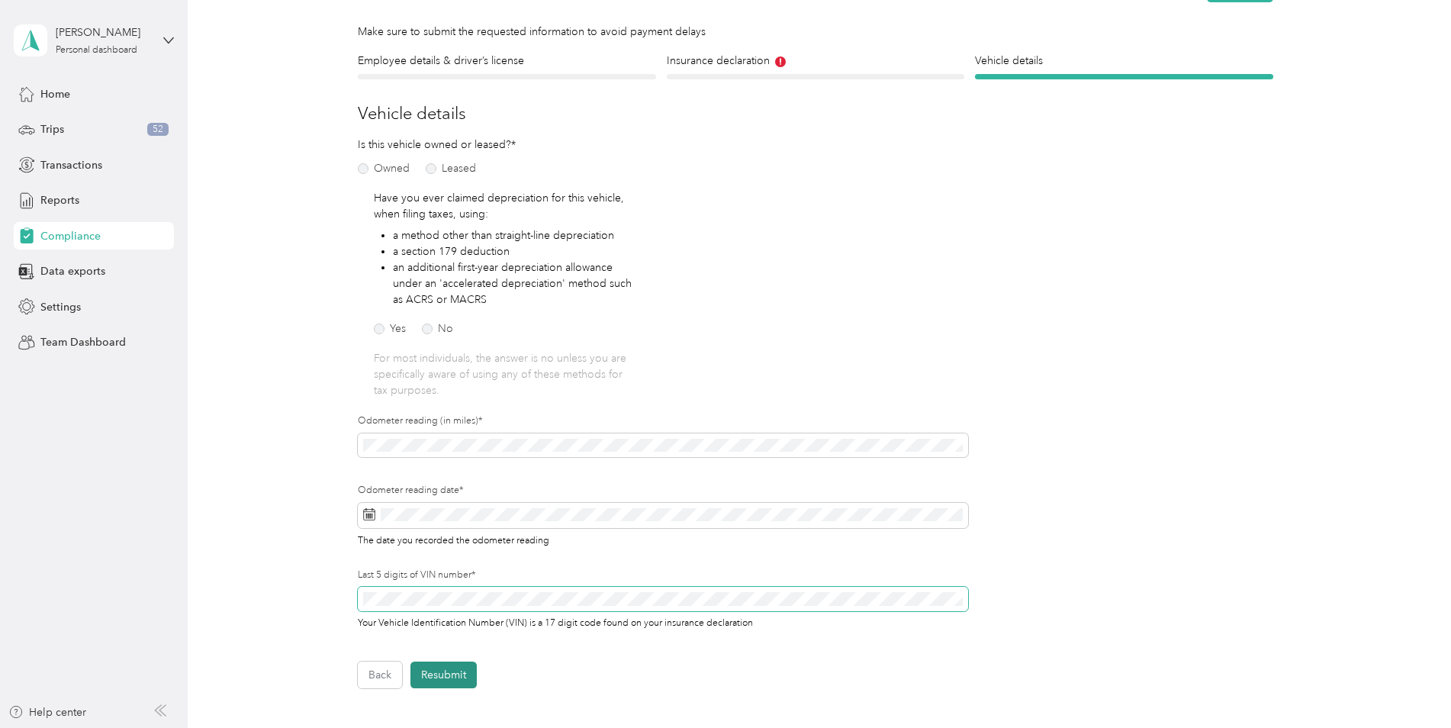
scroll to position [95, 0]
click at [468, 513] on button "Resubmit" at bounding box center [443, 675] width 66 height 27
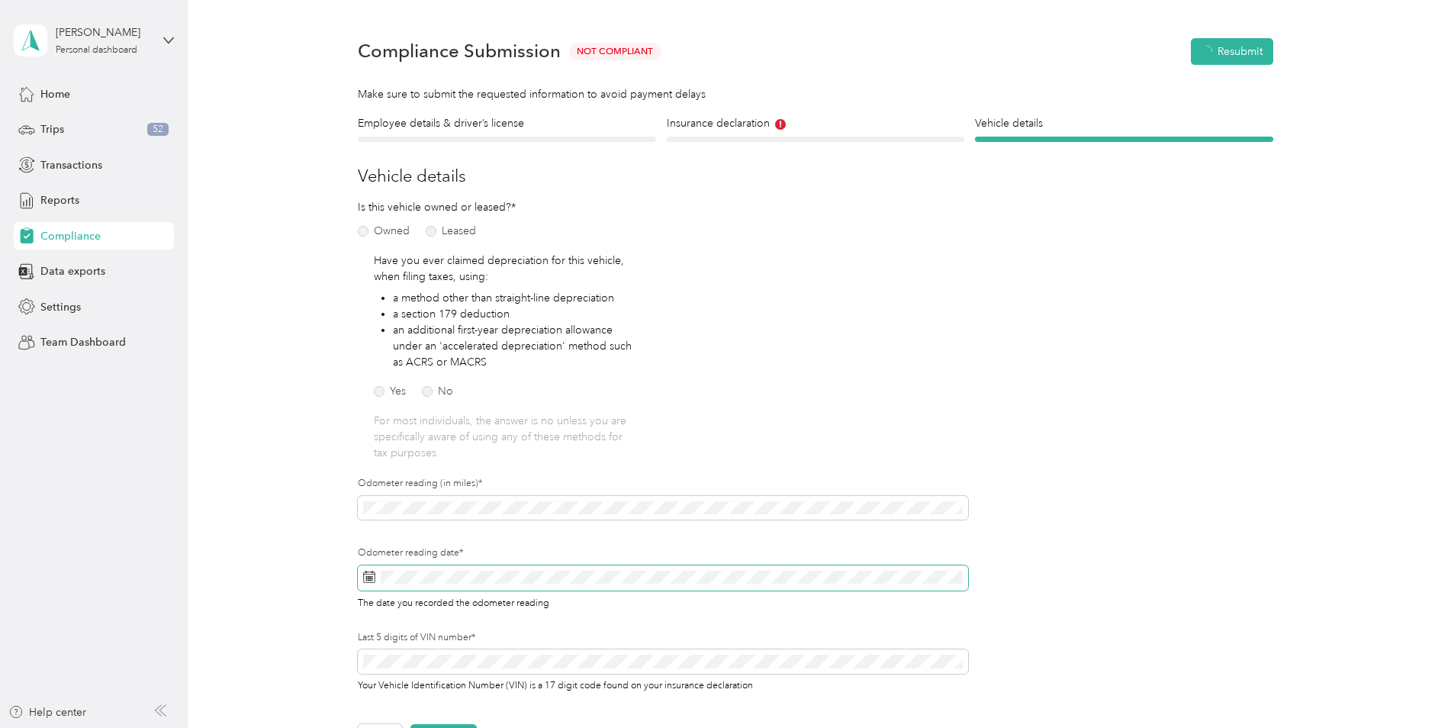
scroll to position [19, 0]
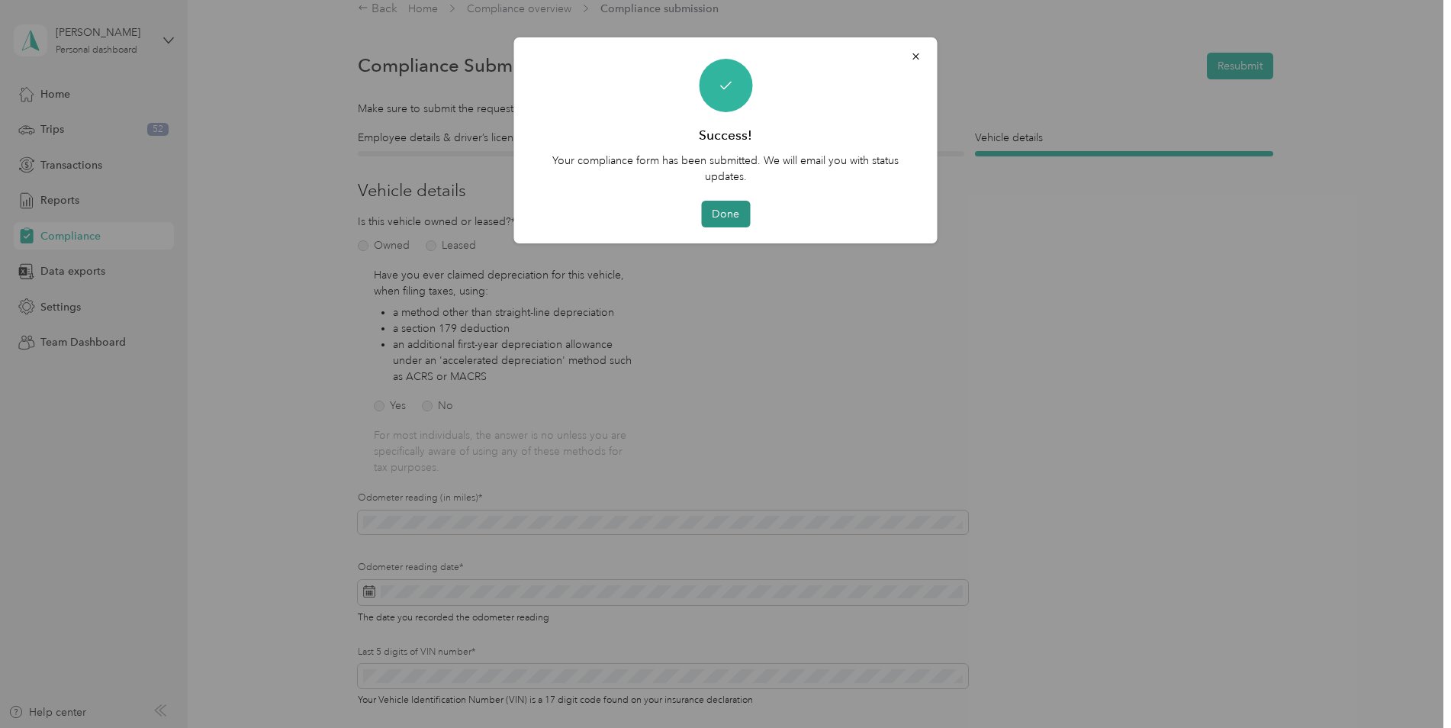
click at [724, 210] on button "Done" at bounding box center [725, 214] width 49 height 27
